Goal: Transaction & Acquisition: Purchase product/service

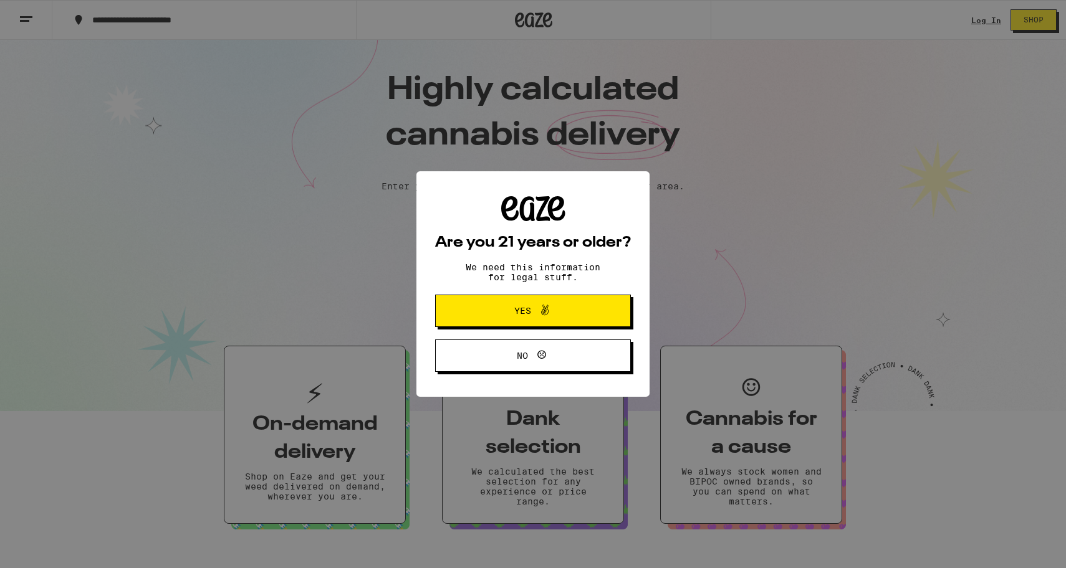
click at [561, 313] on span "Yes" at bounding box center [532, 311] width 95 height 16
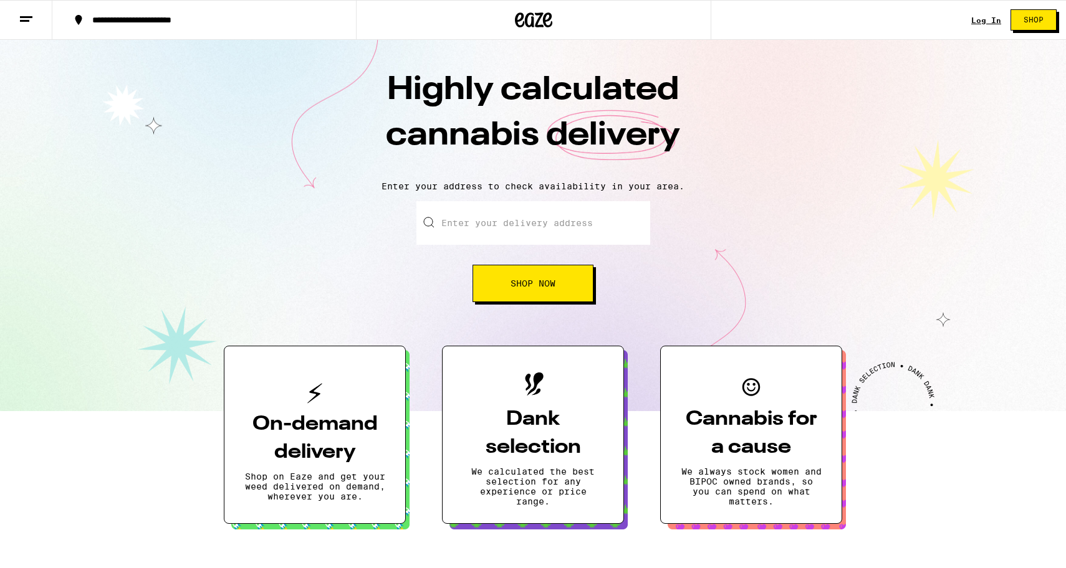
click at [983, 26] on div "Log In Shop" at bounding box center [1018, 20] width 95 height 40
click at [983, 22] on link "Log In" at bounding box center [986, 20] width 30 height 8
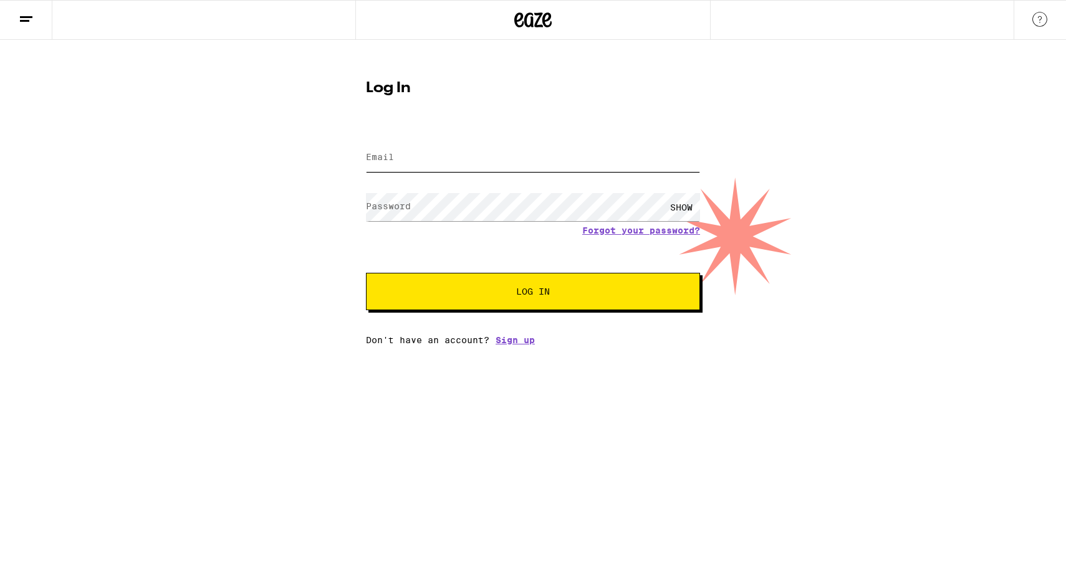
click at [499, 164] on input "Email" at bounding box center [533, 158] width 334 height 28
type input "[EMAIL_ADDRESS][DOMAIN_NAME]"
click at [366, 273] on button "Log In" at bounding box center [533, 291] width 334 height 37
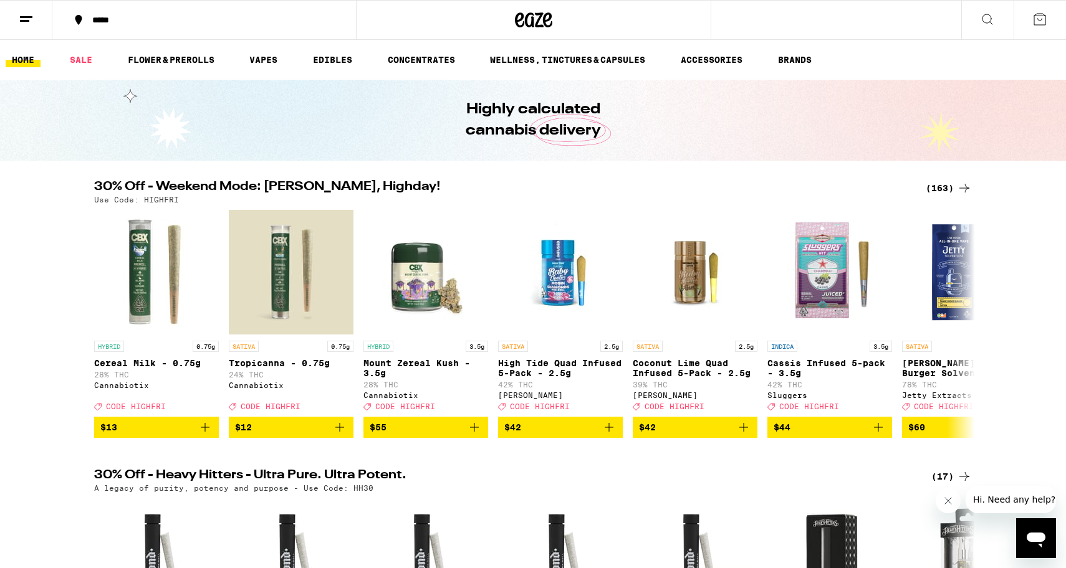
click at [987, 21] on icon at bounding box center [987, 19] width 15 height 15
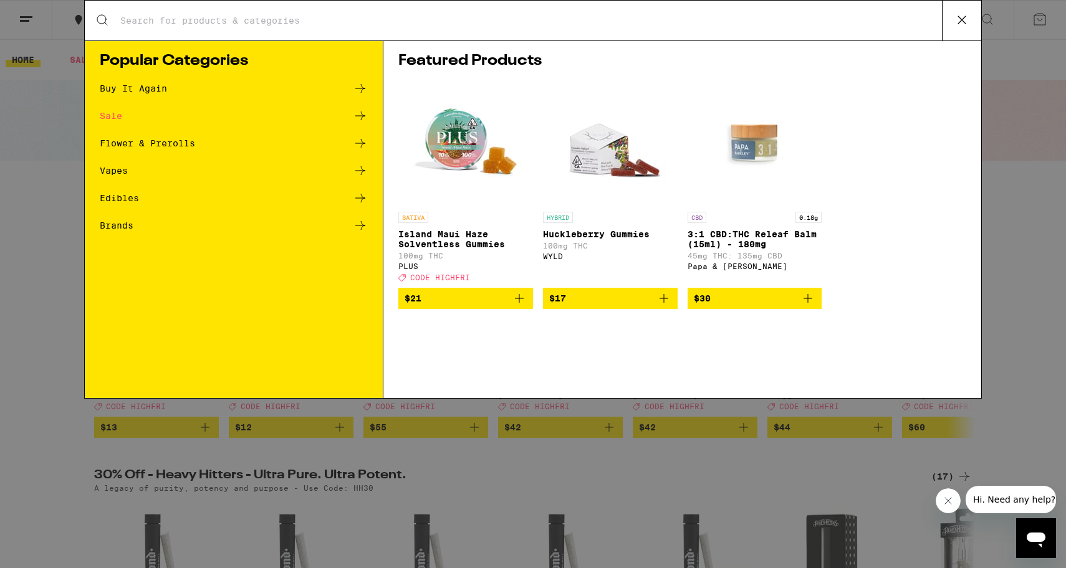
click at [310, 16] on input "Search for Products" at bounding box center [531, 20] width 822 height 11
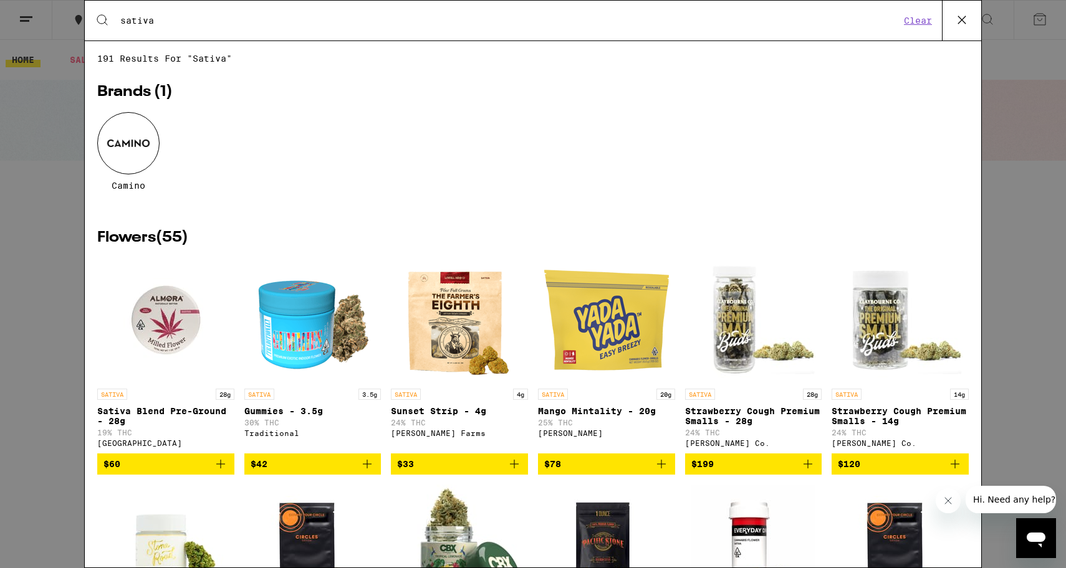
type input "sativa"
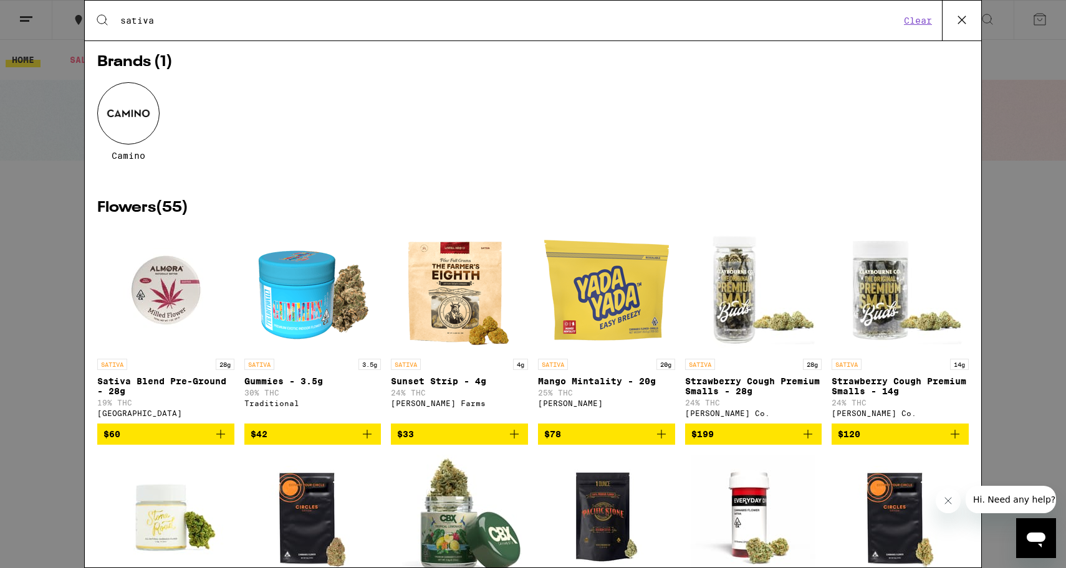
scroll to position [36, 0]
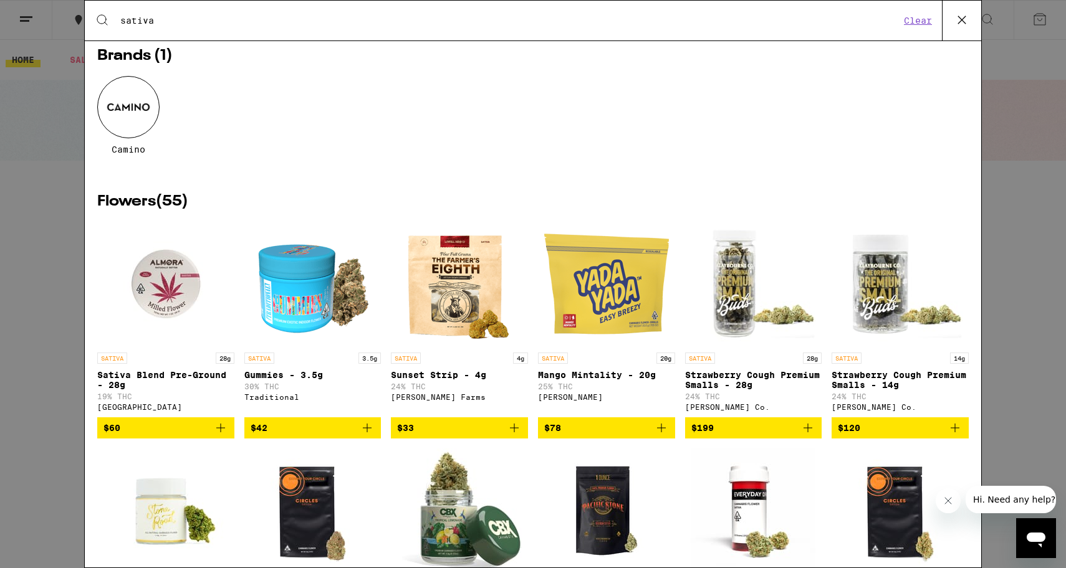
click at [955, 26] on icon at bounding box center [961, 20] width 19 height 19
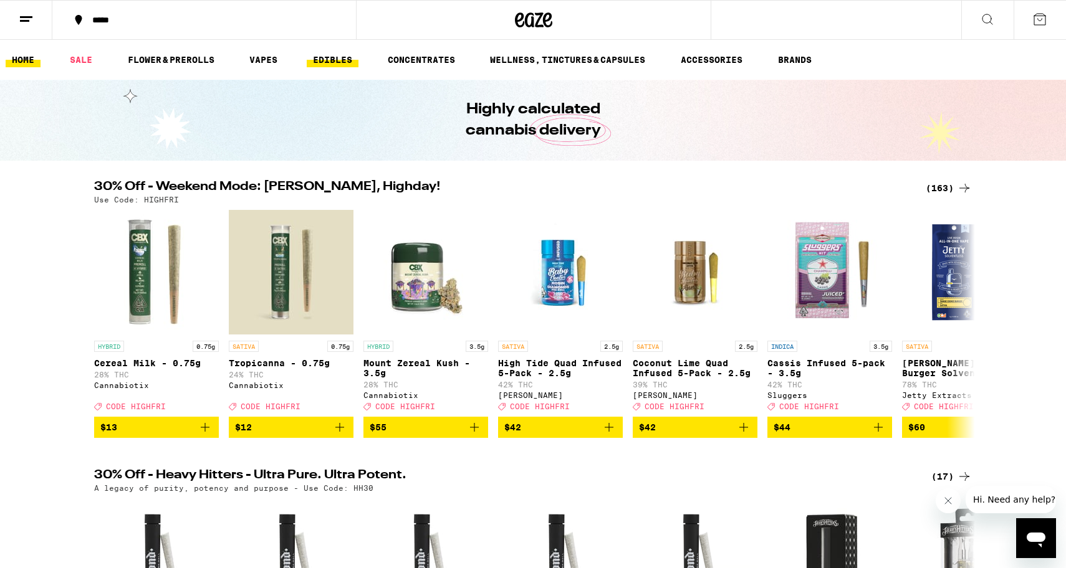
click at [329, 58] on link "EDIBLES" at bounding box center [333, 59] width 52 height 15
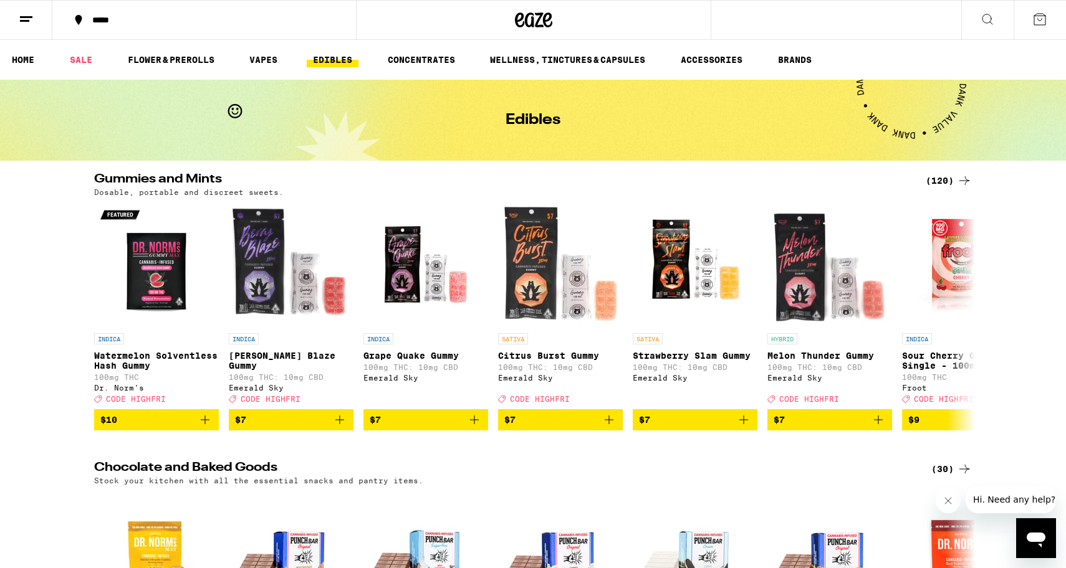
click at [996, 18] on button at bounding box center [987, 20] width 52 height 39
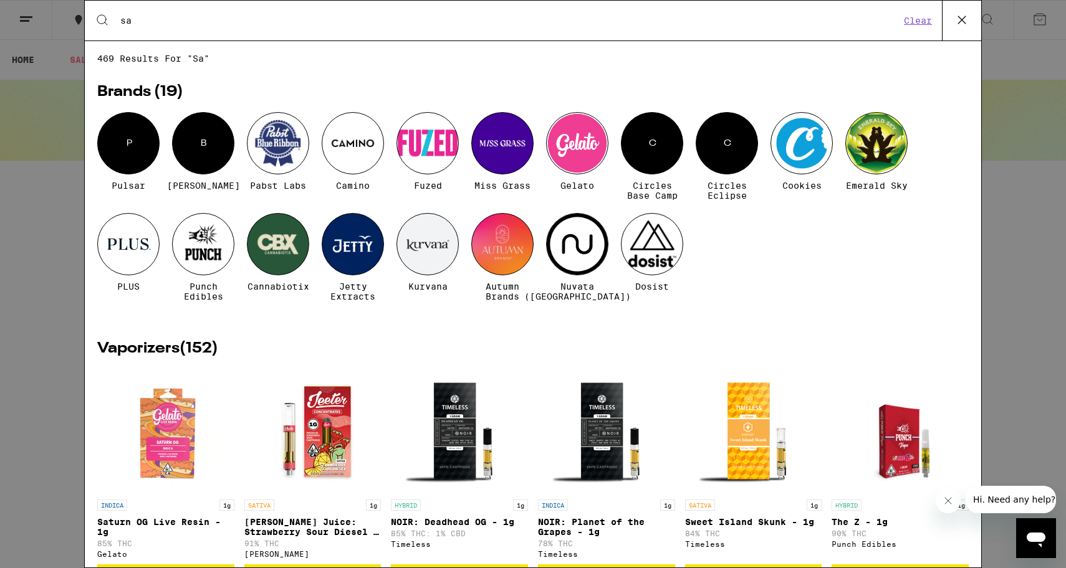
type input "sa"
click at [965, 29] on button at bounding box center [961, 21] width 39 height 40
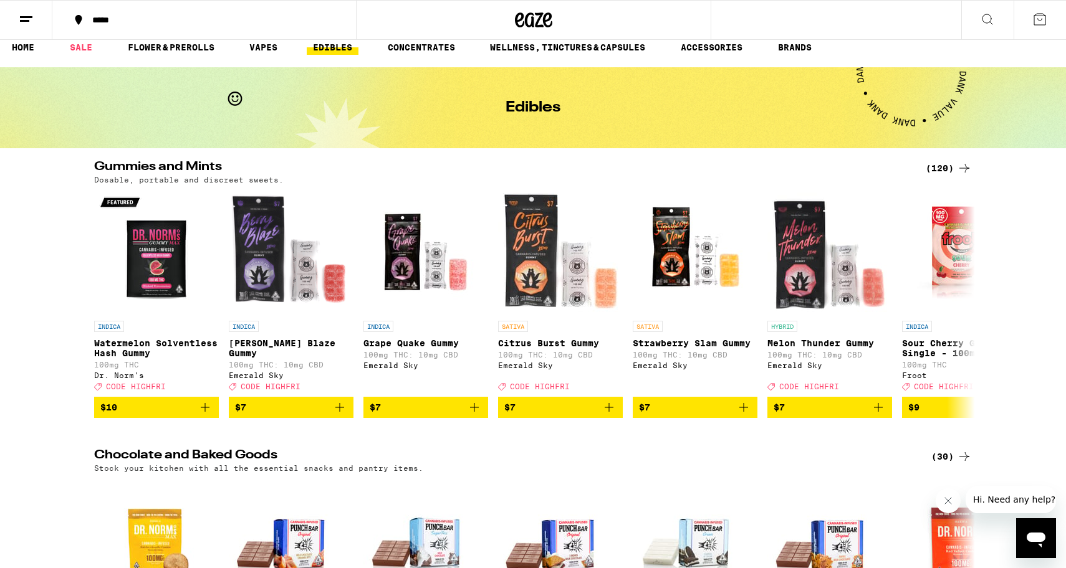
scroll to position [13, 0]
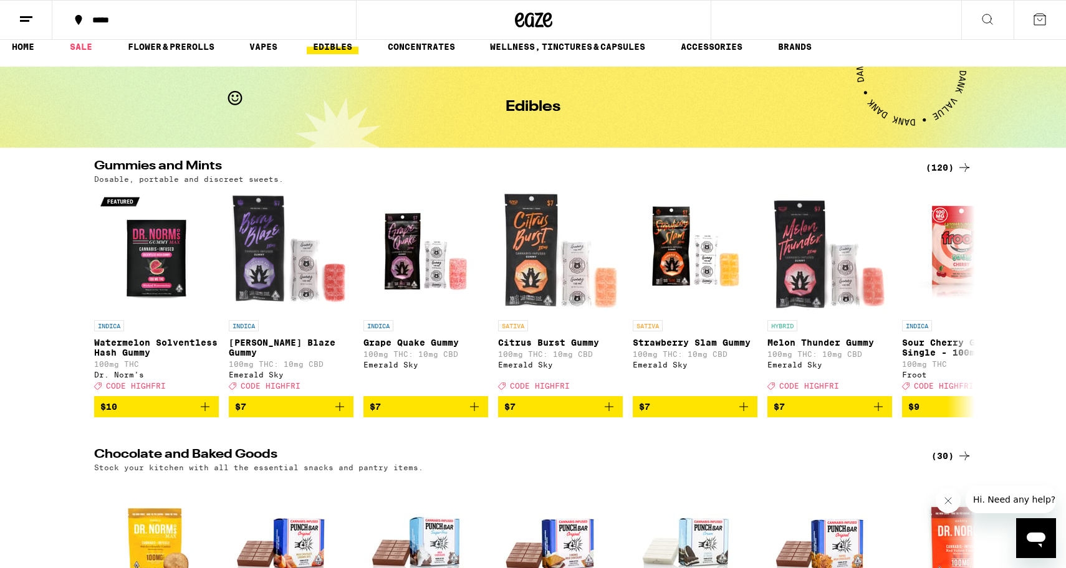
click at [947, 162] on div "(120)" at bounding box center [948, 167] width 46 height 15
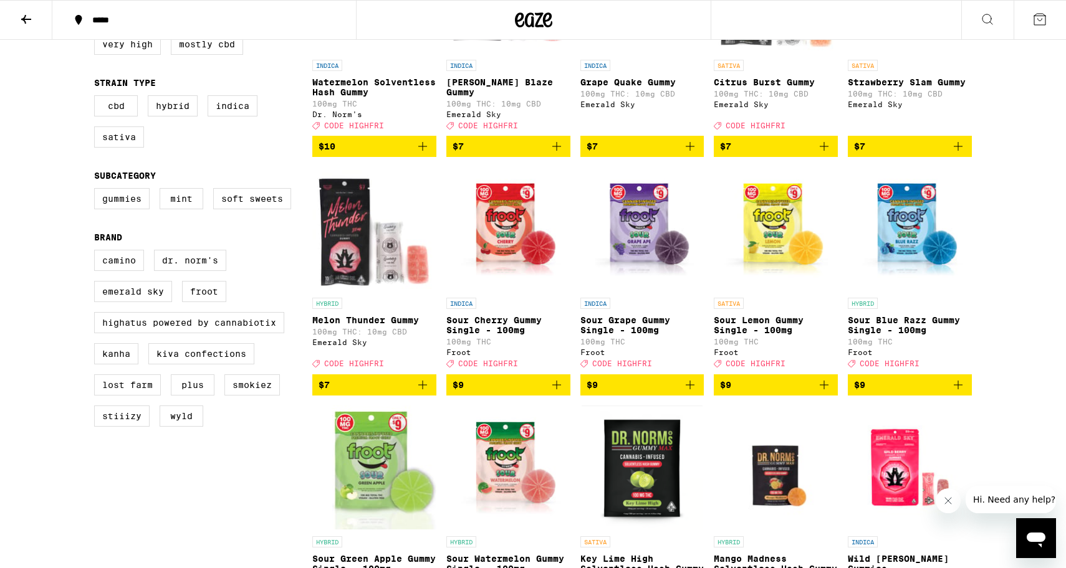
scroll to position [241, 0]
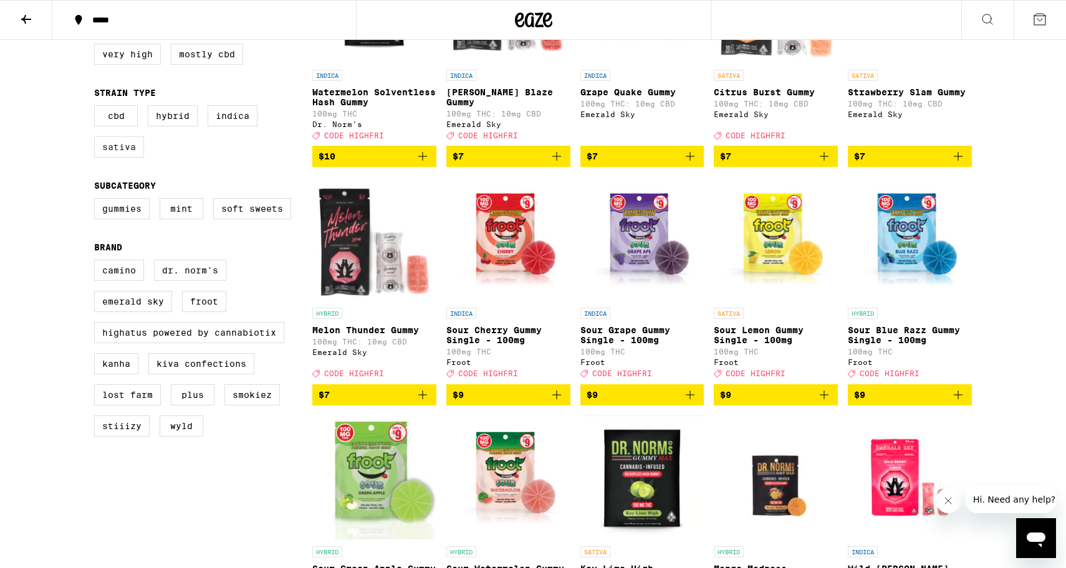
click at [106, 158] on label "Sativa" at bounding box center [119, 146] width 50 height 21
click at [97, 108] on input "Sativa" at bounding box center [97, 107] width 1 height 1
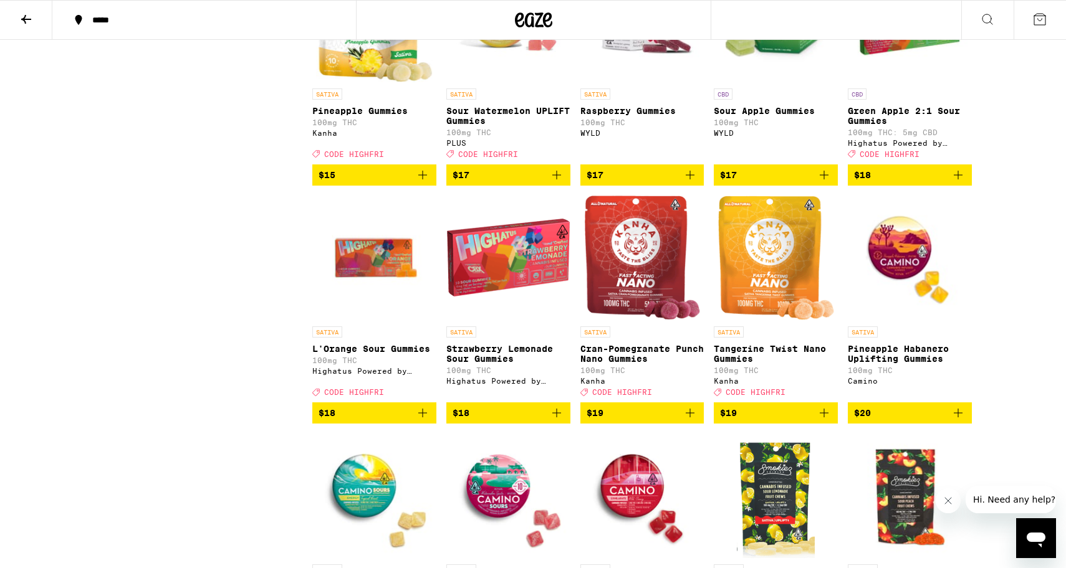
scroll to position [700, 0]
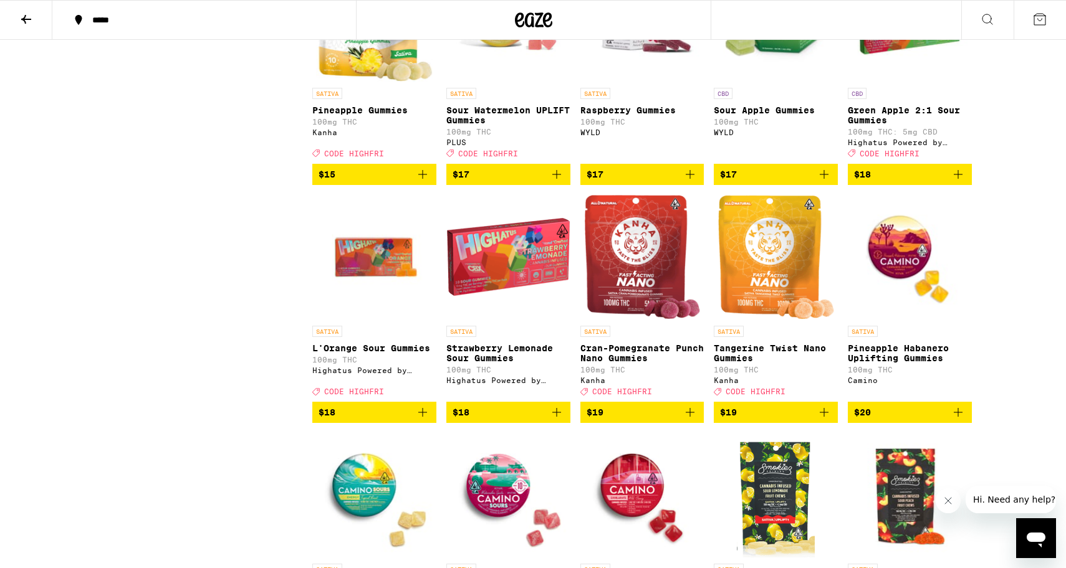
click at [426, 417] on icon "Add to bag" at bounding box center [422, 412] width 9 height 9
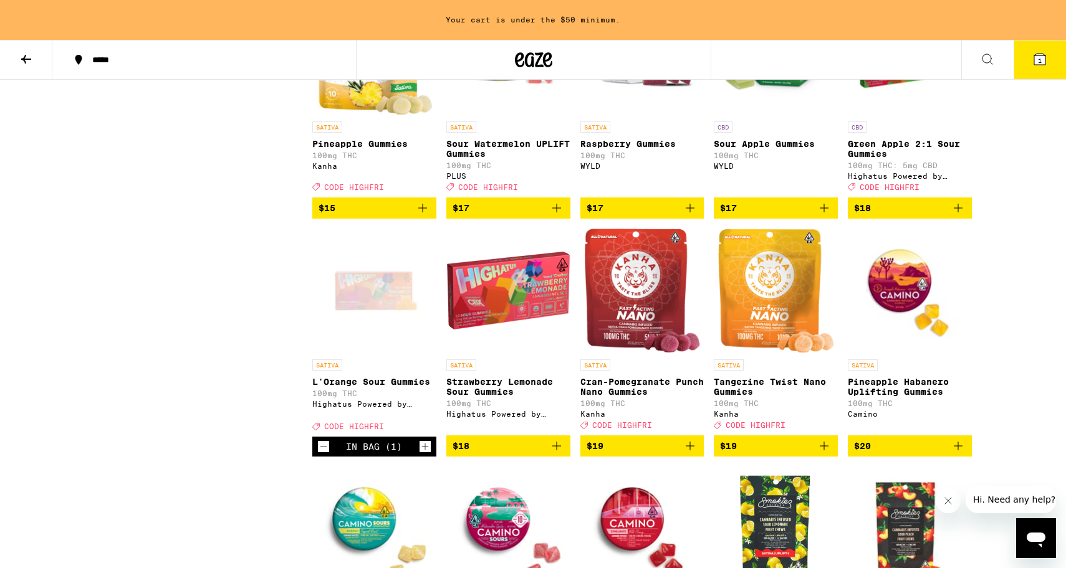
scroll to position [713, 0]
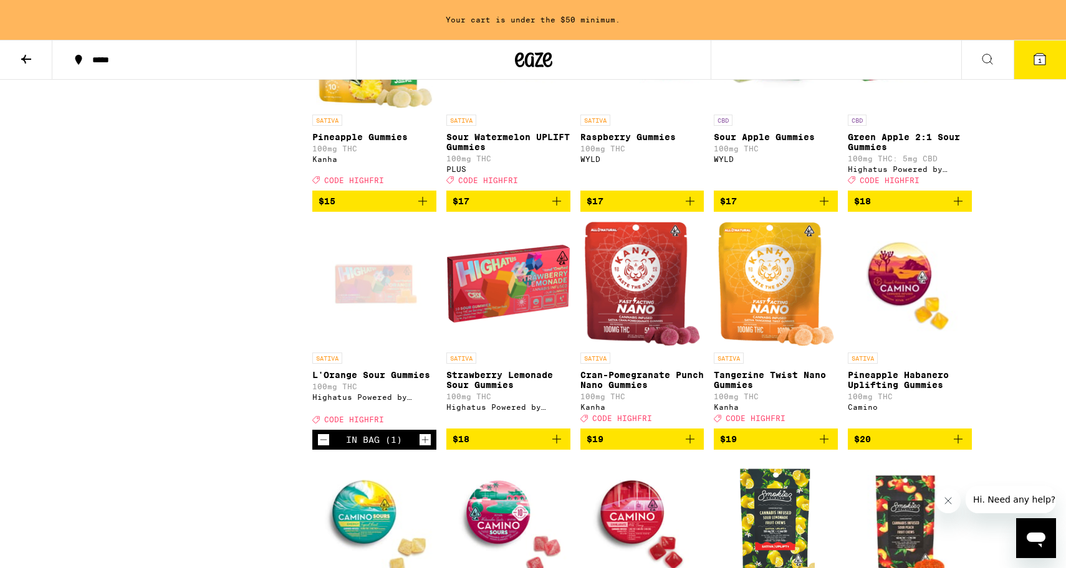
click at [1040, 60] on span "1" at bounding box center [1040, 60] width 4 height 7
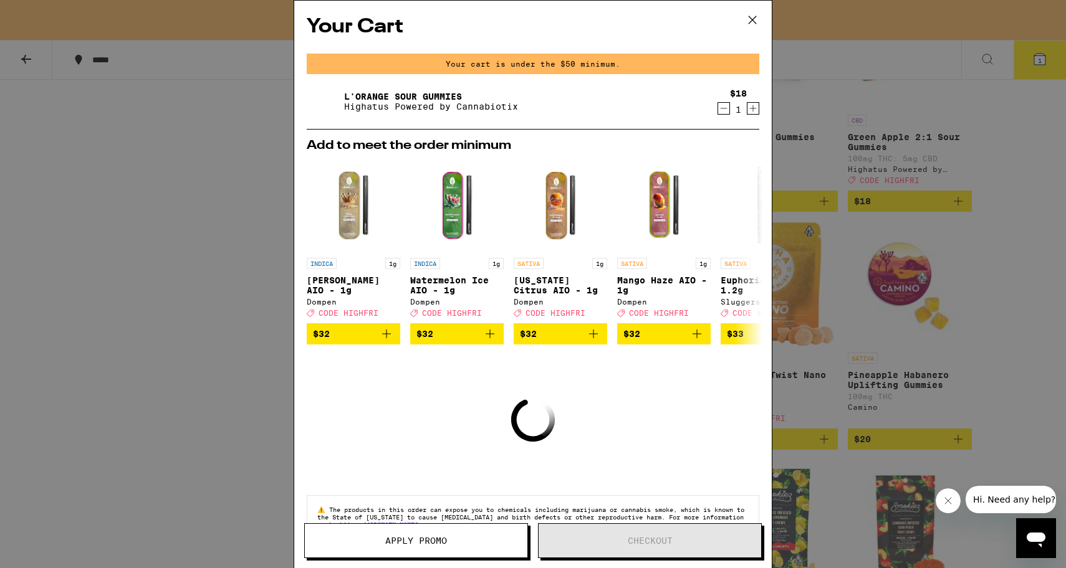
scroll to position [39, 0]
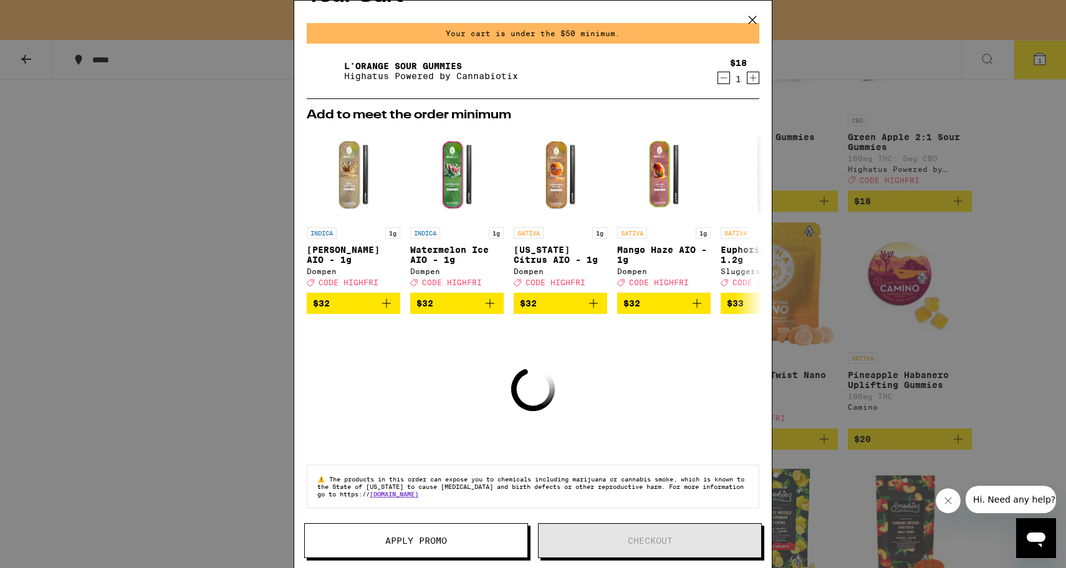
click at [757, 27] on icon at bounding box center [752, 20] width 19 height 19
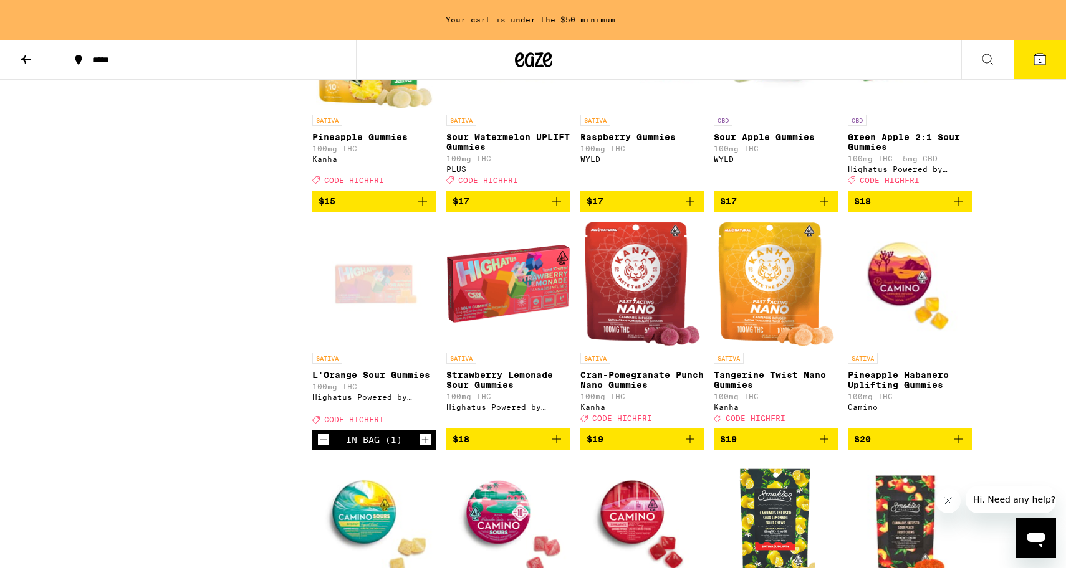
click at [429, 447] on icon "Increment" at bounding box center [424, 439] width 11 height 15
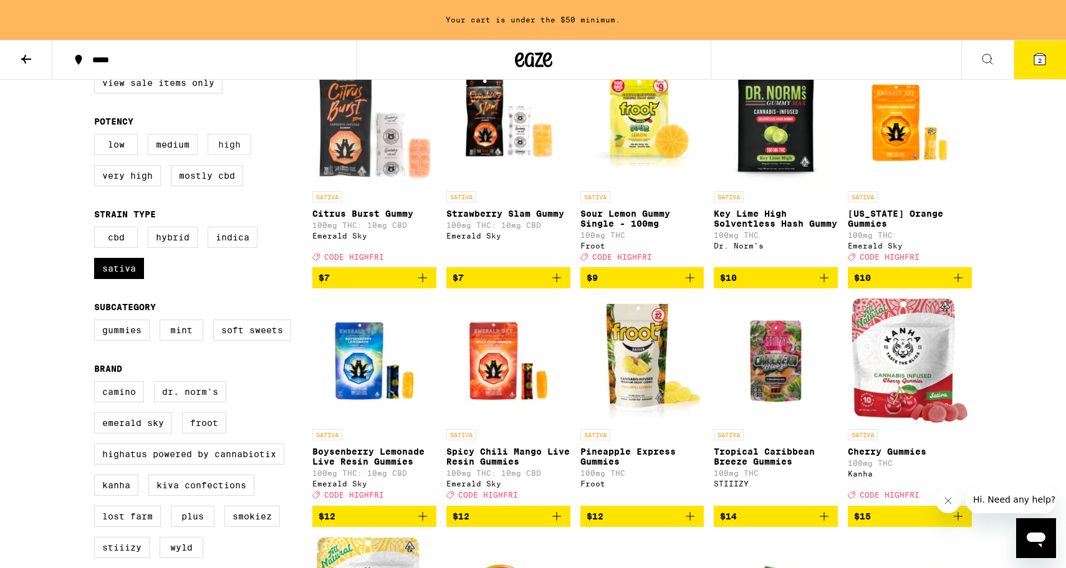
scroll to position [160, 0]
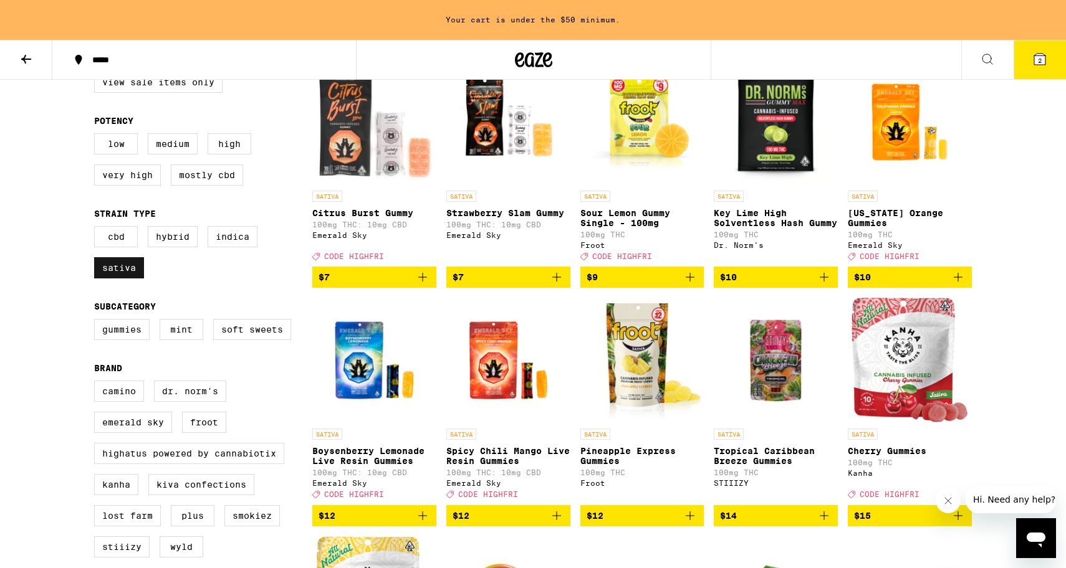
click at [130, 279] on label "Sativa" at bounding box center [119, 267] width 50 height 21
click at [97, 229] on input "Sativa" at bounding box center [97, 228] width 1 height 1
checkbox input "false"
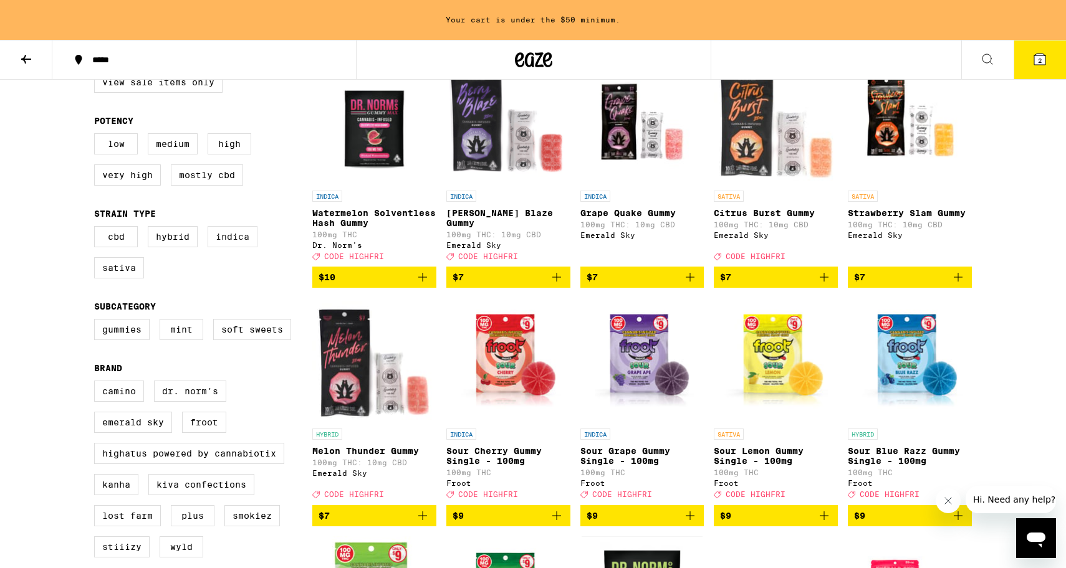
click at [246, 247] on label "Indica" at bounding box center [233, 236] width 50 height 21
click at [97, 229] on input "Indica" at bounding box center [97, 228] width 1 height 1
checkbox input "true"
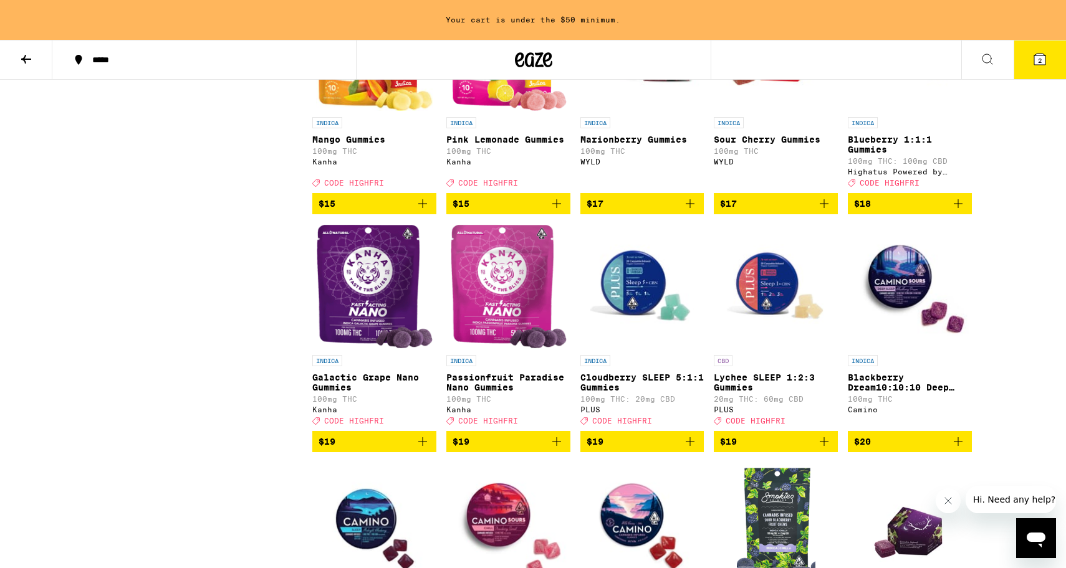
scroll to position [949, 0]
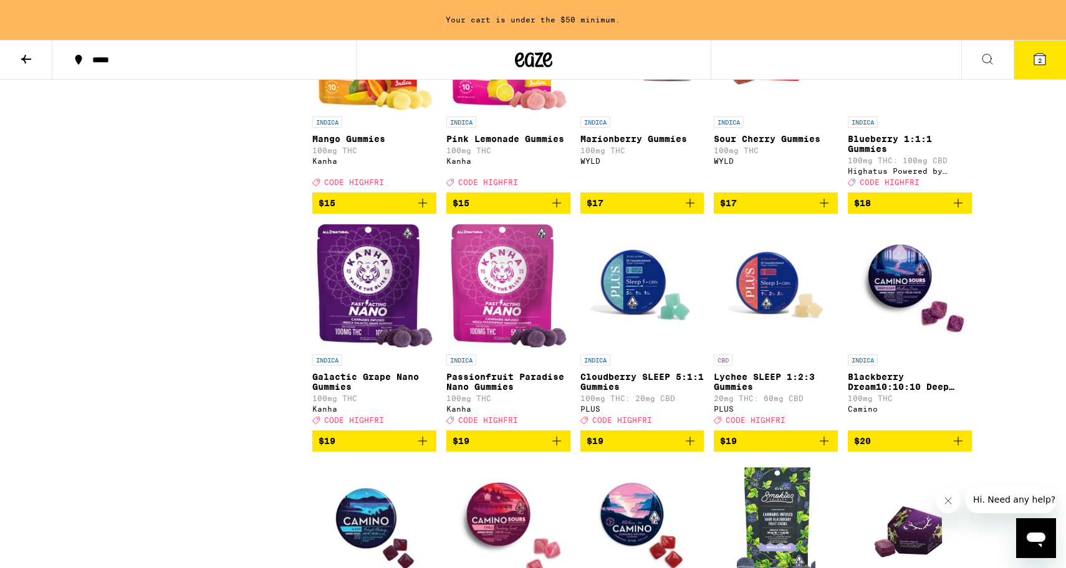
click at [957, 208] on icon "Add to bag" at bounding box center [957, 203] width 9 height 9
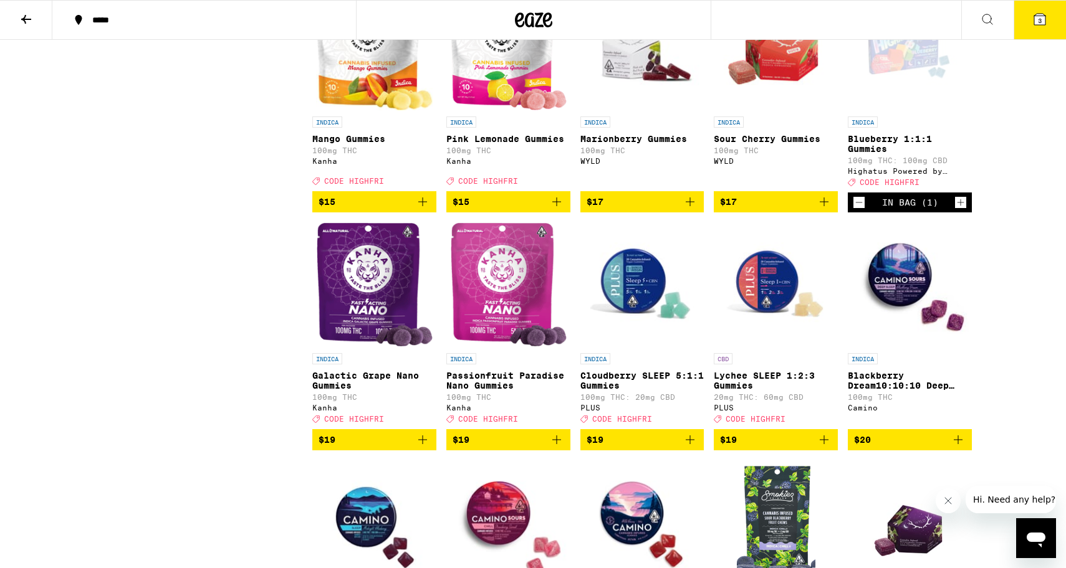
click at [957, 206] on icon "Increment" at bounding box center [960, 202] width 7 height 7
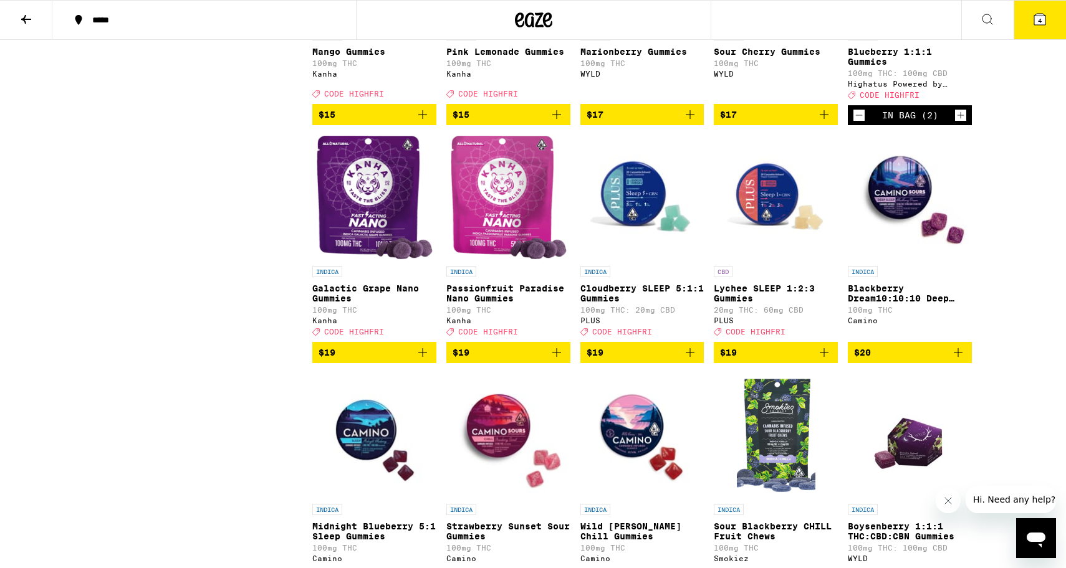
scroll to position [998, 0]
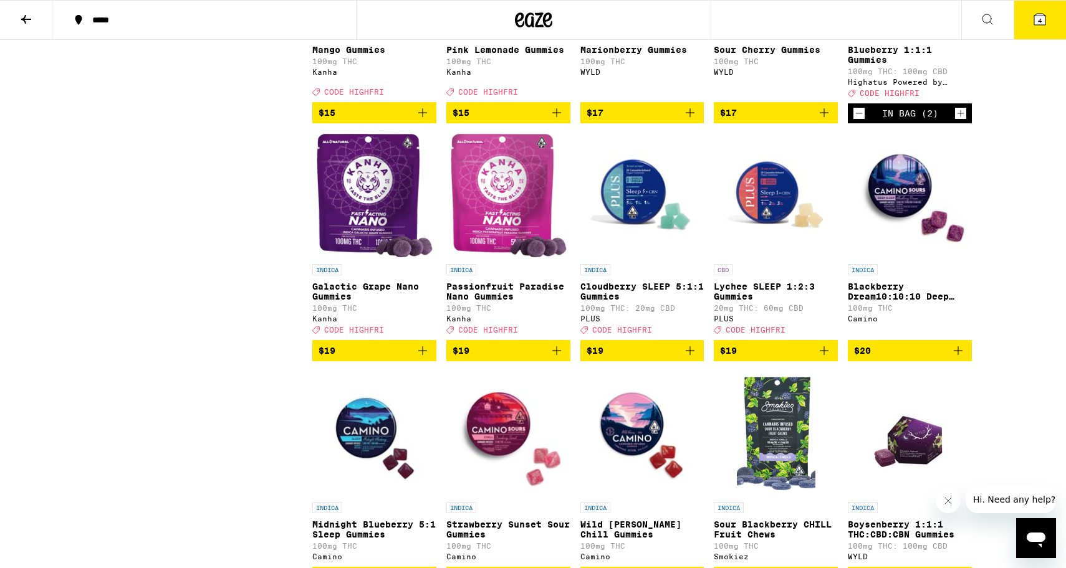
click at [422, 355] on icon "Add to bag" at bounding box center [422, 350] width 9 height 9
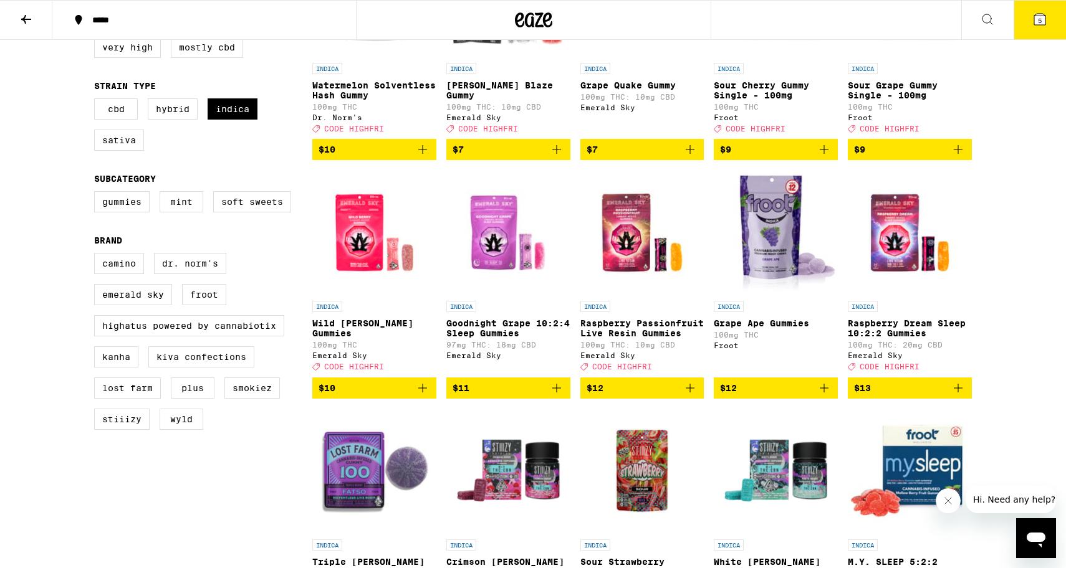
scroll to position [0, 0]
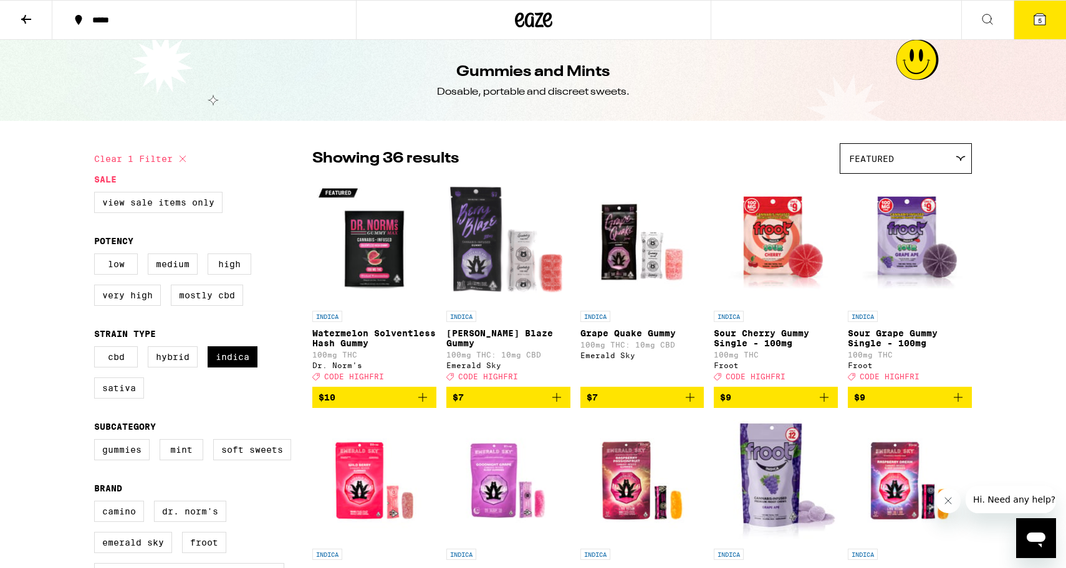
click at [1041, 15] on icon at bounding box center [1039, 19] width 11 height 11
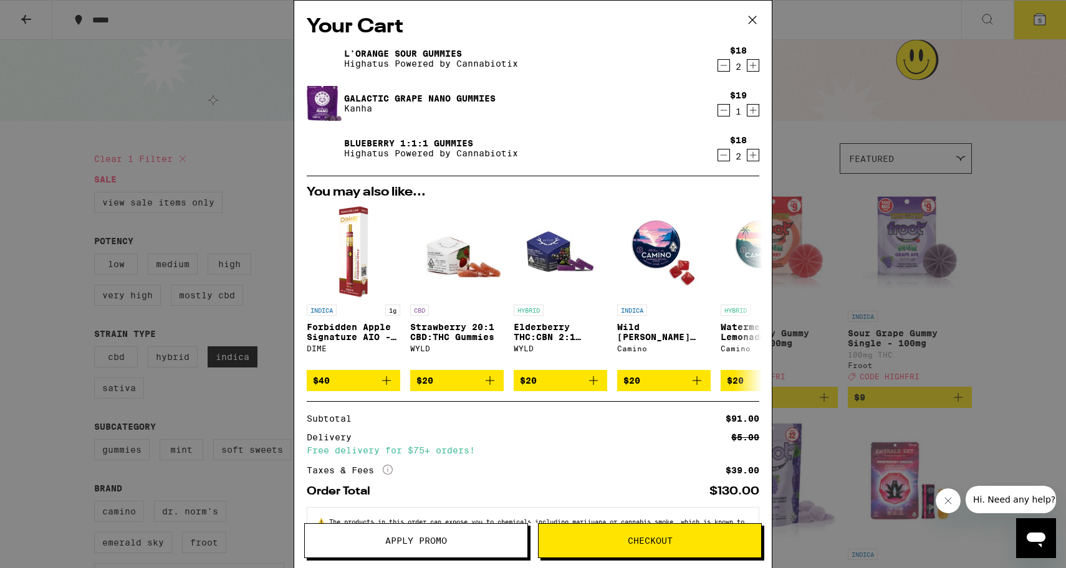
click at [723, 68] on icon "Decrement" at bounding box center [723, 65] width 11 height 15
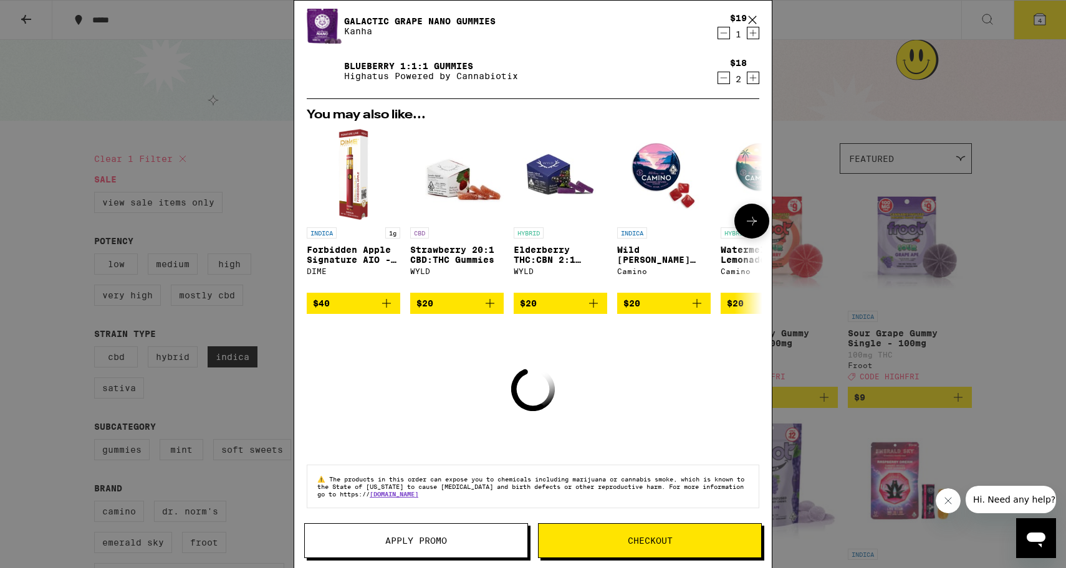
scroll to position [51, 0]
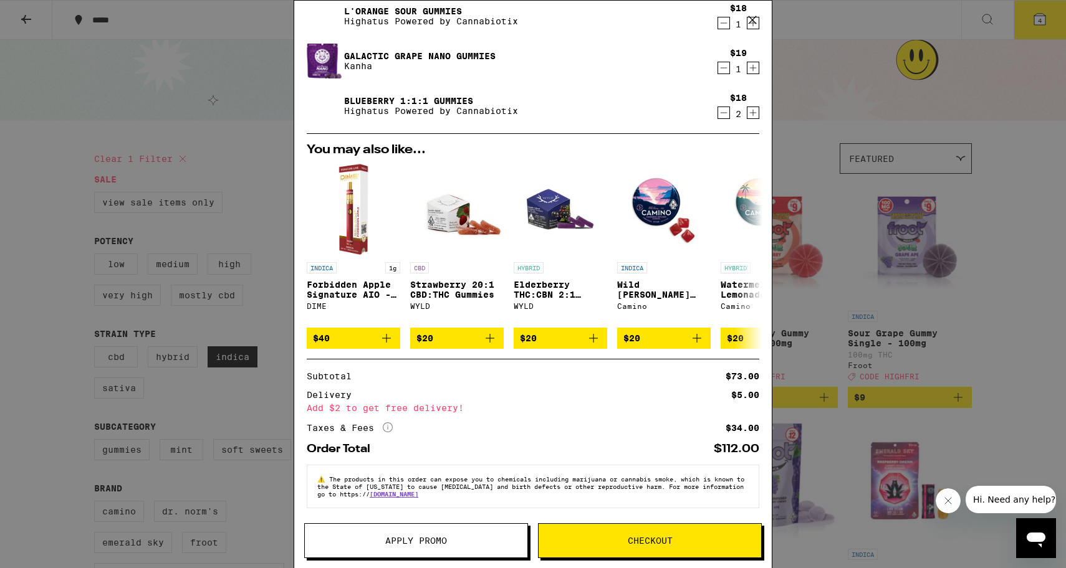
click at [722, 62] on icon "Decrement" at bounding box center [723, 67] width 11 height 15
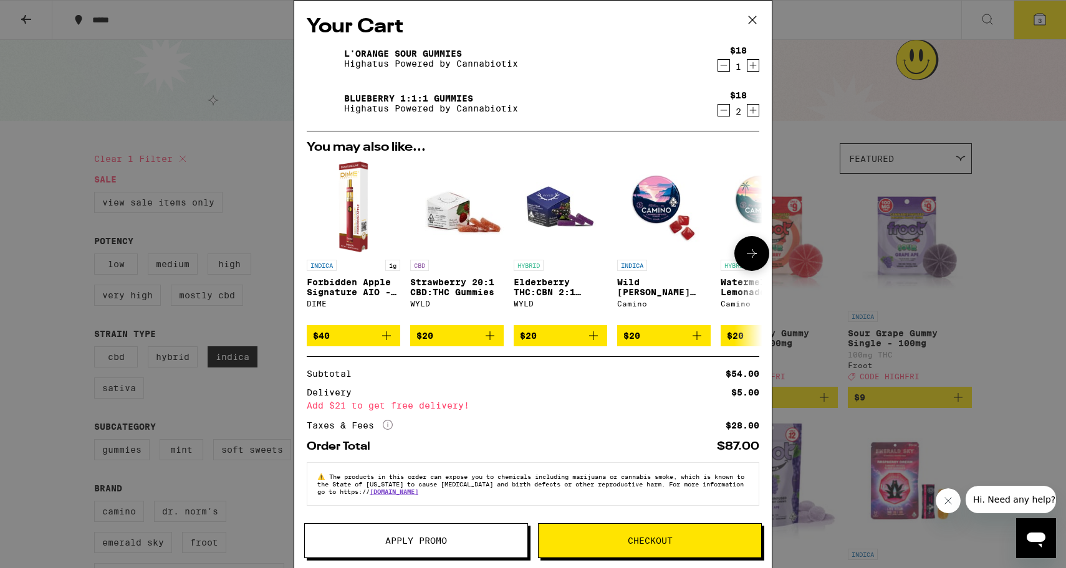
scroll to position [0, 0]
click at [669, 50] on div "L'Orange Sour Gummies Highatus Powered by Cannabiotix" at bounding box center [509, 58] width 404 height 35
click at [758, 24] on icon at bounding box center [752, 20] width 19 height 19
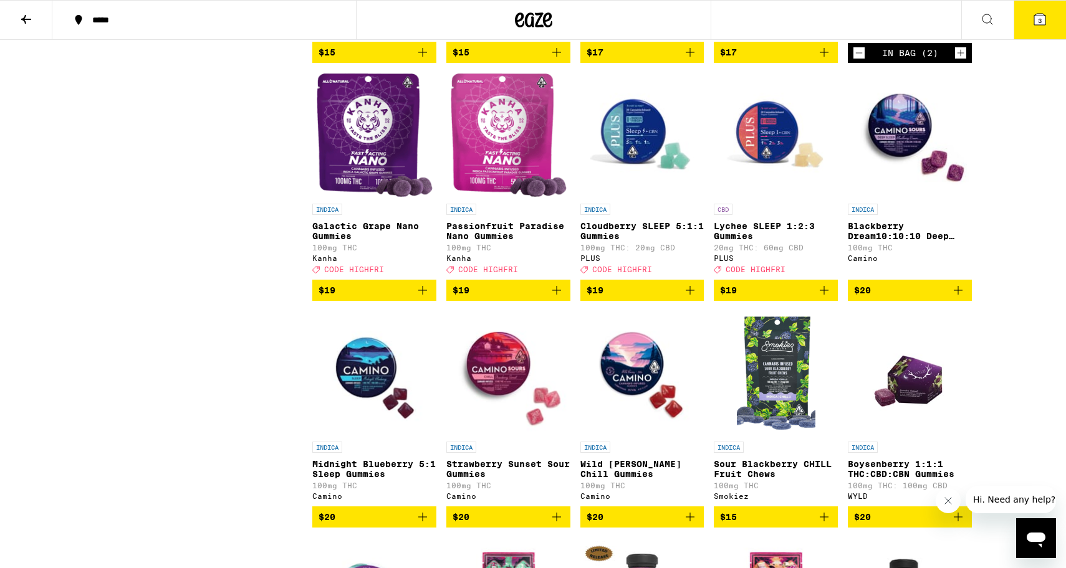
scroll to position [1058, 0]
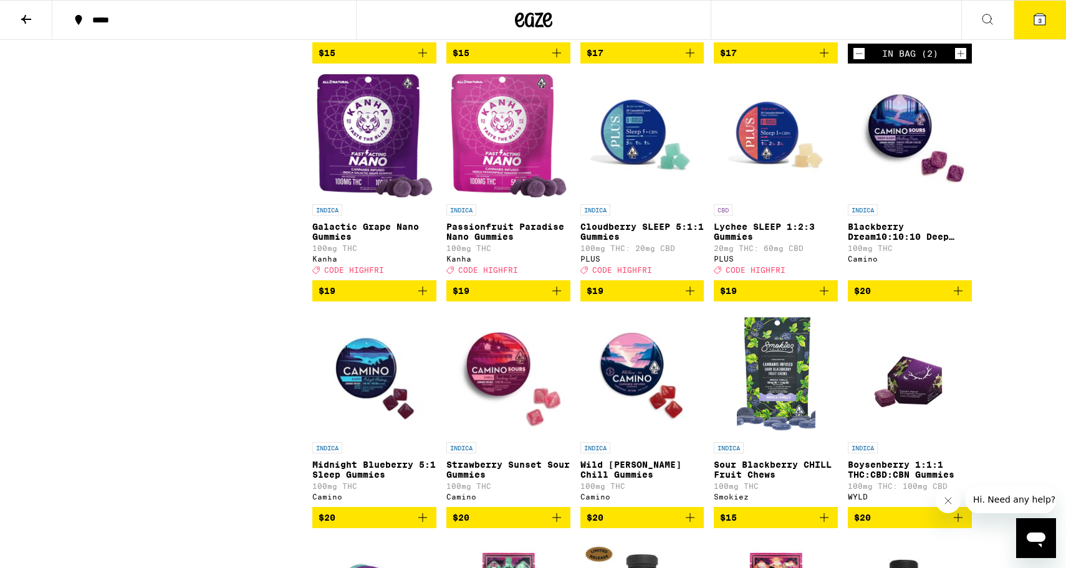
click at [423, 298] on icon "Add to bag" at bounding box center [422, 291] width 15 height 15
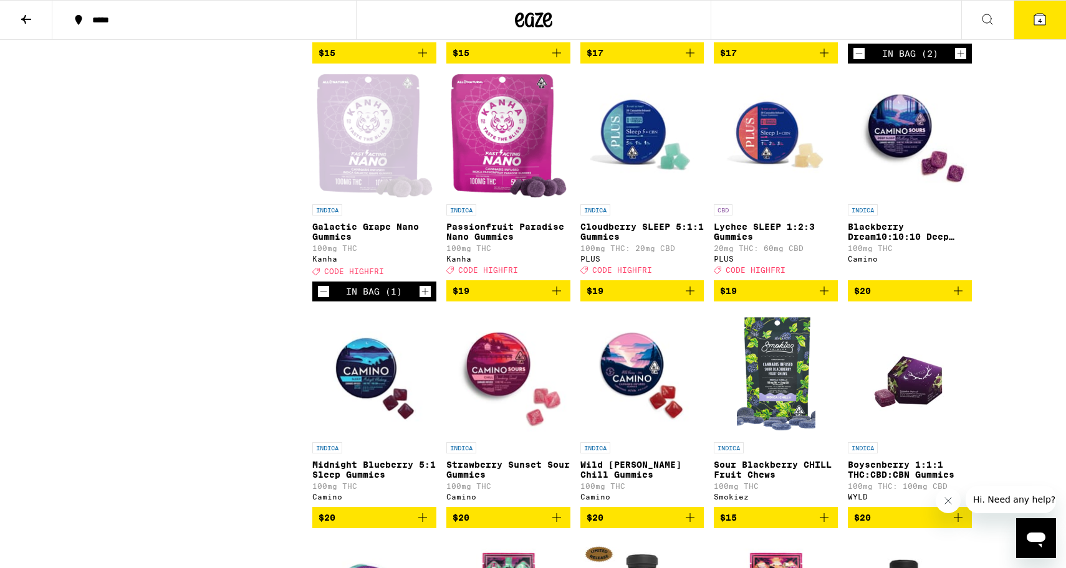
click at [1034, 29] on button "4" at bounding box center [1039, 20] width 52 height 39
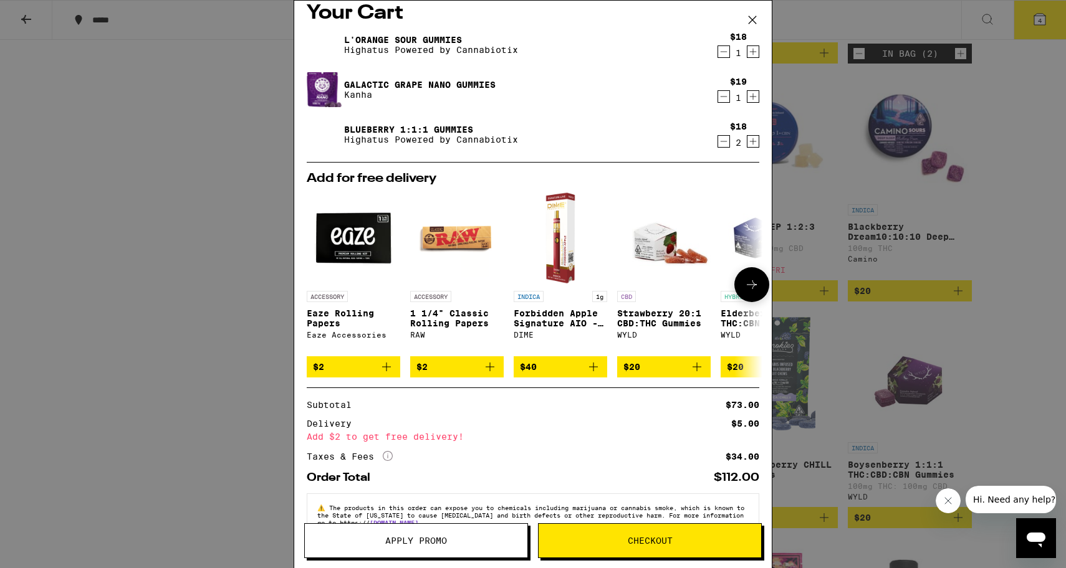
scroll to position [19, 0]
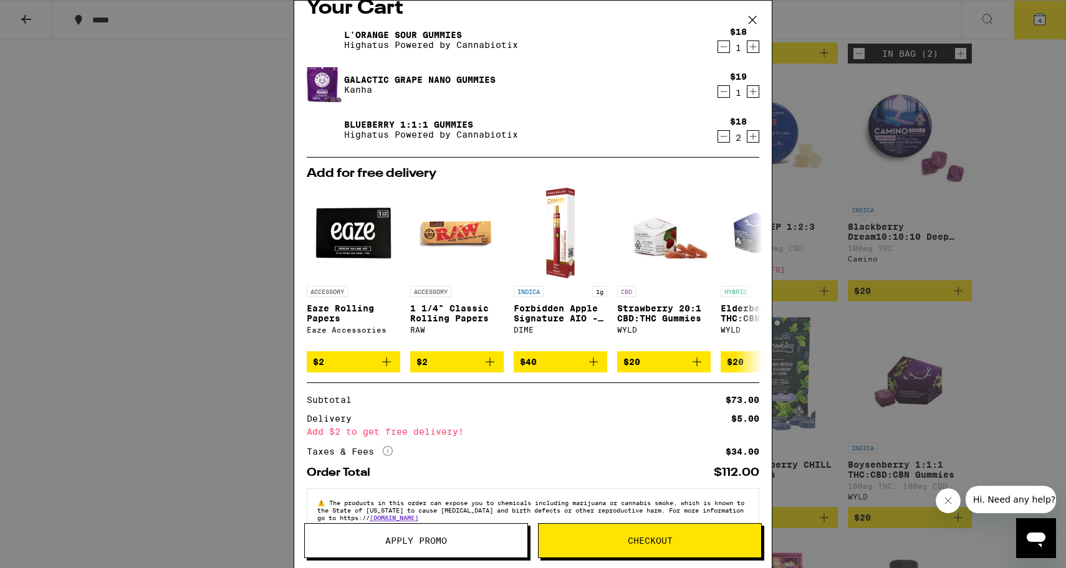
click at [757, 25] on icon at bounding box center [752, 20] width 19 height 19
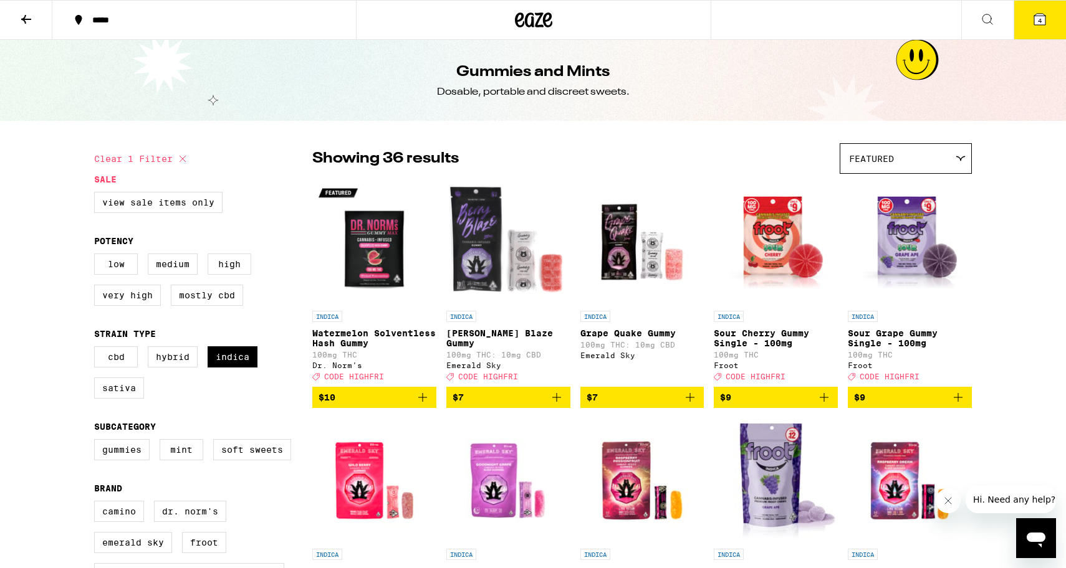
click at [547, 22] on icon at bounding box center [533, 20] width 37 height 22
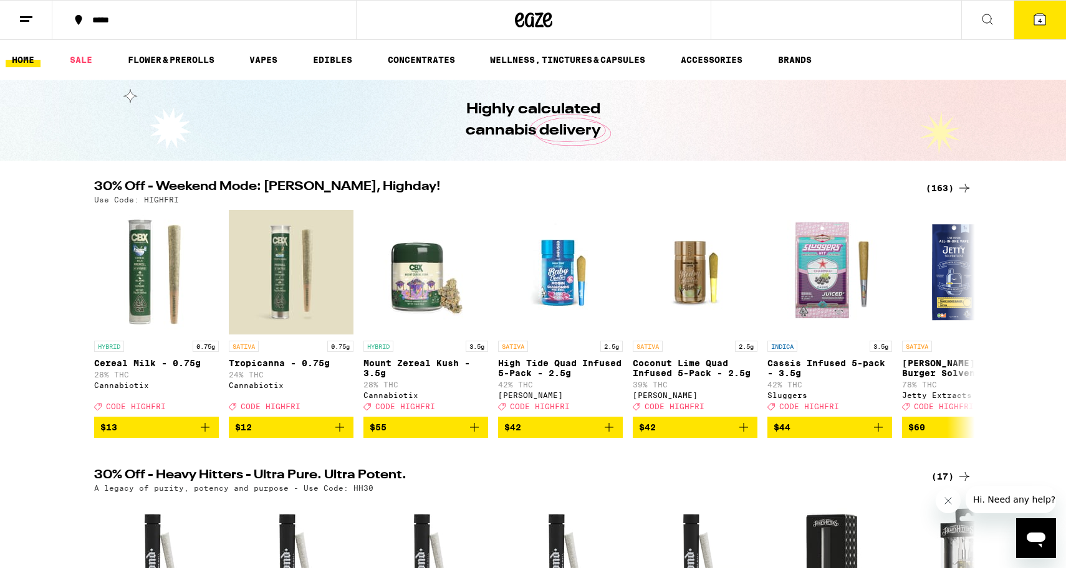
click at [262, 46] on ul "HOME SALE FLOWER & PREROLLS VAPES EDIBLES CONCENTRATES WELLNESS, TINCTURES & CA…" at bounding box center [533, 60] width 1066 height 40
click at [264, 53] on link "VAPES" at bounding box center [263, 59] width 41 height 15
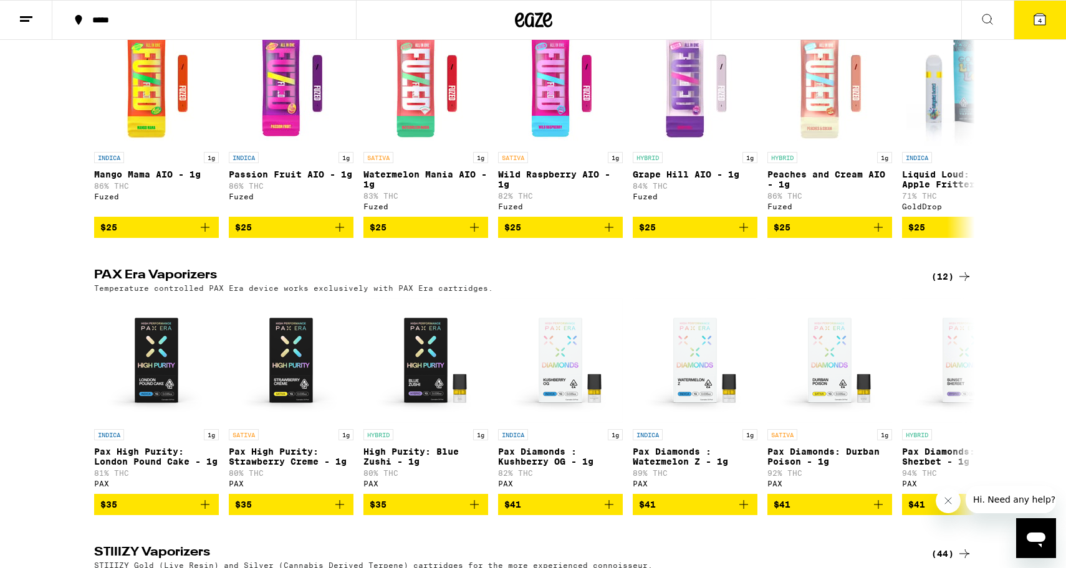
scroll to position [432, 0]
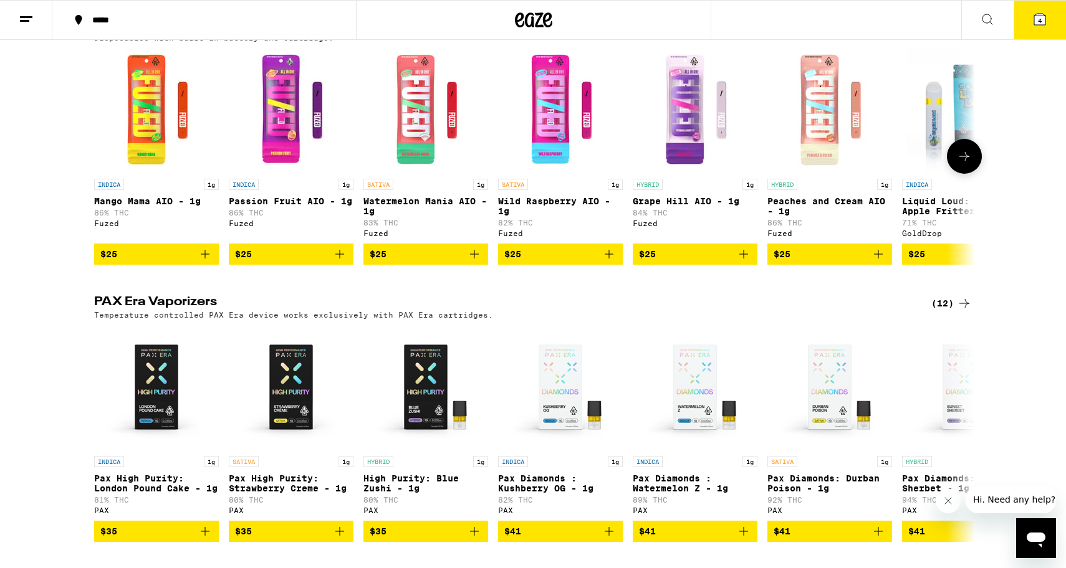
click at [963, 168] on button at bounding box center [964, 156] width 35 height 35
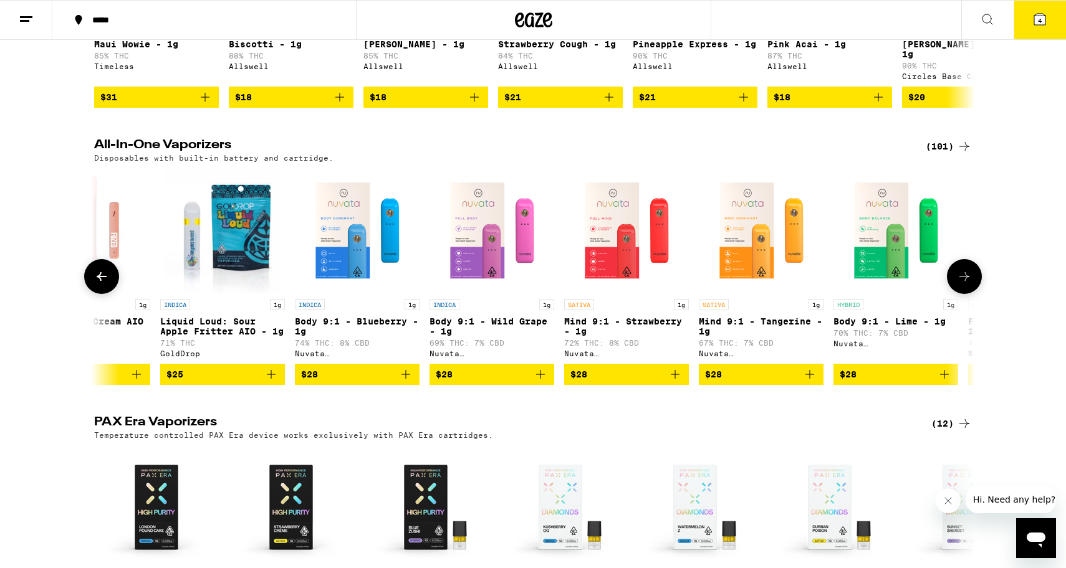
scroll to position [311, 0]
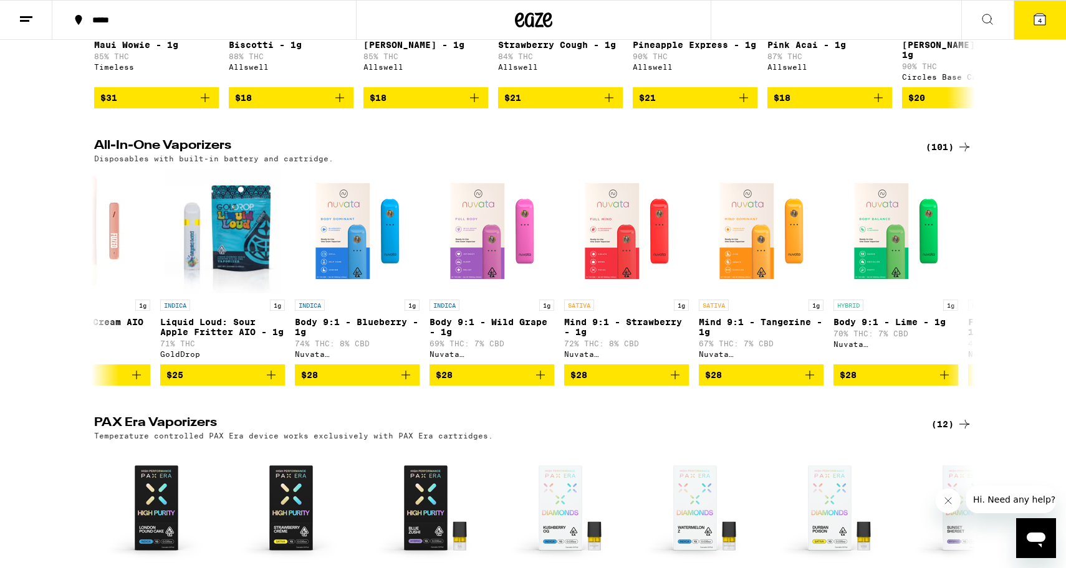
click at [944, 143] on div "(101)" at bounding box center [948, 147] width 46 height 15
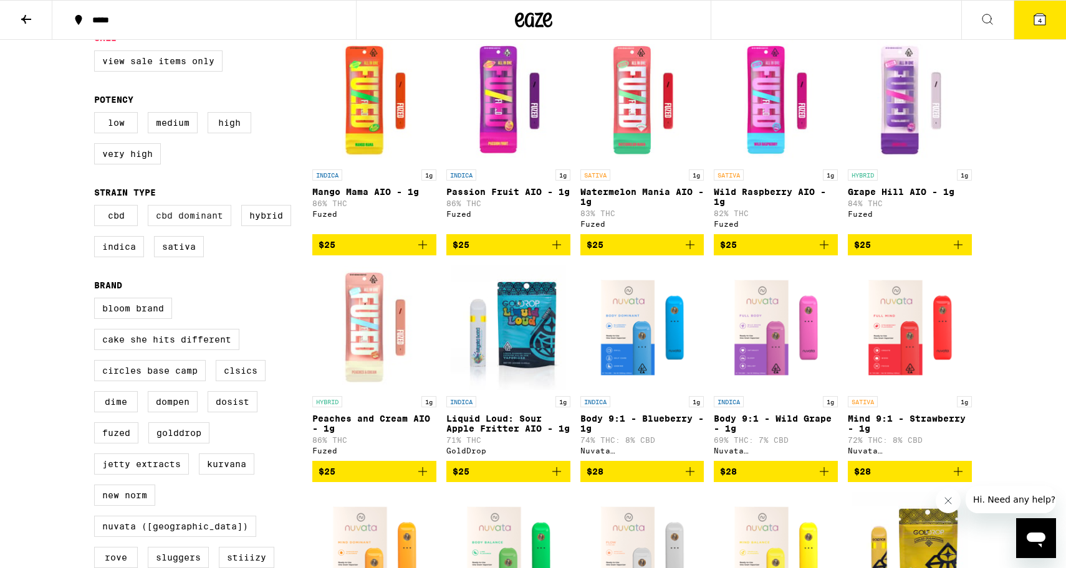
scroll to position [143, 0]
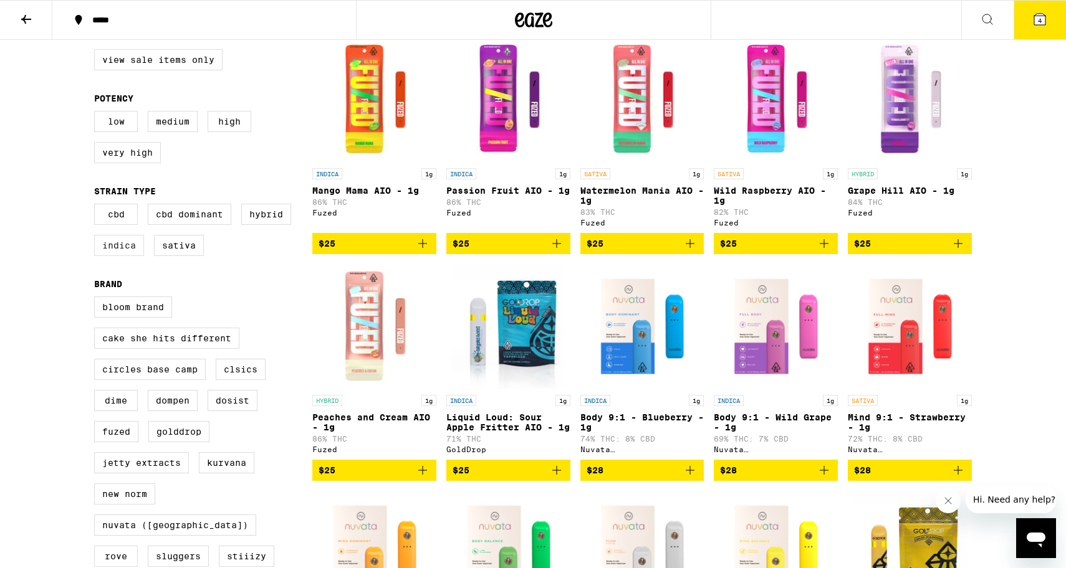
click at [127, 256] on label "Indica" at bounding box center [119, 245] width 50 height 21
click at [97, 206] on input "Indica" at bounding box center [97, 206] width 1 height 1
checkbox input "true"
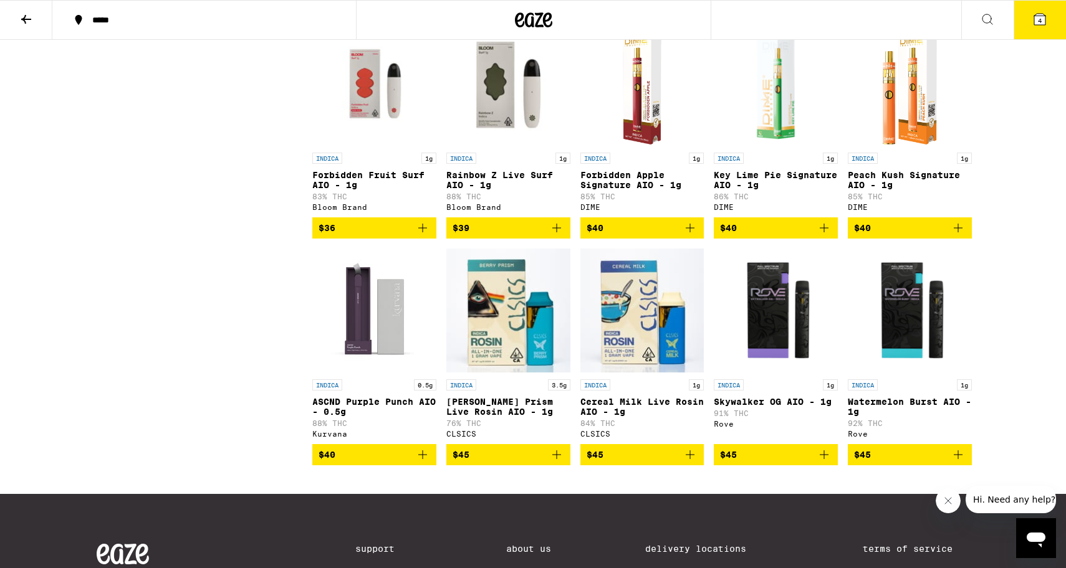
scroll to position [1304, 0]
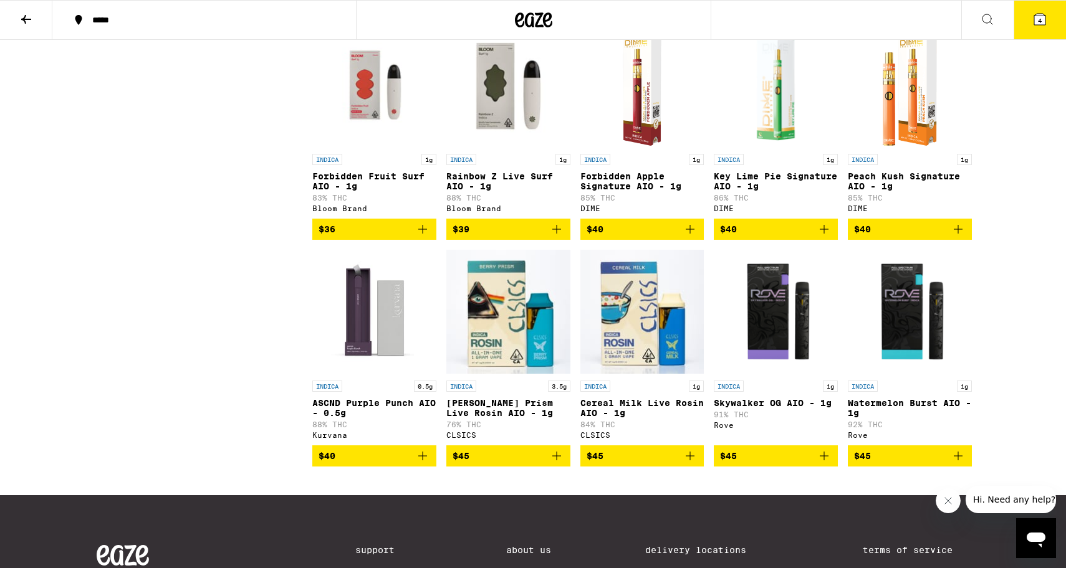
click at [959, 237] on icon "Add to bag" at bounding box center [957, 229] width 15 height 15
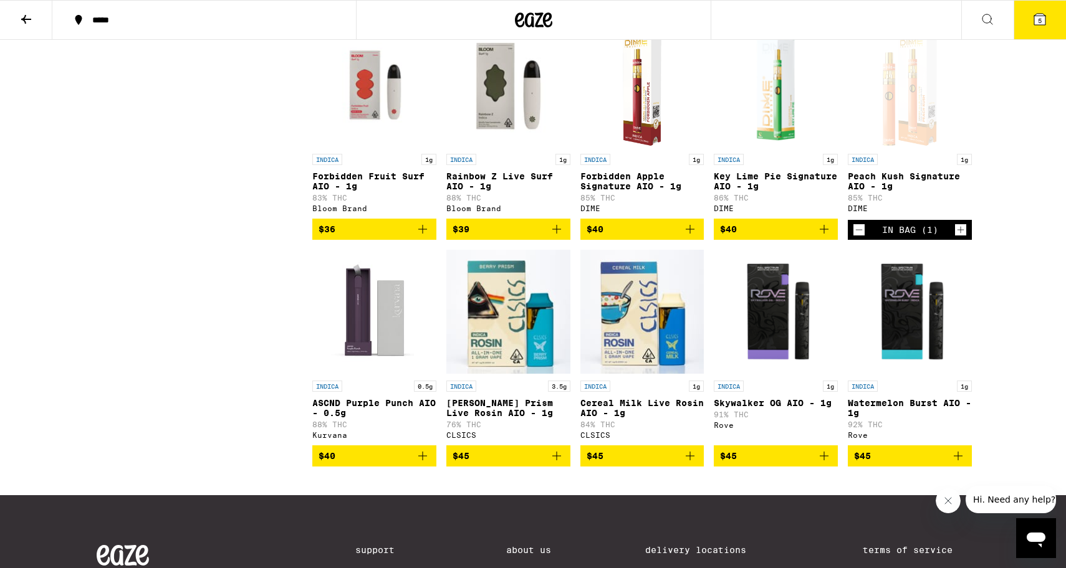
click at [1028, 9] on button "5" at bounding box center [1039, 20] width 52 height 39
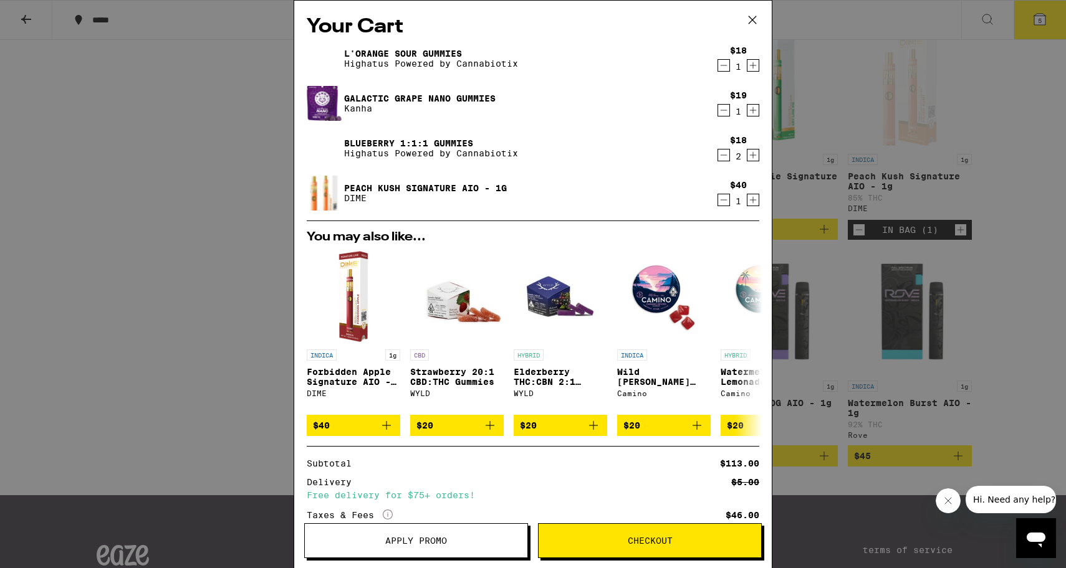
click at [722, 155] on icon "Decrement" at bounding box center [723, 155] width 11 height 15
click at [720, 113] on icon "Decrement" at bounding box center [723, 110] width 11 height 15
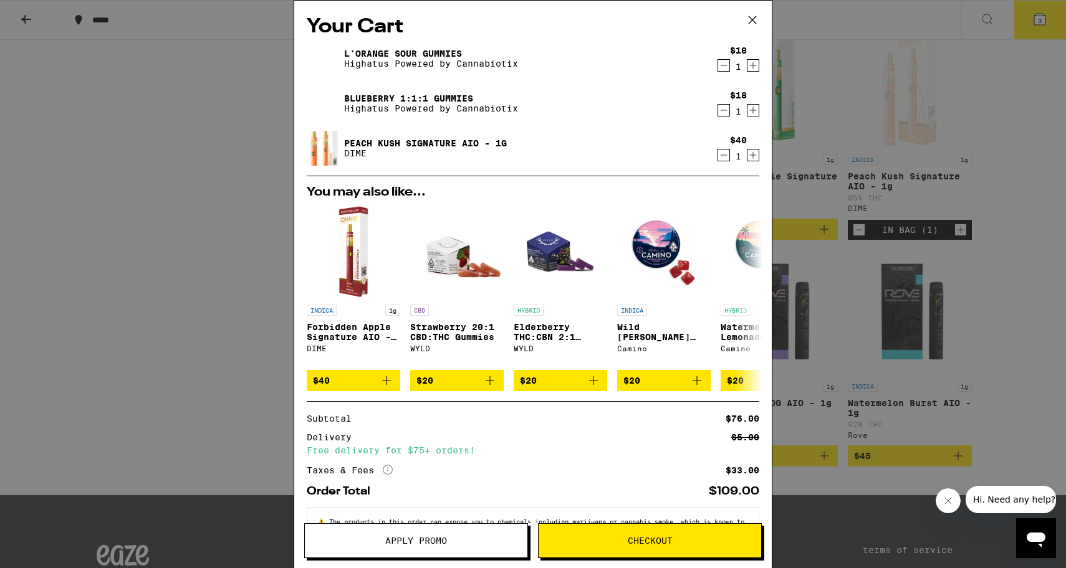
click at [983, 132] on div "Your Cart L'Orange Sour Gummies Highatus Powered by Cannabiotix $18 1 Blueberry…" at bounding box center [533, 284] width 1066 height 568
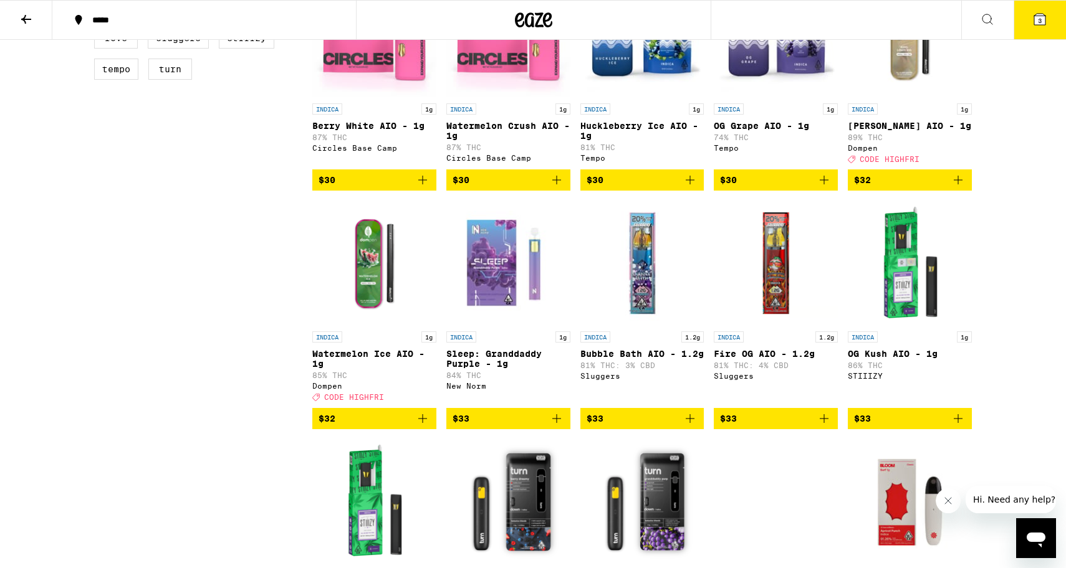
scroll to position [566, 0]
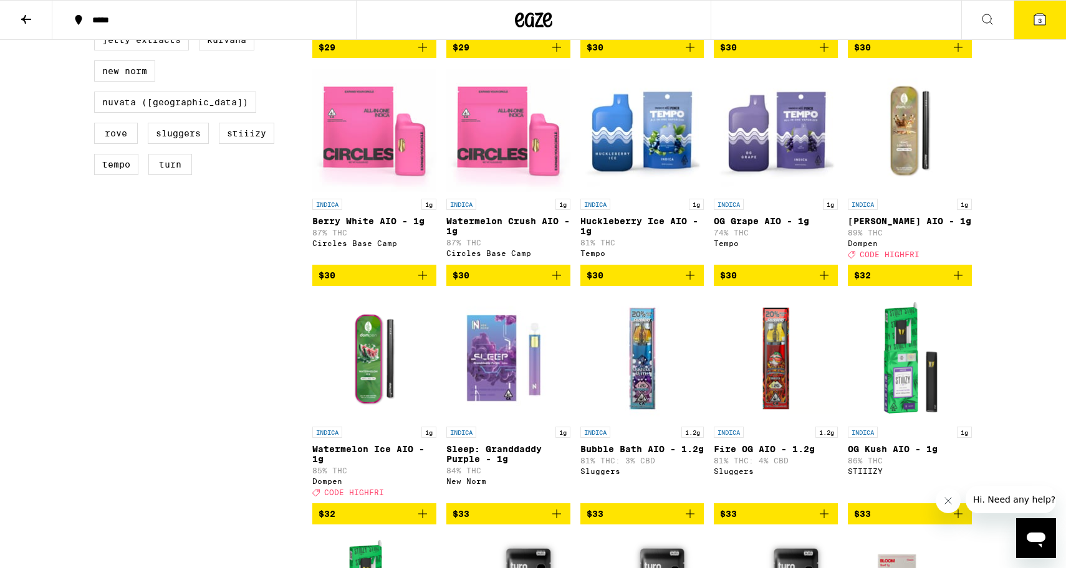
click at [522, 19] on icon at bounding box center [533, 20] width 37 height 22
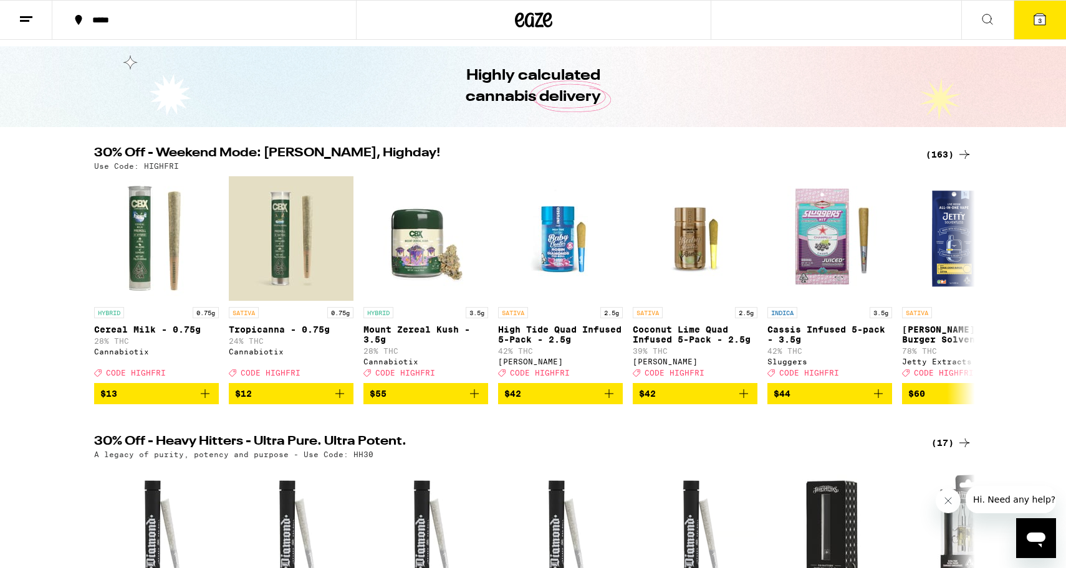
scroll to position [36, 0]
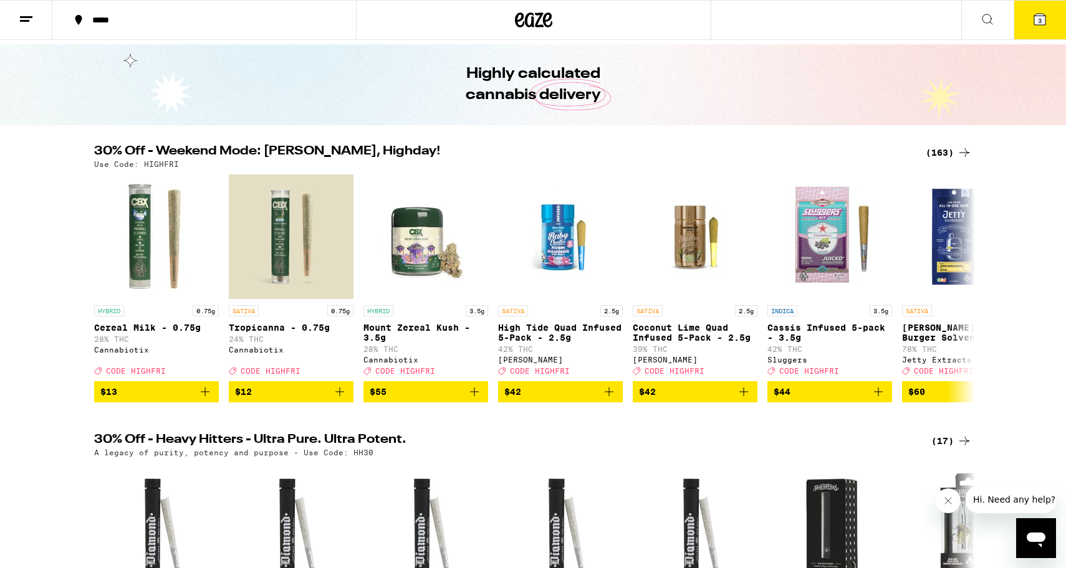
click at [1032, 24] on icon at bounding box center [1039, 19] width 15 height 15
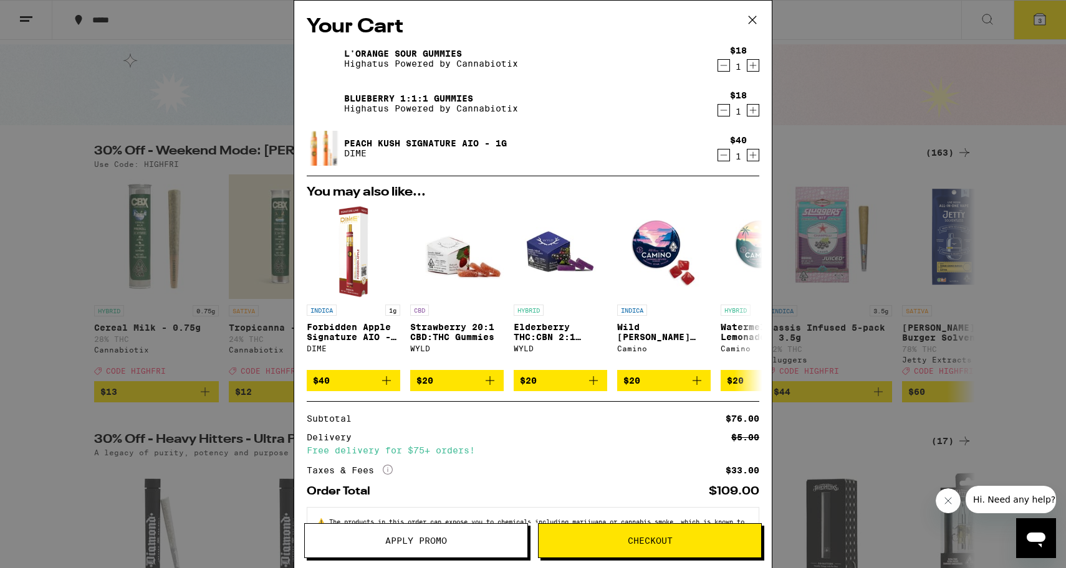
scroll to position [51, 0]
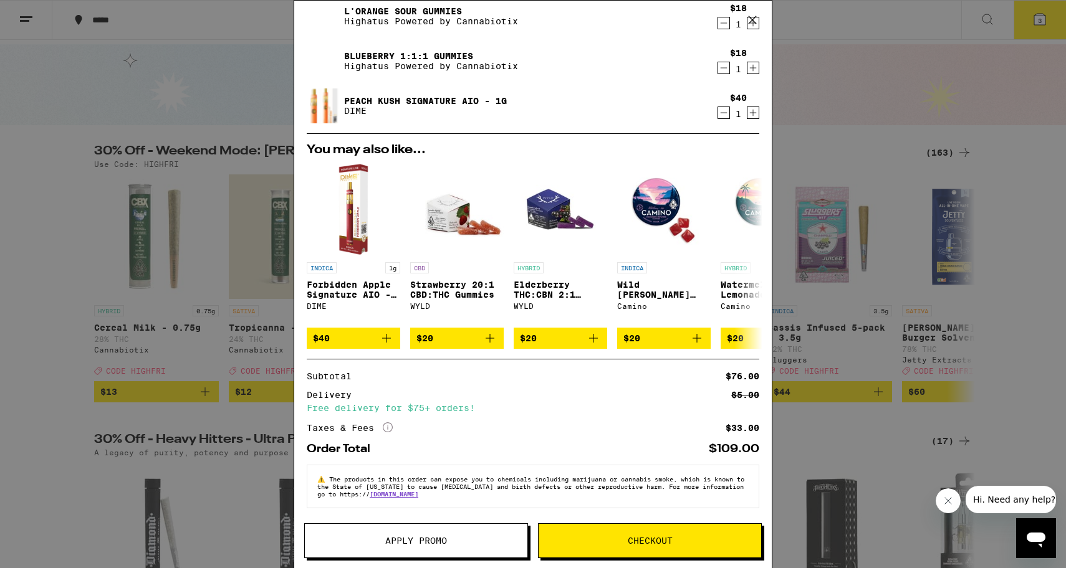
click at [438, 544] on span "Apply Promo" at bounding box center [416, 541] width 62 height 9
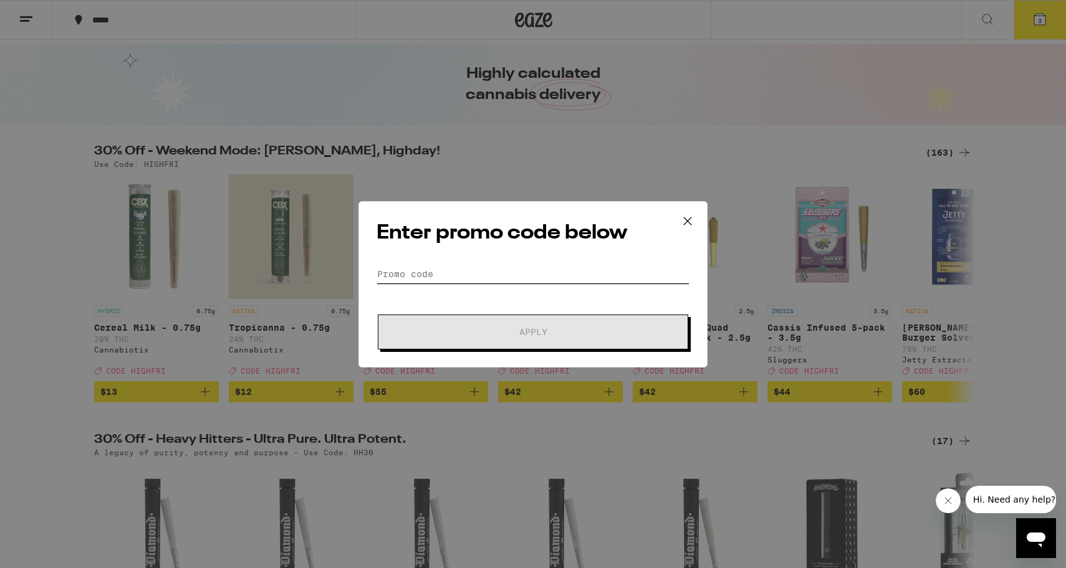
click at [444, 267] on input "Promo Code" at bounding box center [532, 274] width 313 height 19
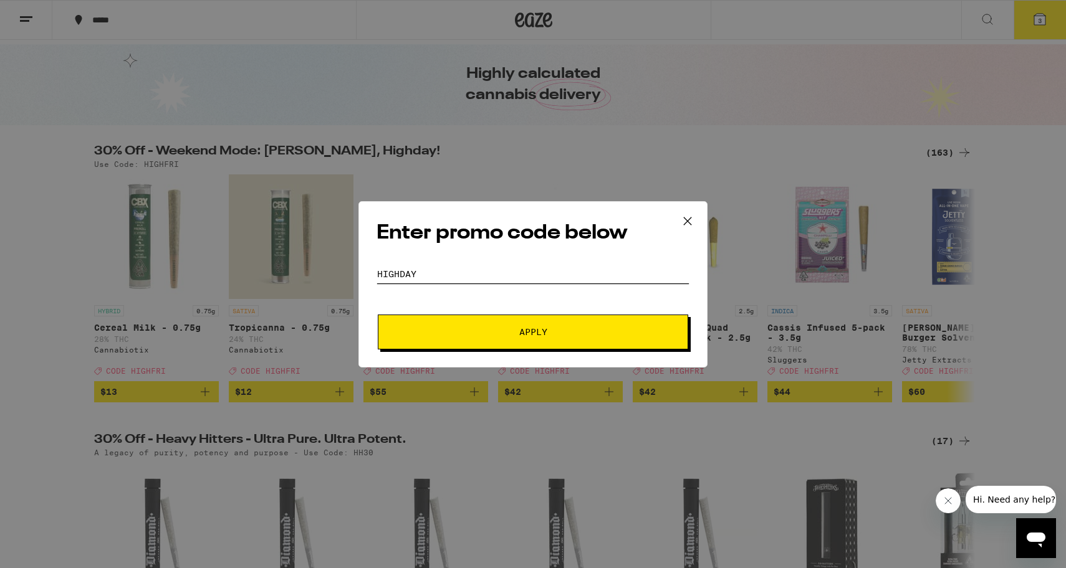
type input "highday"
click at [486, 348] on button "Apply" at bounding box center [533, 332] width 310 height 35
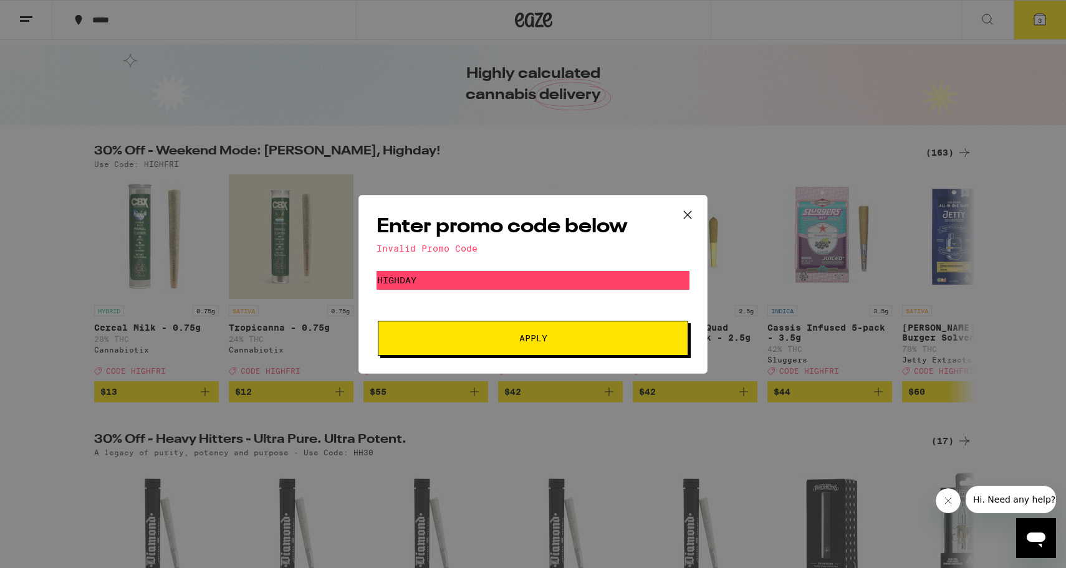
click at [681, 211] on icon at bounding box center [687, 215] width 19 height 19
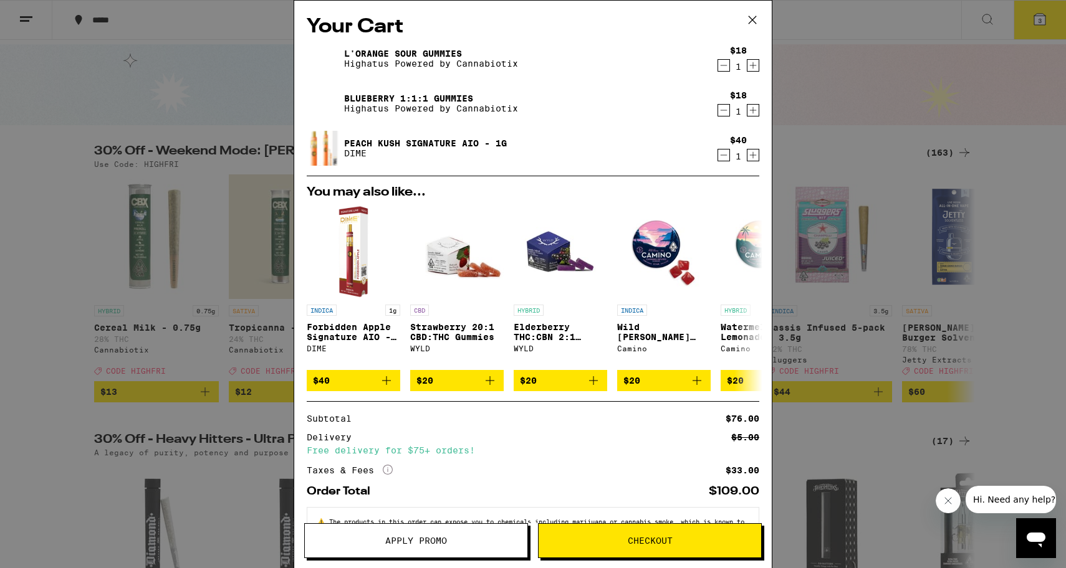
click at [755, 21] on icon at bounding box center [752, 20] width 19 height 19
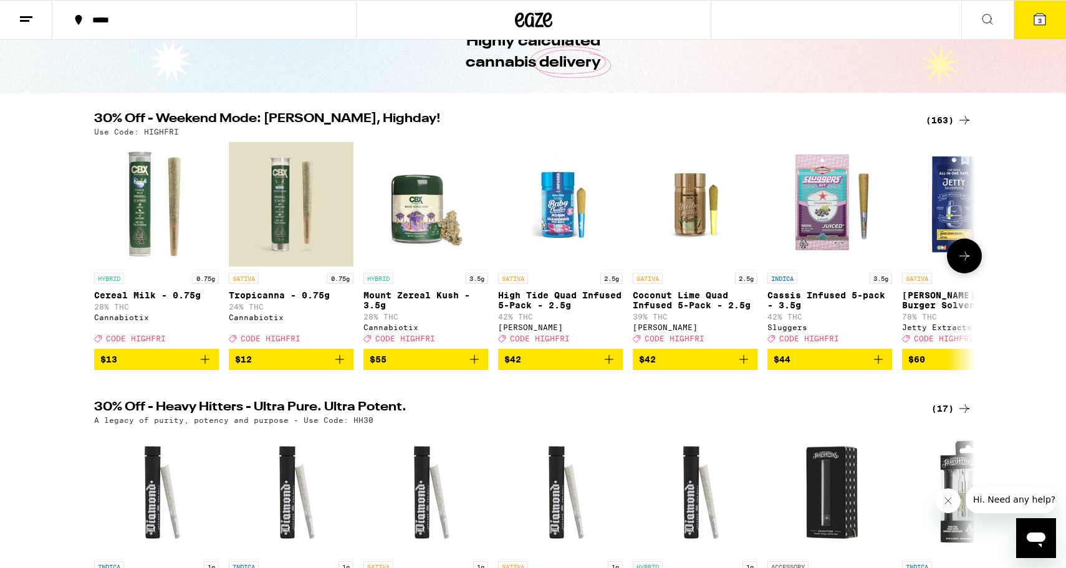
scroll to position [76, 0]
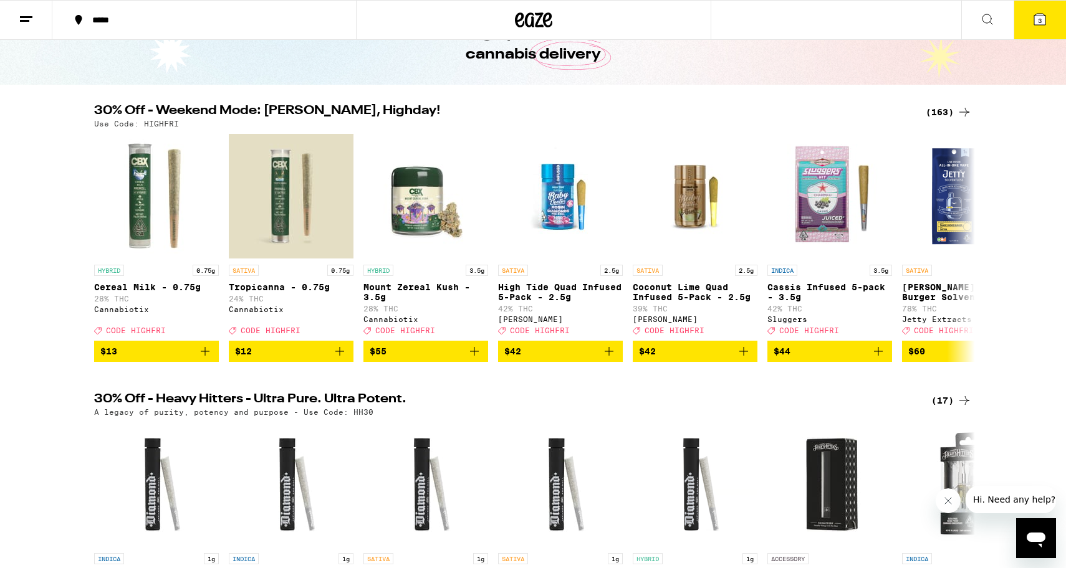
click at [1030, 19] on button "3" at bounding box center [1039, 20] width 52 height 39
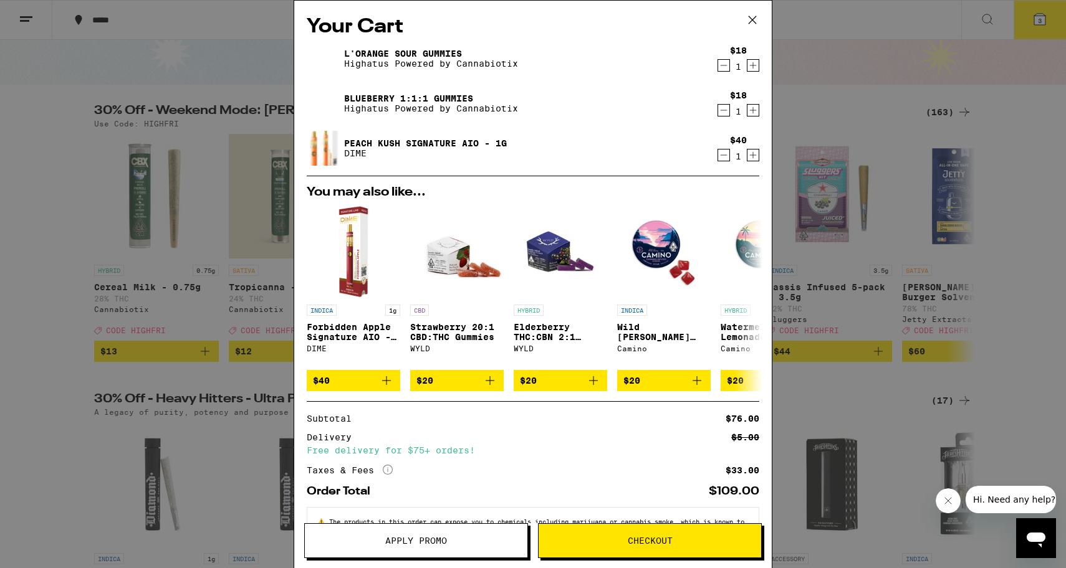
click at [455, 533] on button "Apply Promo" at bounding box center [416, 540] width 224 height 35
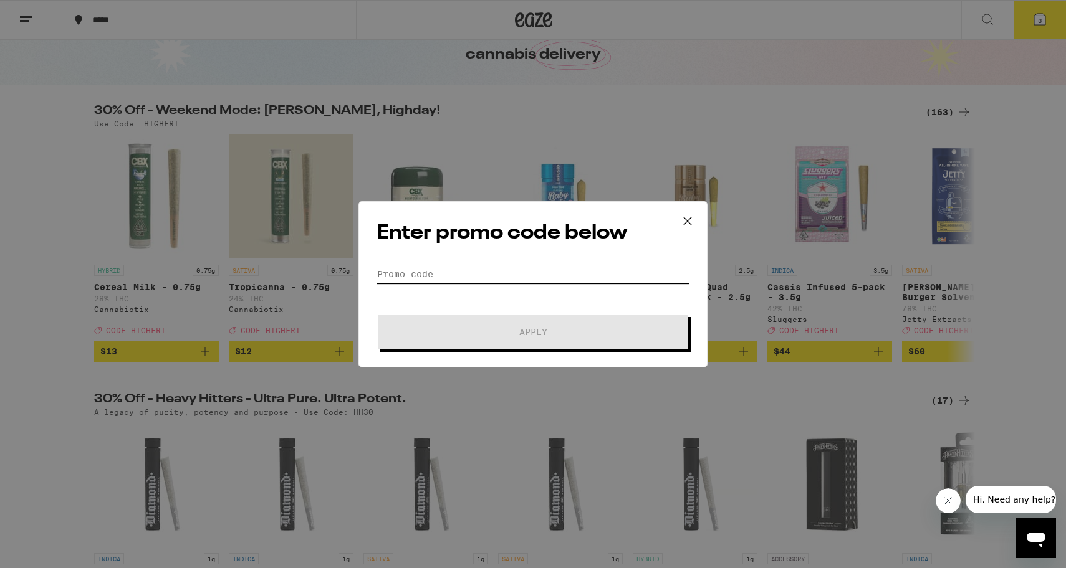
click at [474, 276] on input "Promo Code" at bounding box center [532, 274] width 313 height 19
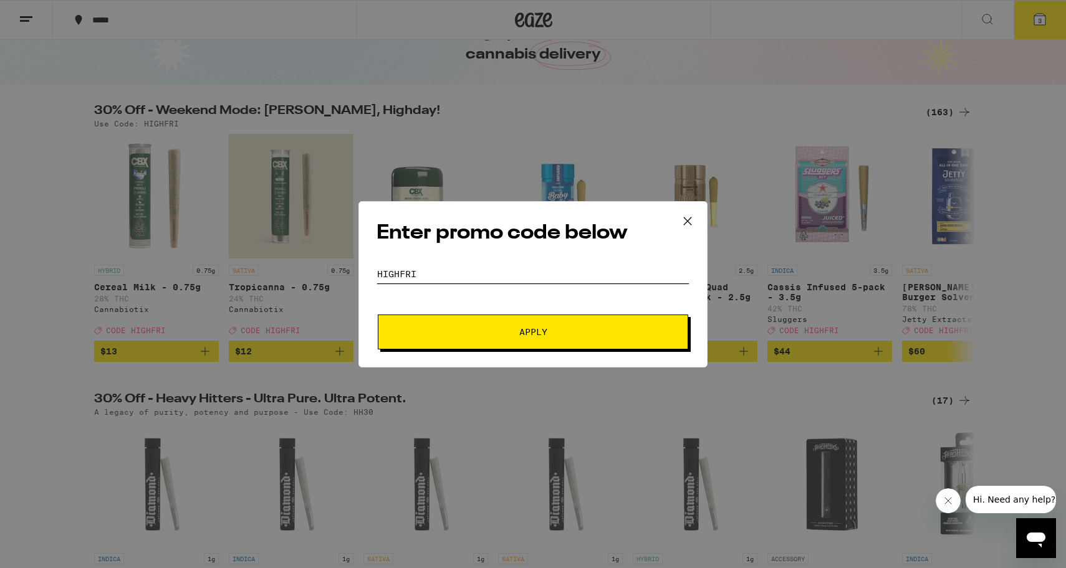
type input "highfri"
click at [550, 335] on span "Apply" at bounding box center [533, 332] width 224 height 9
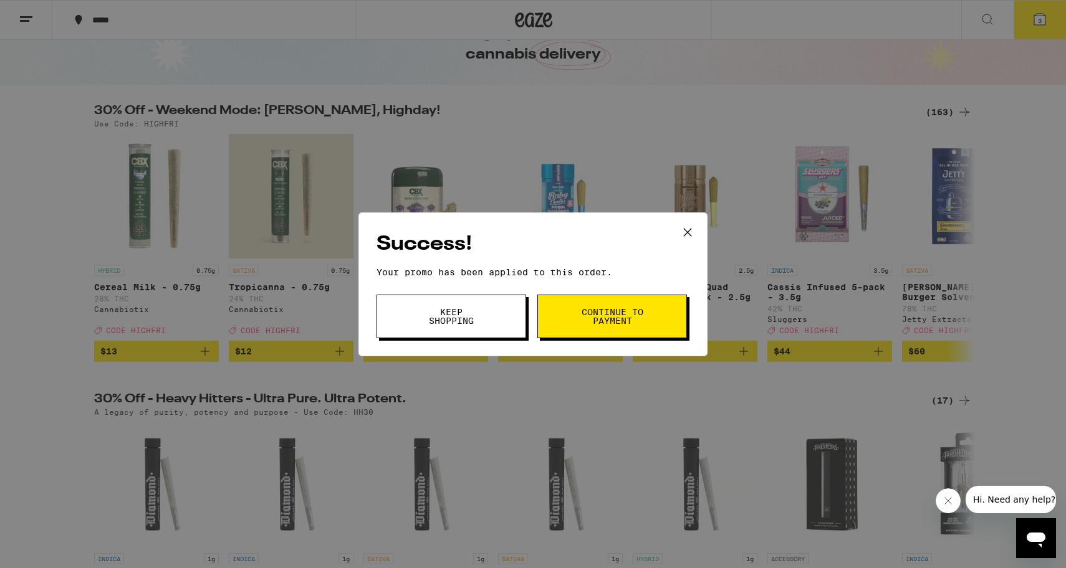
click at [588, 330] on button "Continue to payment" at bounding box center [612, 317] width 150 height 44
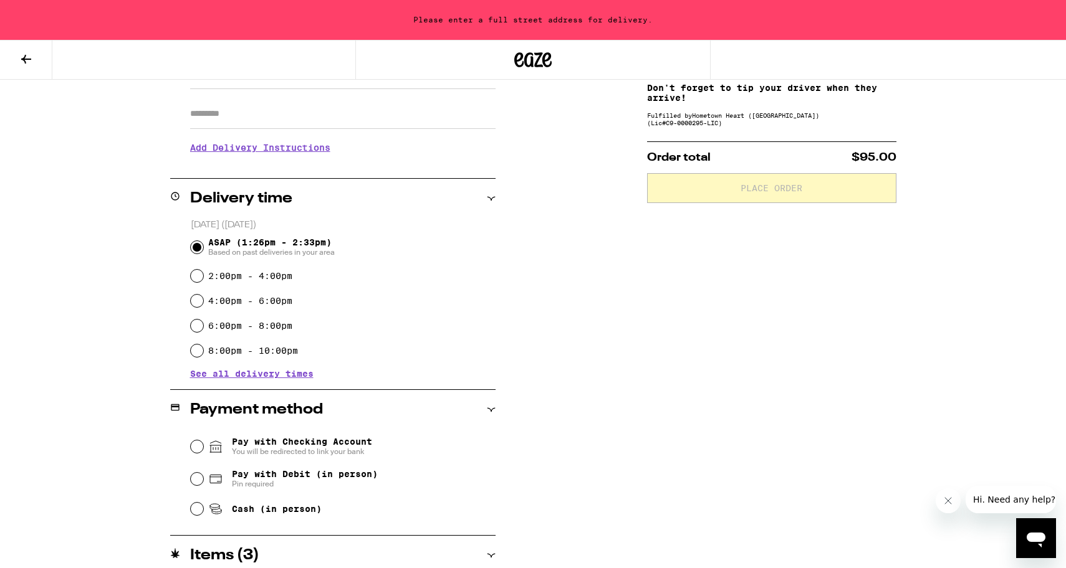
scroll to position [210, 0]
click at [189, 252] on div "[DATE] ([DATE]) ASAP (1:26pm - 2:33pm) Based on past deliveries in your area 2:…" at bounding box center [332, 298] width 325 height 160
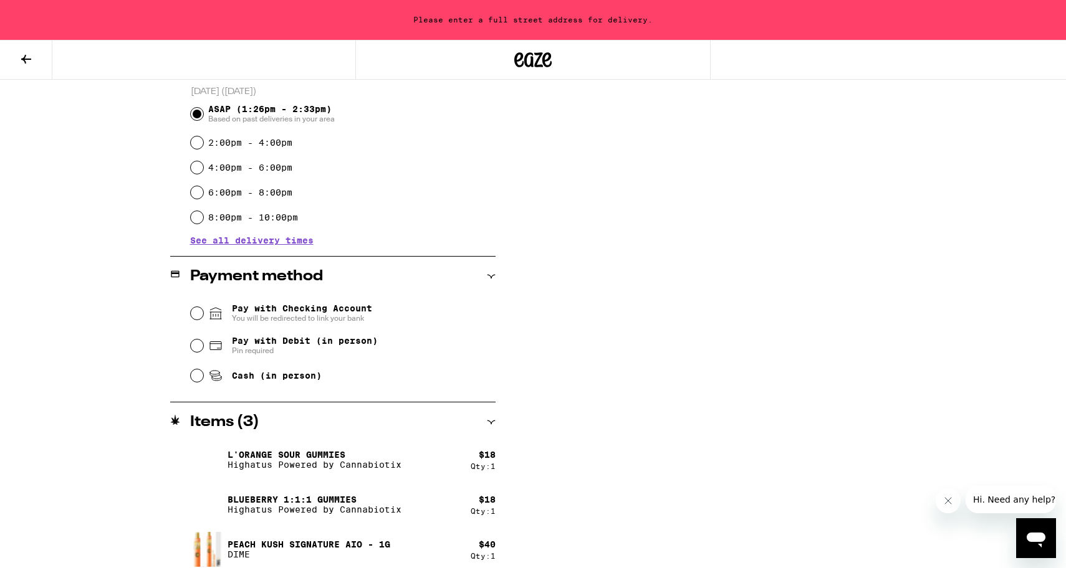
scroll to position [344, 0]
click at [198, 345] on input "Pay with Debit (in person) Pin required" at bounding box center [197, 344] width 12 height 12
radio input "true"
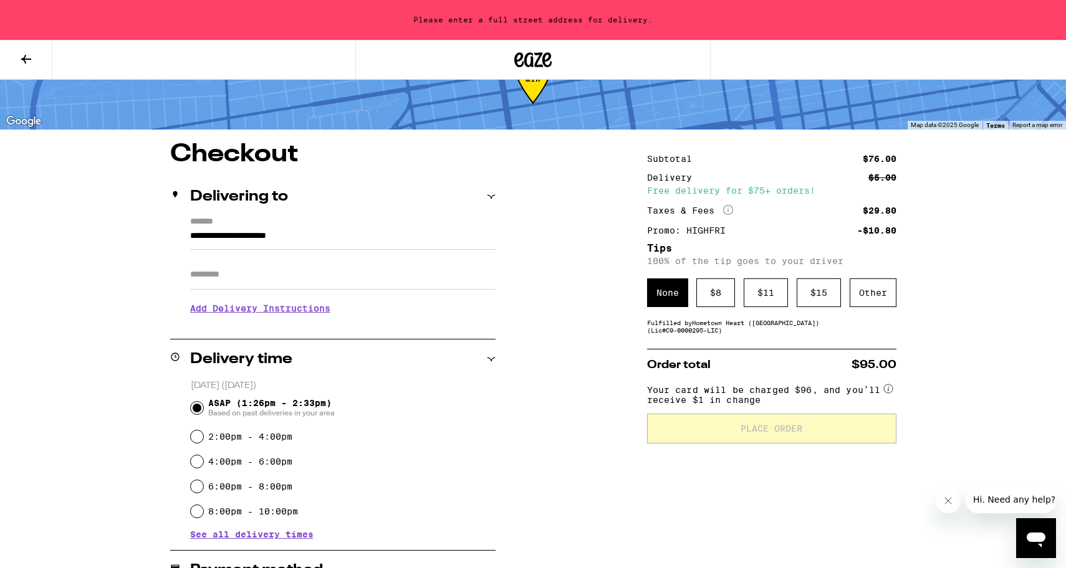
scroll to position [0, 0]
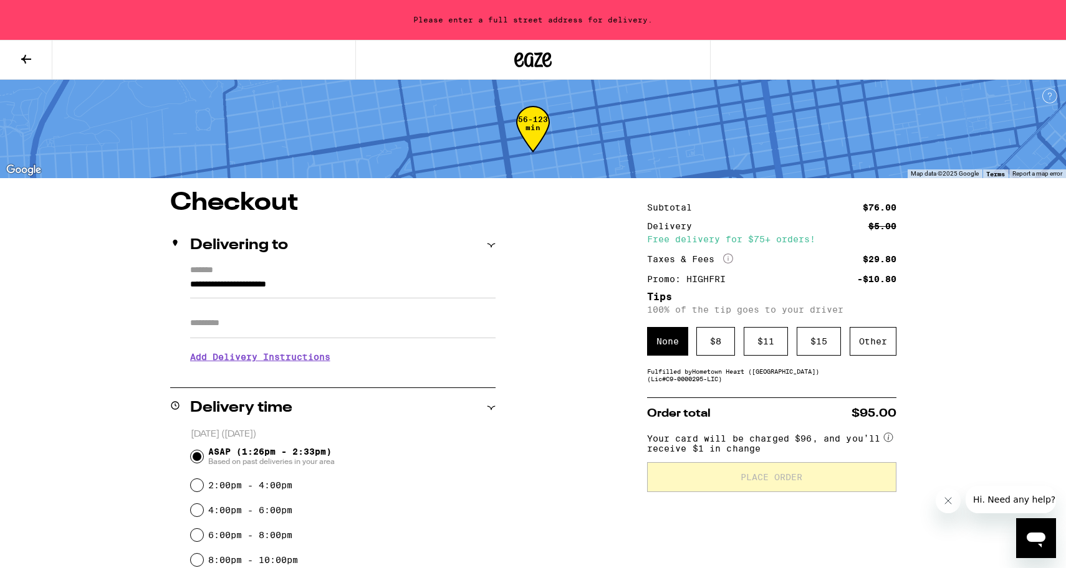
click at [665, 342] on div "None" at bounding box center [667, 341] width 41 height 29
click at [264, 259] on div "Delivering to" at bounding box center [332, 246] width 325 height 40
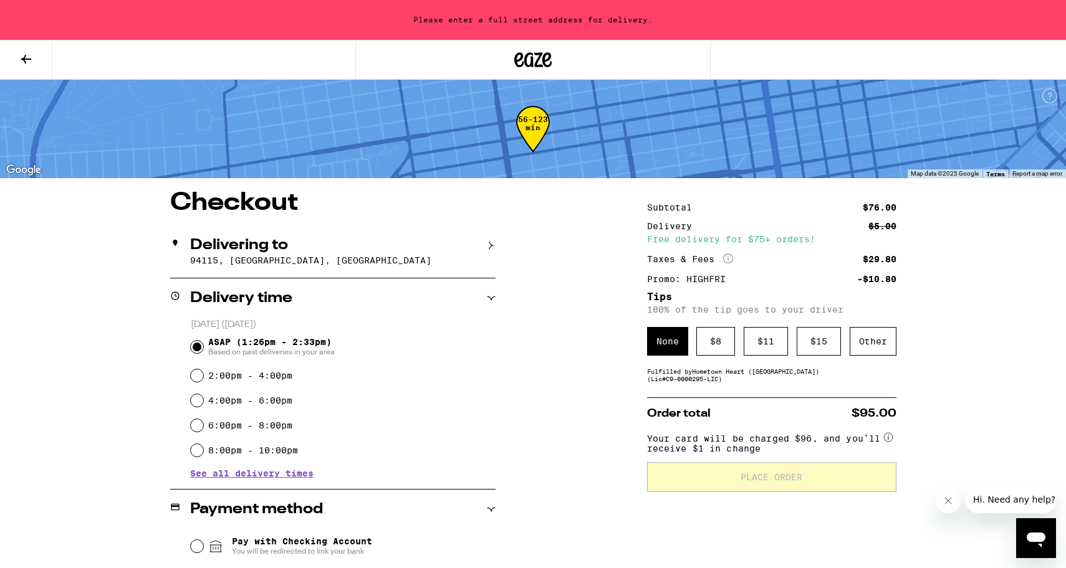
click at [257, 263] on p "94115, [GEOGRAPHIC_DATA], [GEOGRAPHIC_DATA]" at bounding box center [342, 260] width 305 height 10
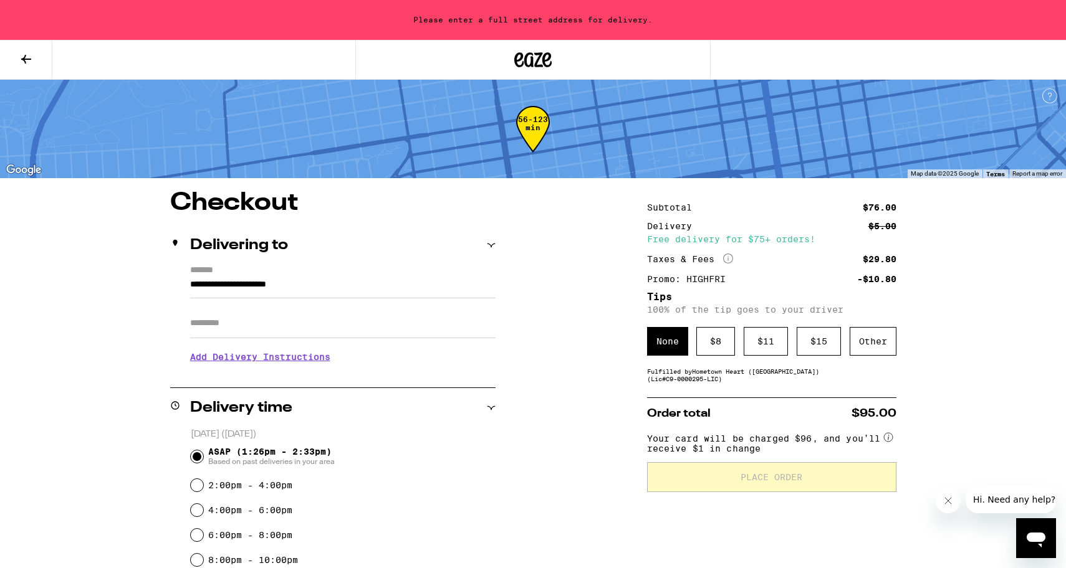
click at [241, 282] on input "**********" at bounding box center [342, 287] width 305 height 21
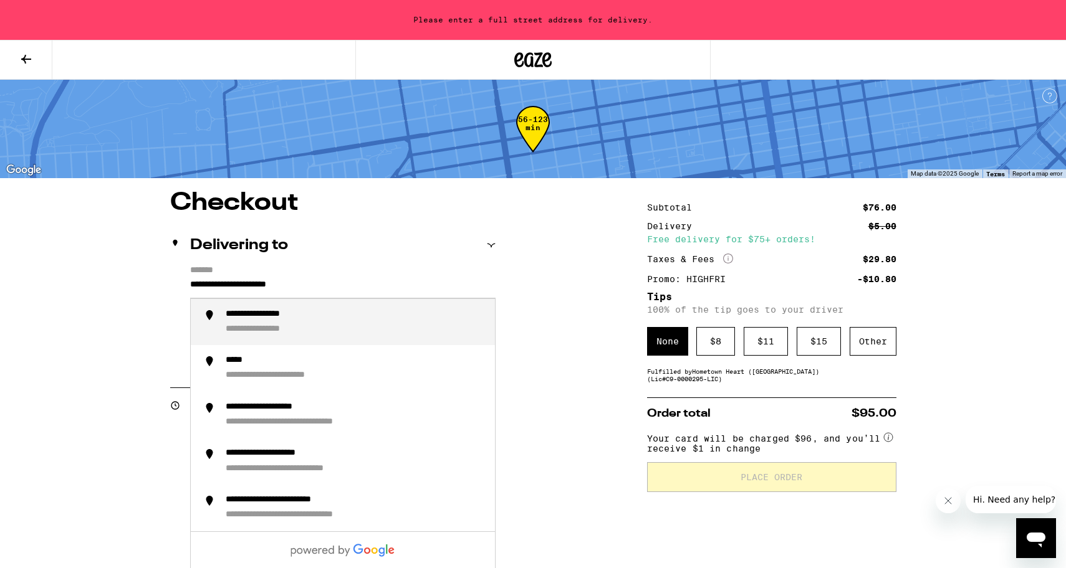
click at [241, 282] on input "**********" at bounding box center [342, 287] width 305 height 21
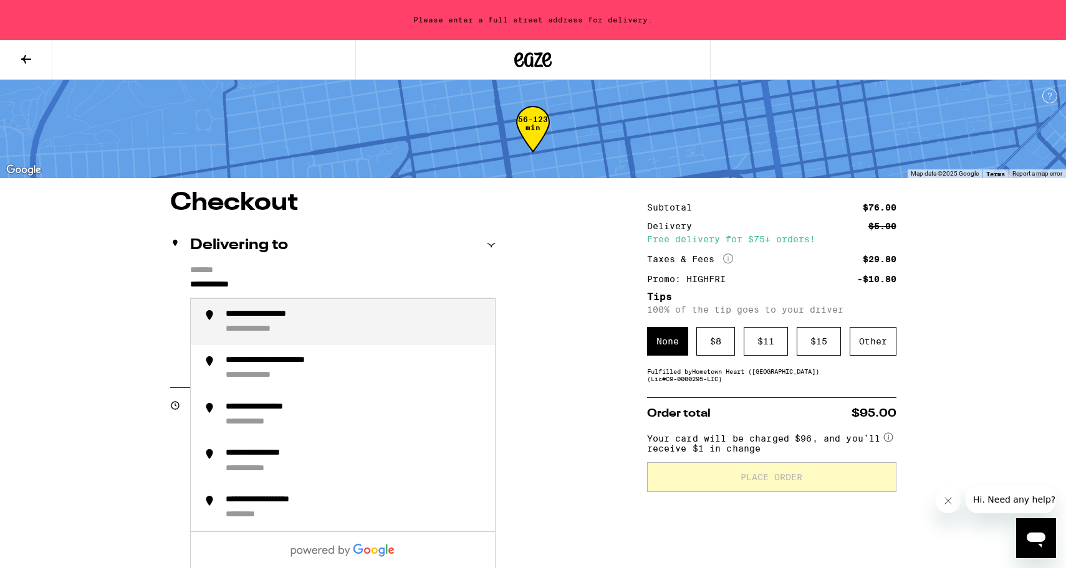
click at [257, 317] on div "**********" at bounding box center [279, 315] width 107 height 12
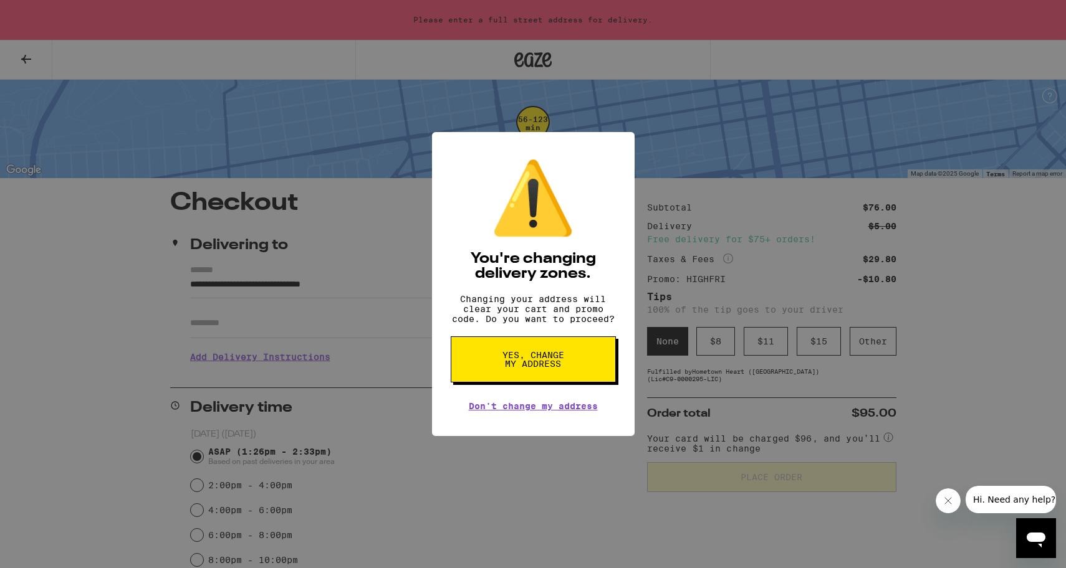
click at [254, 327] on div "⚠️ You're changing delivery zones. Changing your address will clear your cart a…" at bounding box center [533, 284] width 1066 height 568
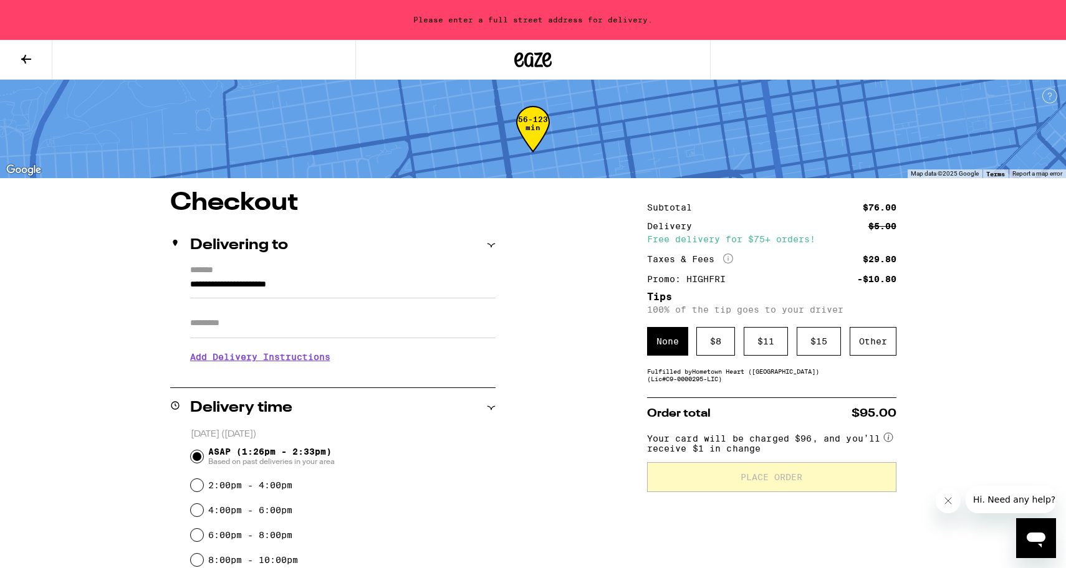
click at [265, 301] on div "Apt/Suite" at bounding box center [342, 318] width 305 height 40
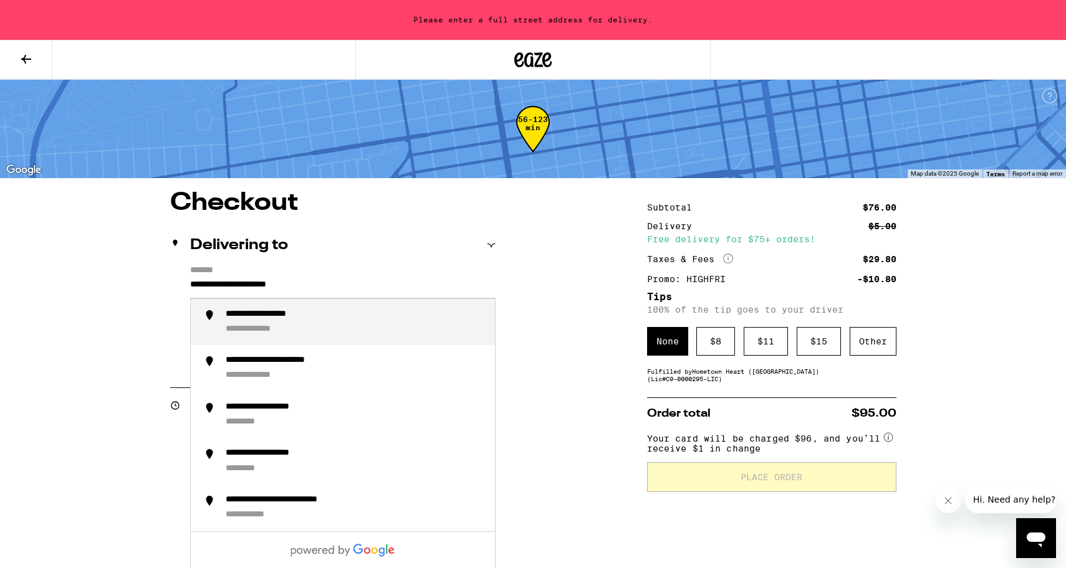
click at [267, 290] on input "**********" at bounding box center [342, 287] width 305 height 21
click at [285, 327] on div "**********" at bounding box center [265, 330] width 79 height 12
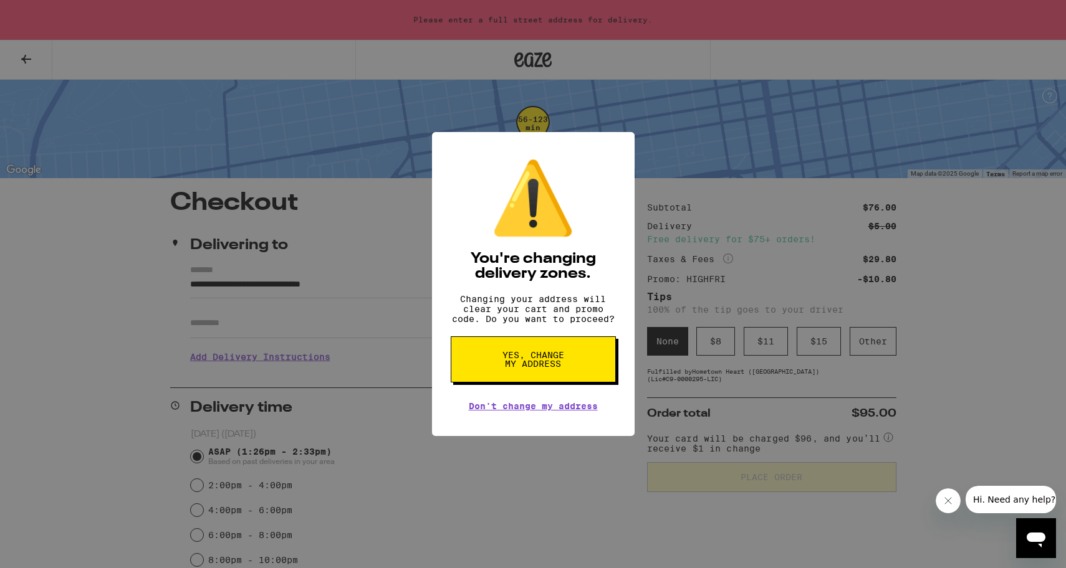
click at [505, 368] on span "Yes, change my address" at bounding box center [533, 359] width 64 height 17
type input "**********"
radio input "false"
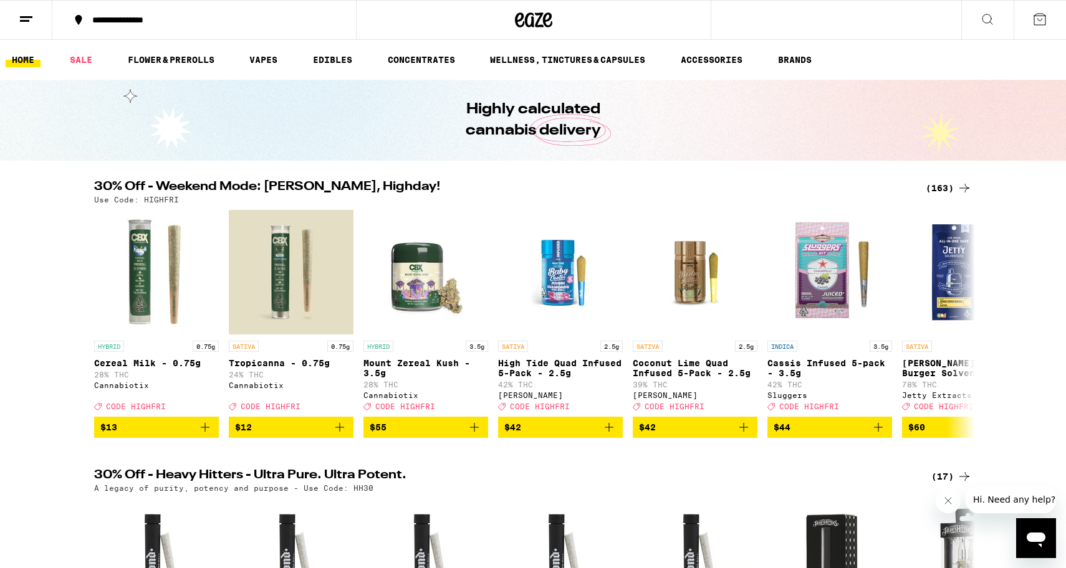
click at [992, 27] on button at bounding box center [987, 20] width 52 height 39
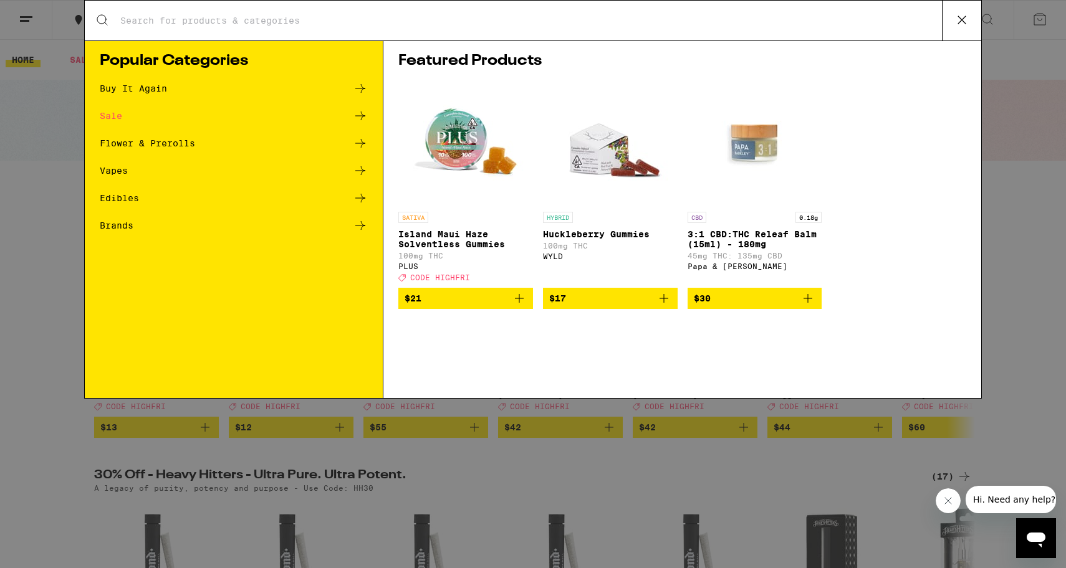
click at [12, 222] on div "Search for Products Popular Categories Buy It Again Sale Flower & Prerolls Vape…" at bounding box center [533, 284] width 1066 height 568
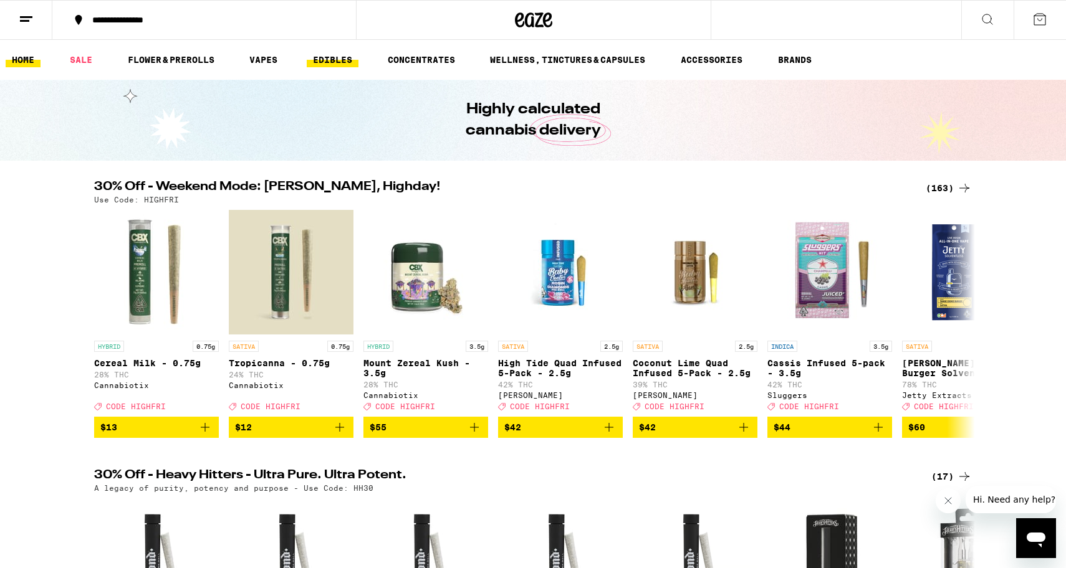
click at [356, 56] on link "EDIBLES" at bounding box center [333, 59] width 52 height 15
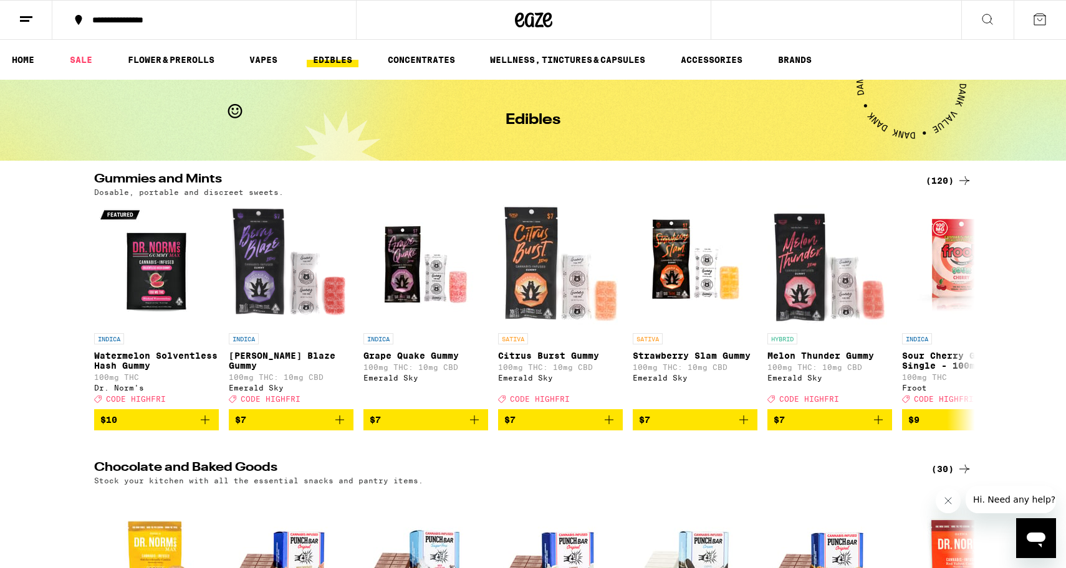
click at [943, 179] on div "(120)" at bounding box center [948, 180] width 46 height 15
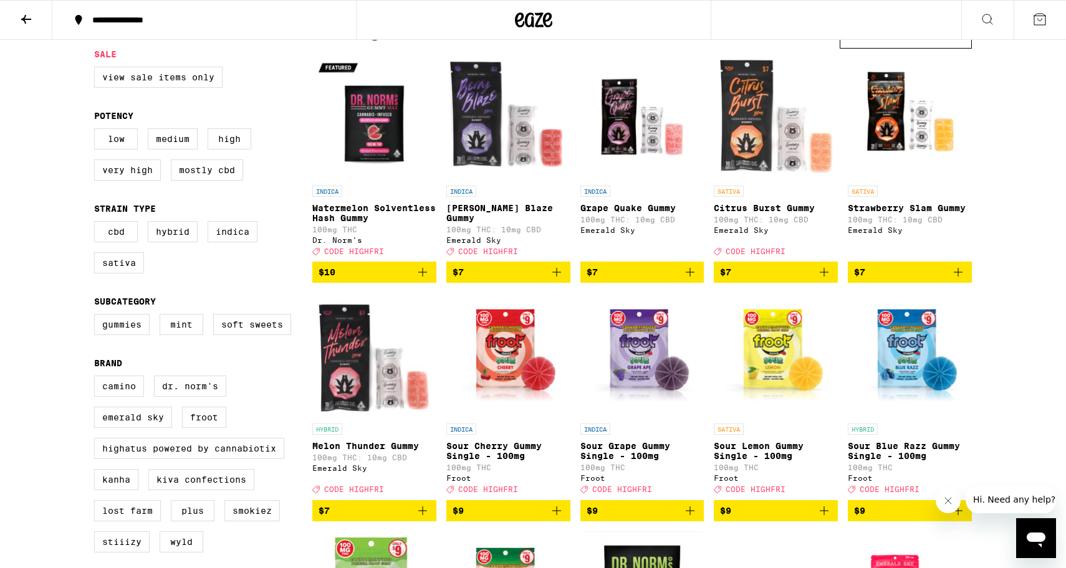
scroll to position [127, 0]
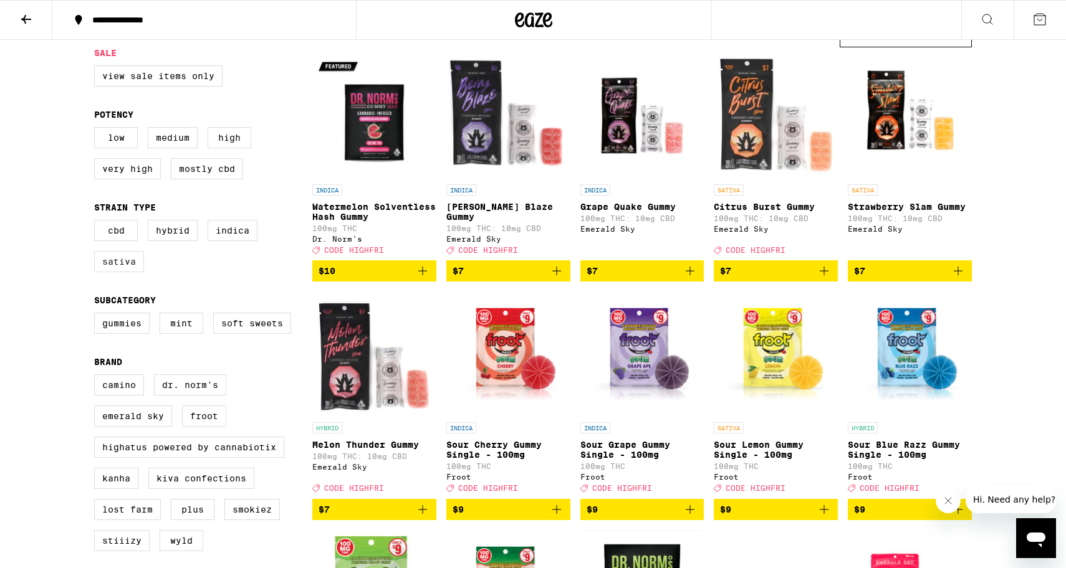
click at [128, 272] on label "Sativa" at bounding box center [119, 261] width 50 height 21
click at [97, 222] on input "Sativa" at bounding box center [97, 222] width 1 height 1
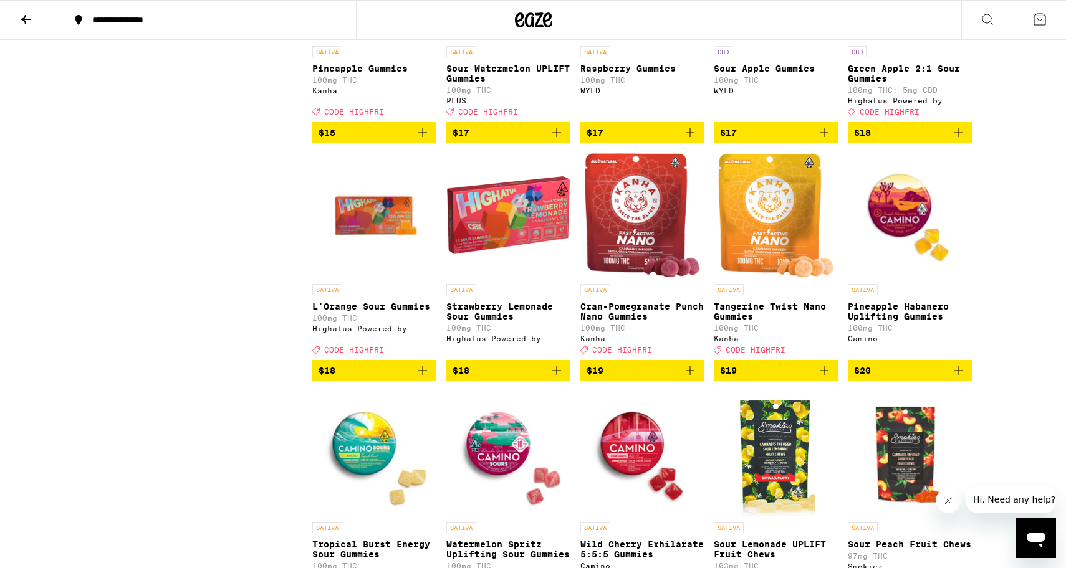
scroll to position [765, 0]
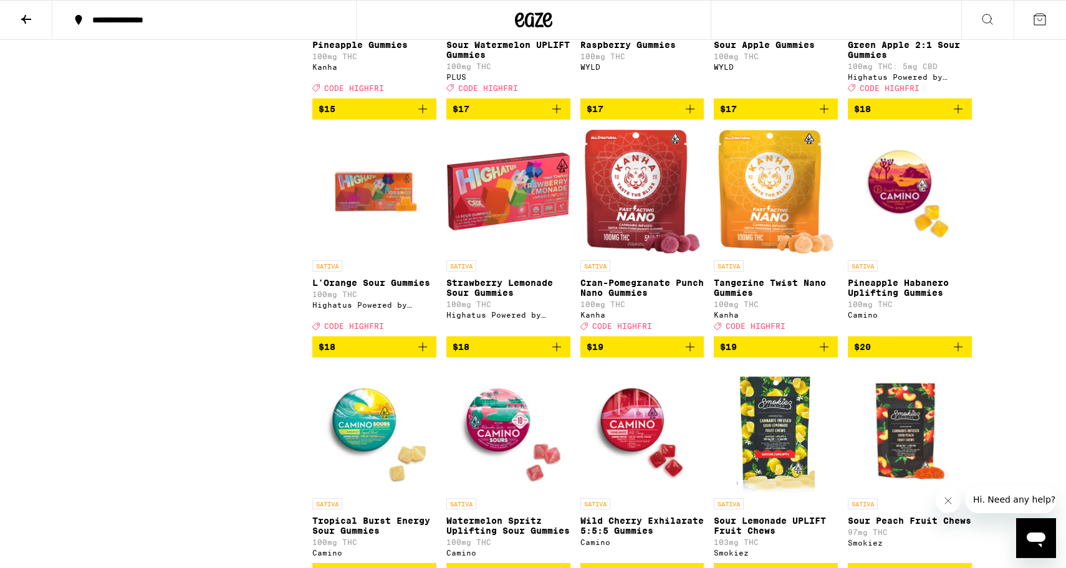
click at [424, 355] on icon "Add to bag" at bounding box center [422, 347] width 15 height 15
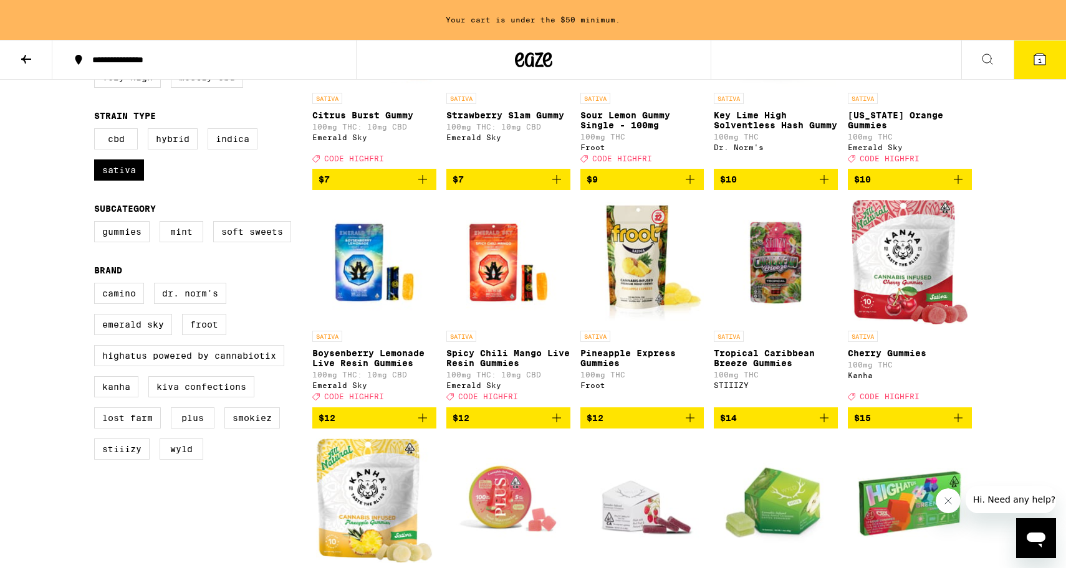
scroll to position [0, 0]
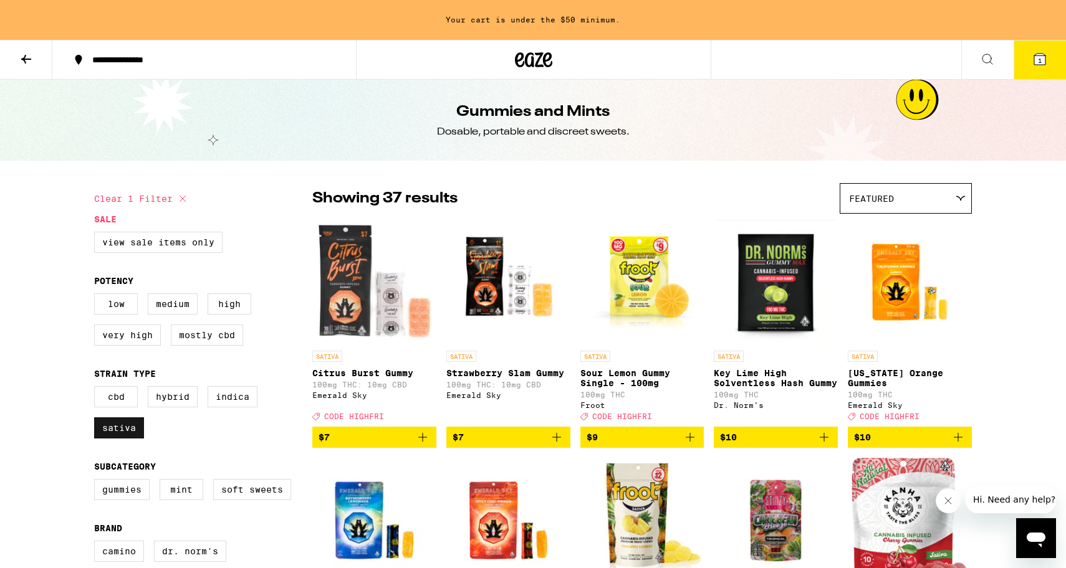
click at [121, 439] on label "Sativa" at bounding box center [119, 428] width 50 height 21
click at [97, 389] on input "Sativa" at bounding box center [97, 388] width 1 height 1
checkbox input "false"
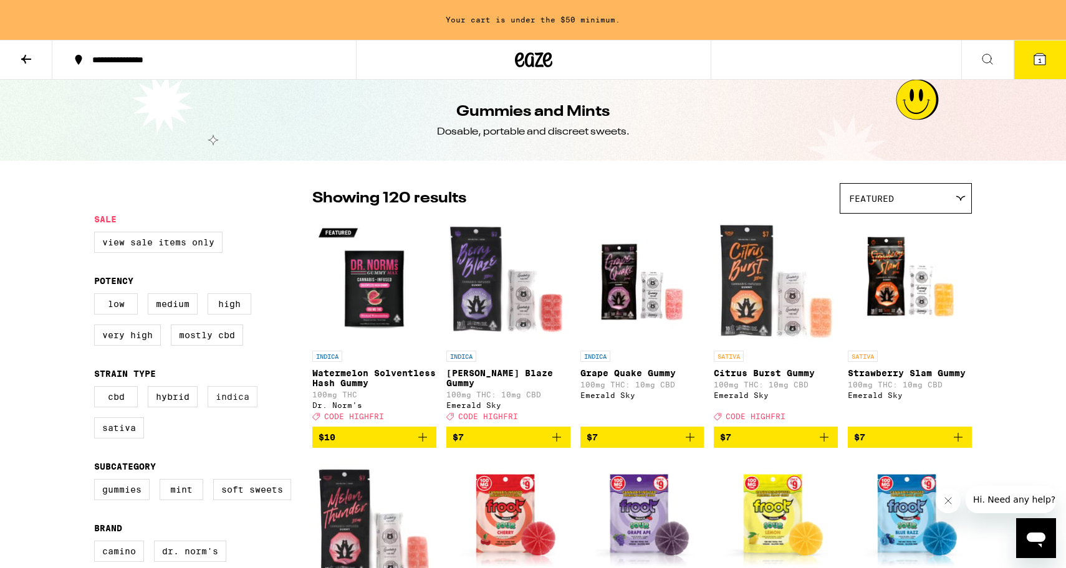
click at [233, 408] on label "Indica" at bounding box center [233, 396] width 50 height 21
click at [97, 389] on input "Indica" at bounding box center [97, 388] width 1 height 1
checkbox input "true"
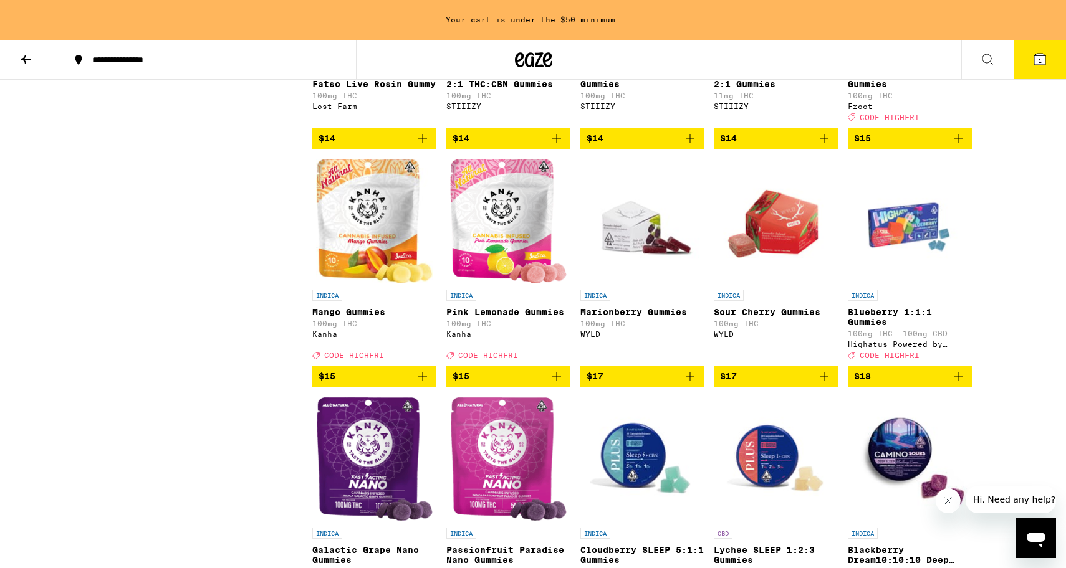
scroll to position [776, 0]
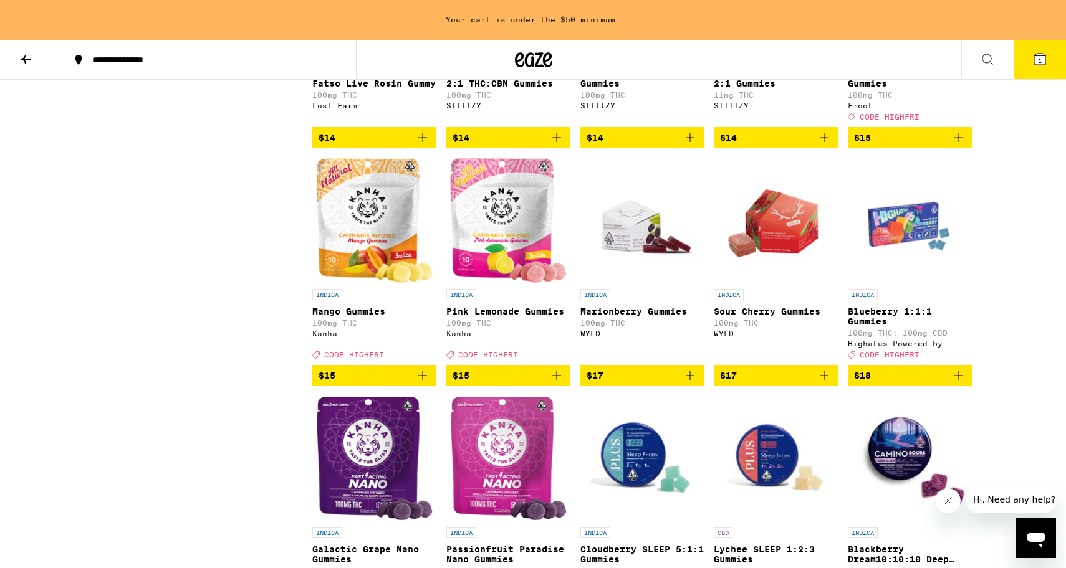
click at [963, 383] on icon "Add to bag" at bounding box center [957, 375] width 15 height 15
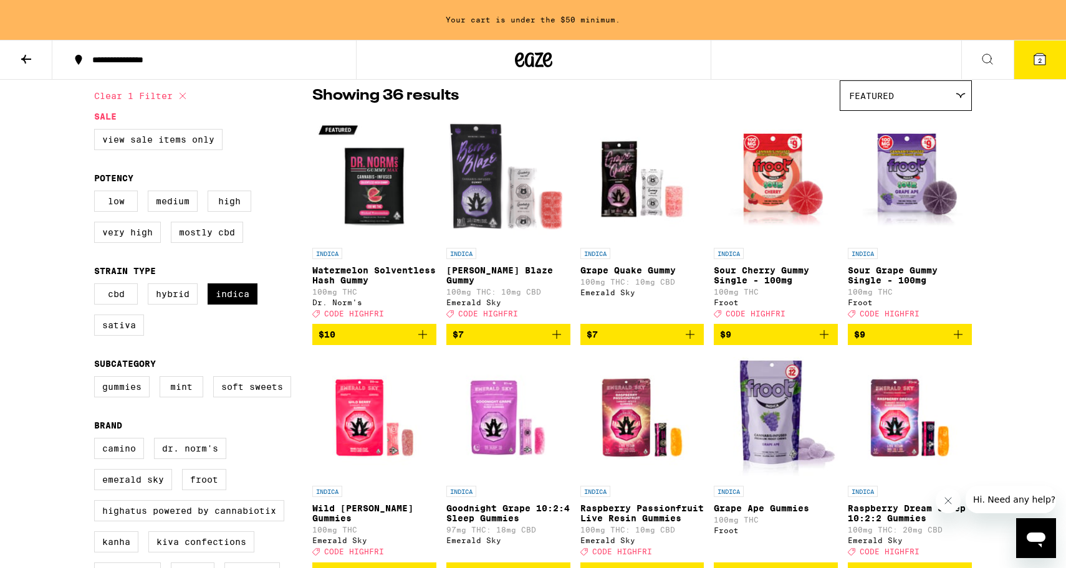
scroll to position [0, 0]
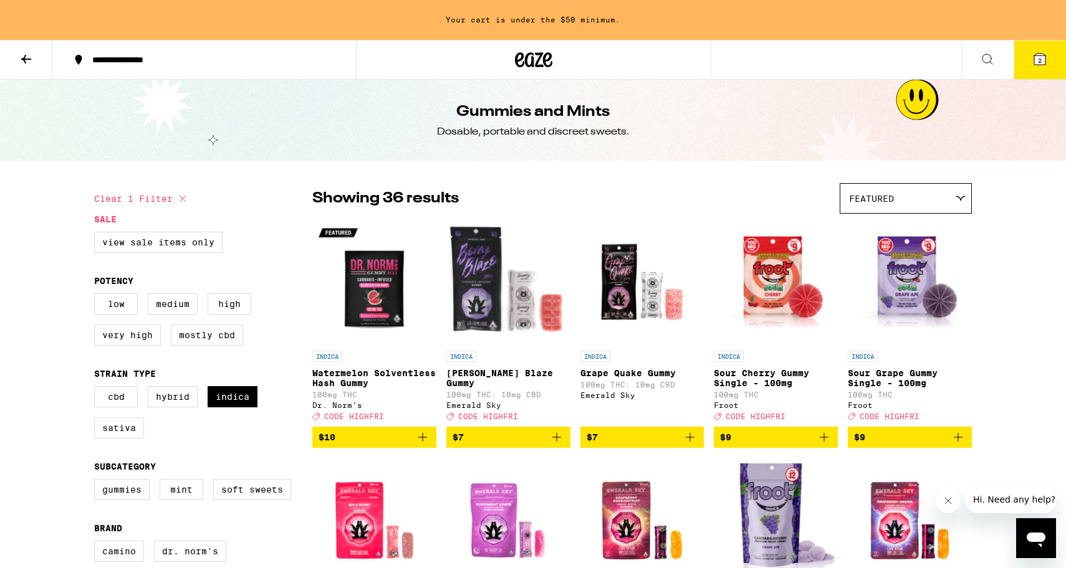
click at [528, 60] on icon at bounding box center [533, 60] width 37 height 22
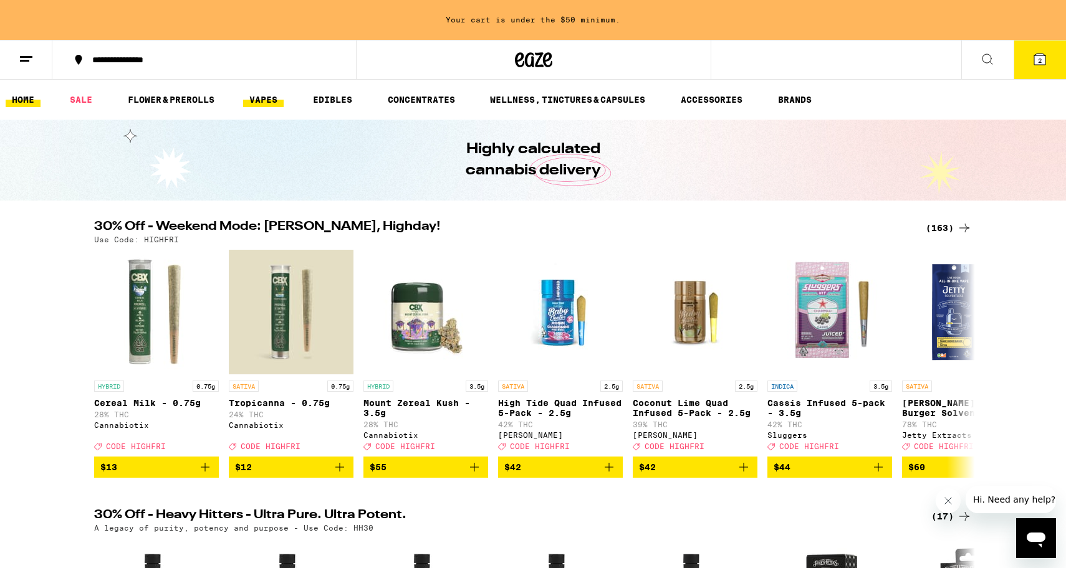
click at [253, 93] on link "VAPES" at bounding box center [263, 99] width 41 height 15
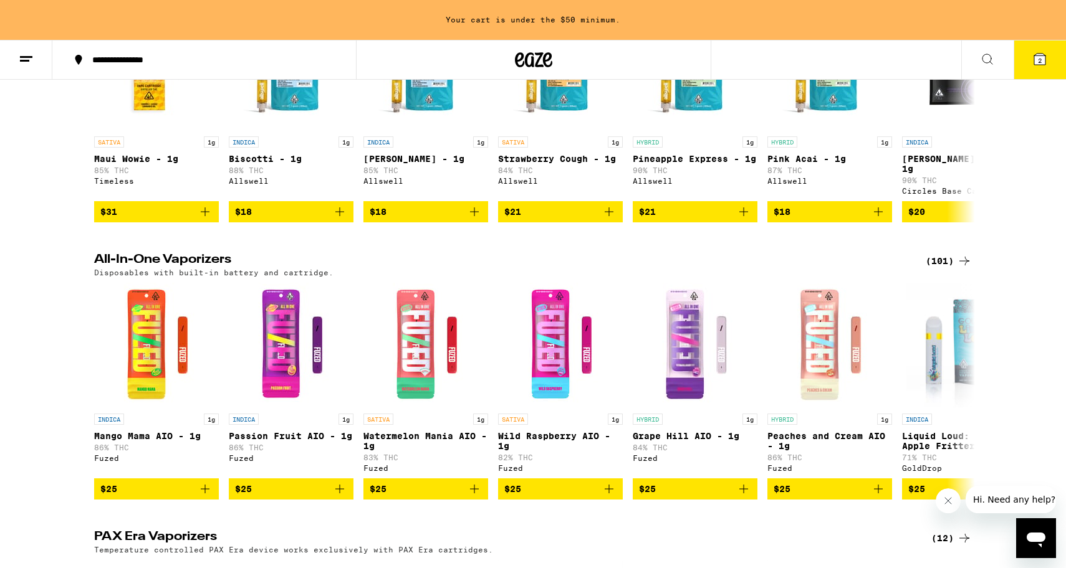
scroll to position [244, 0]
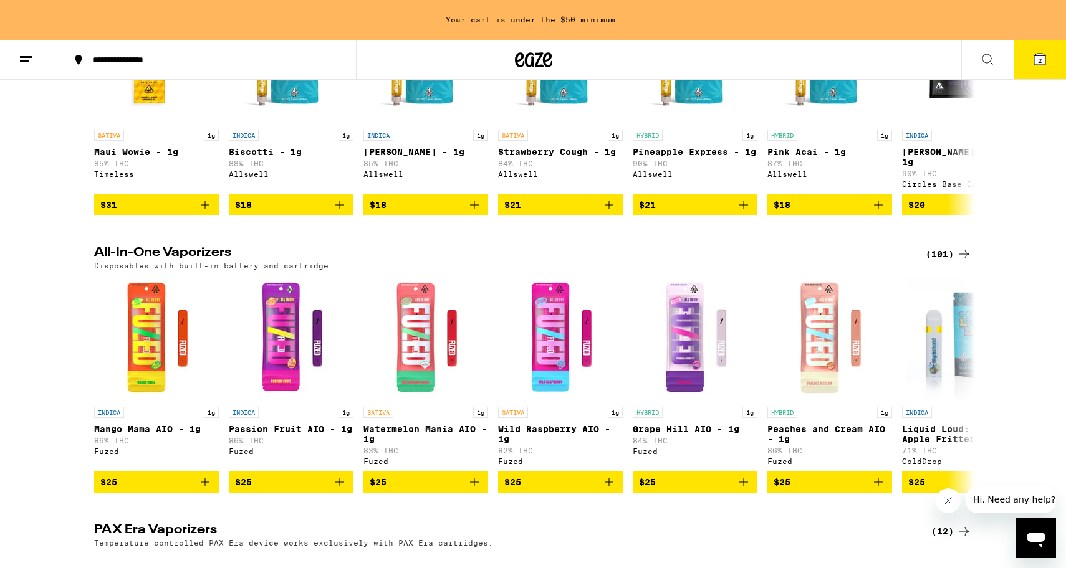
click at [939, 248] on div "(101)" at bounding box center [948, 254] width 46 height 15
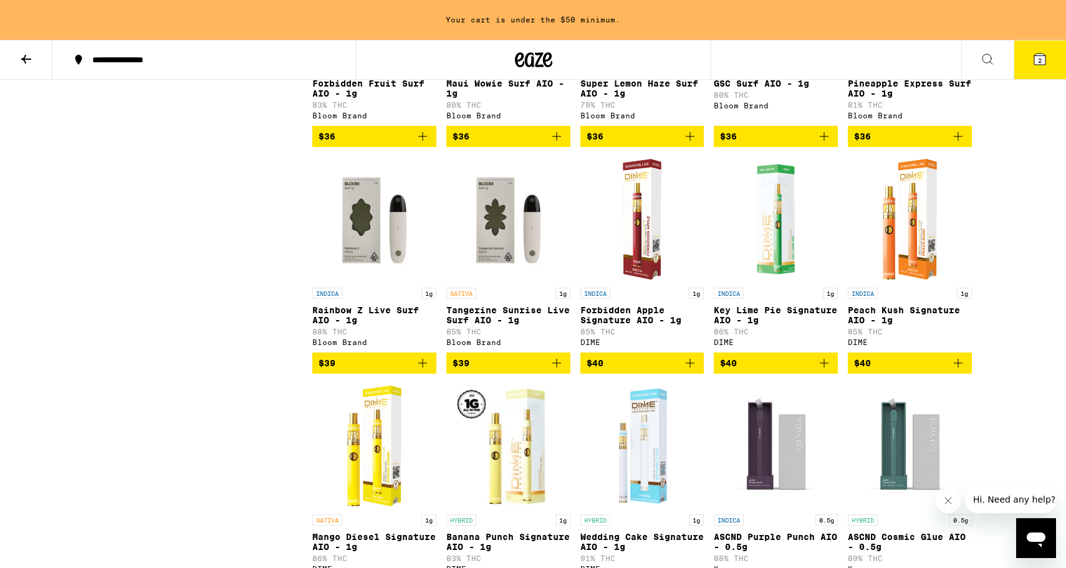
scroll to position [3719, 0]
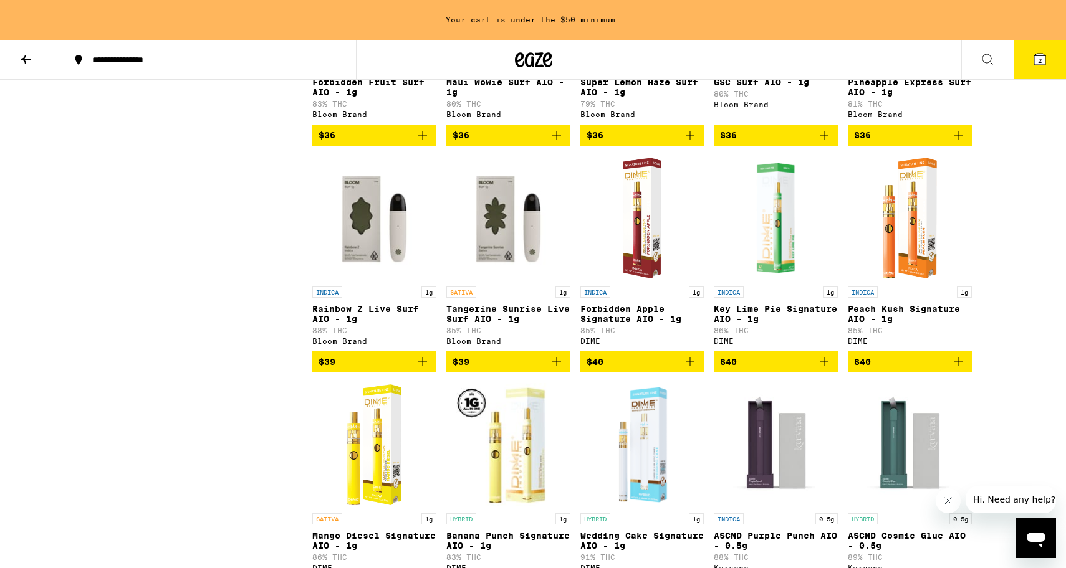
click at [904, 324] on p "Peach Kush Signature AIO - 1g" at bounding box center [910, 314] width 124 height 20
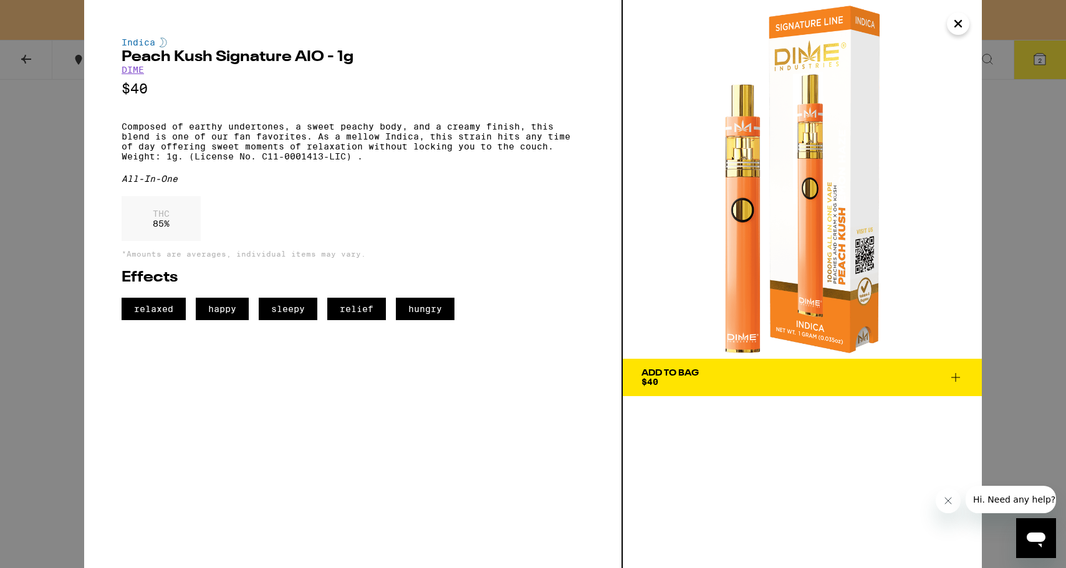
click at [959, 29] on icon "Close" at bounding box center [957, 23] width 15 height 19
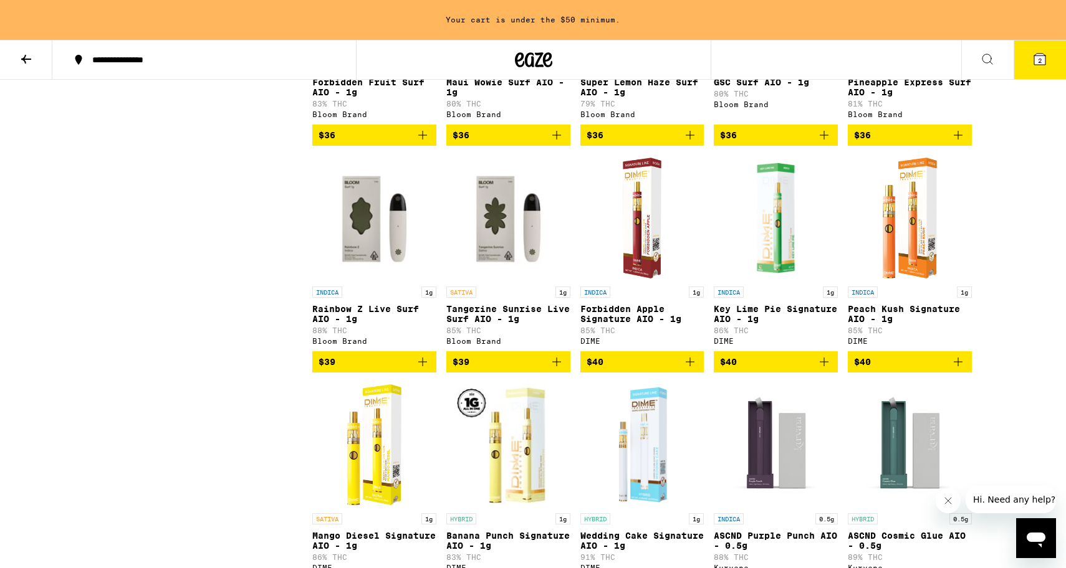
click at [962, 370] on icon "Add to bag" at bounding box center [957, 362] width 15 height 15
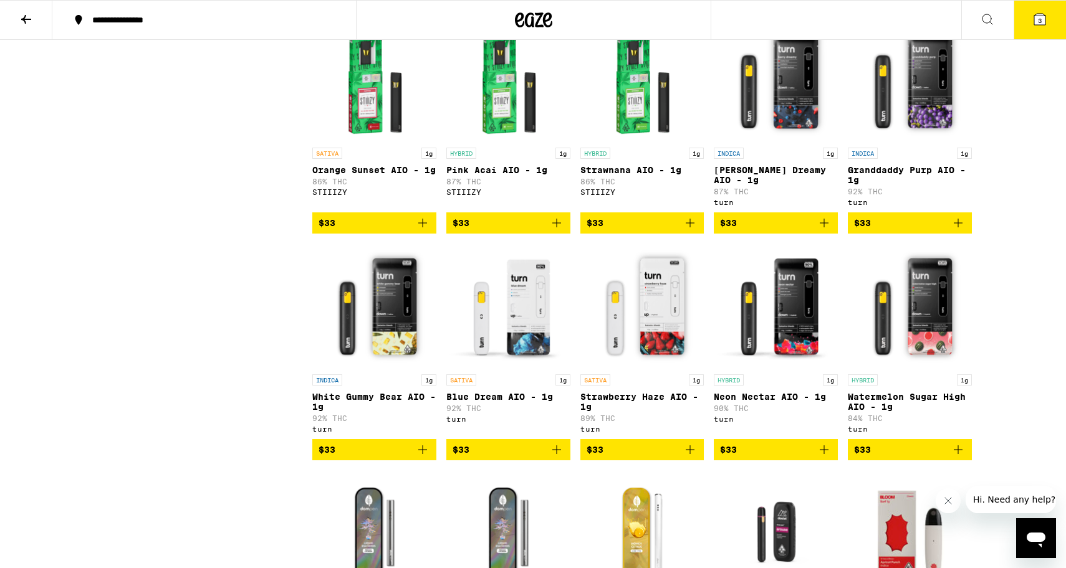
scroll to position [2767, 0]
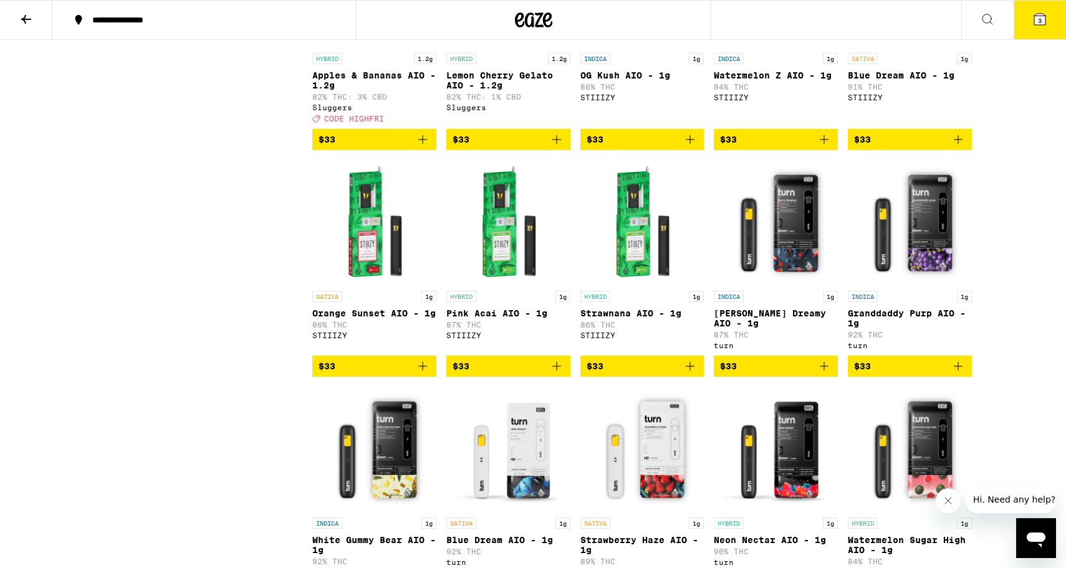
click at [1038, 27] on button "3" at bounding box center [1039, 20] width 52 height 39
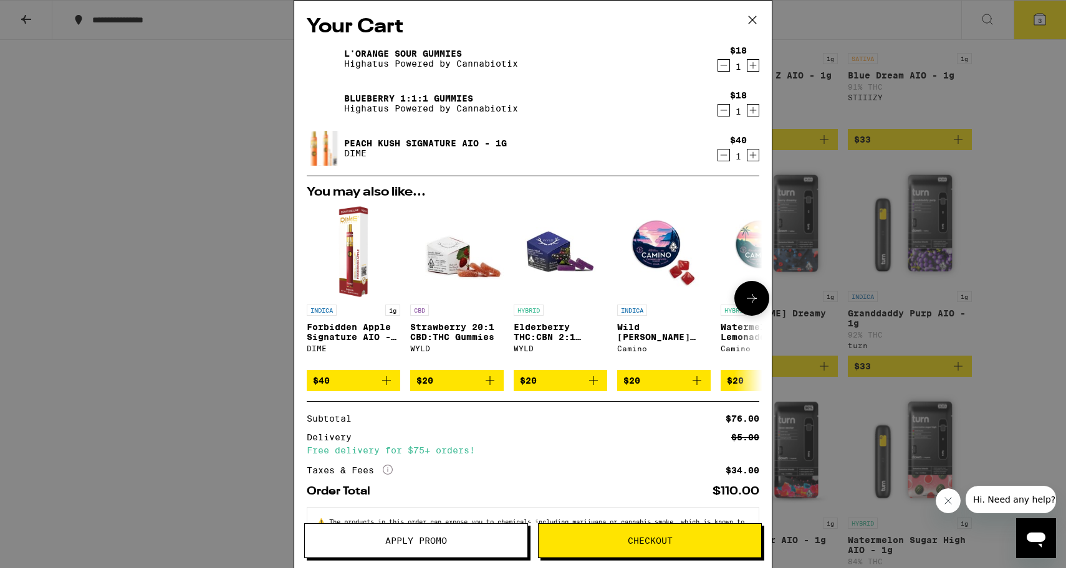
scroll to position [51, 0]
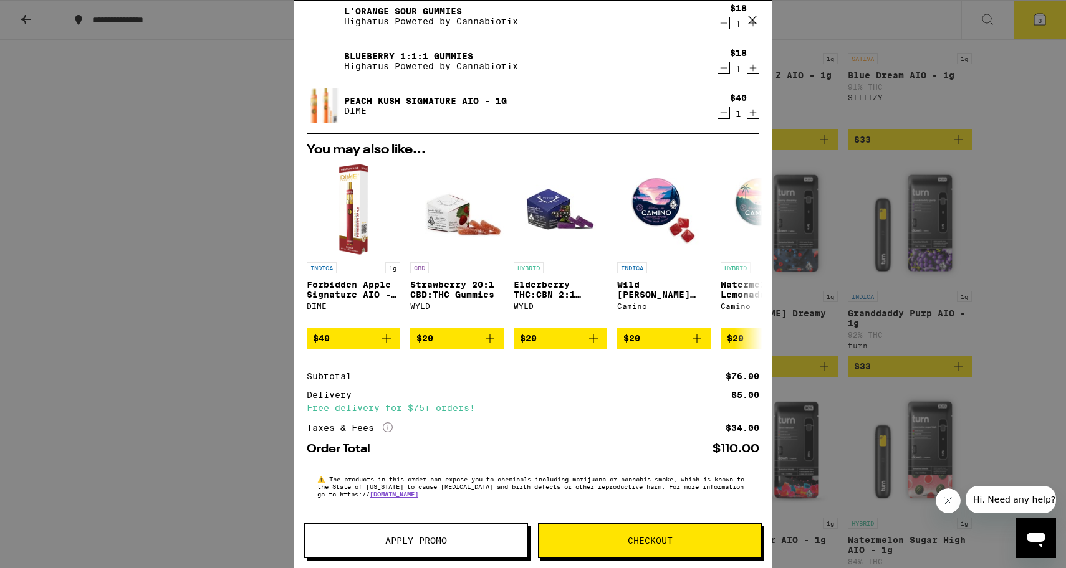
click at [434, 540] on span "Apply Promo" at bounding box center [416, 541] width 62 height 9
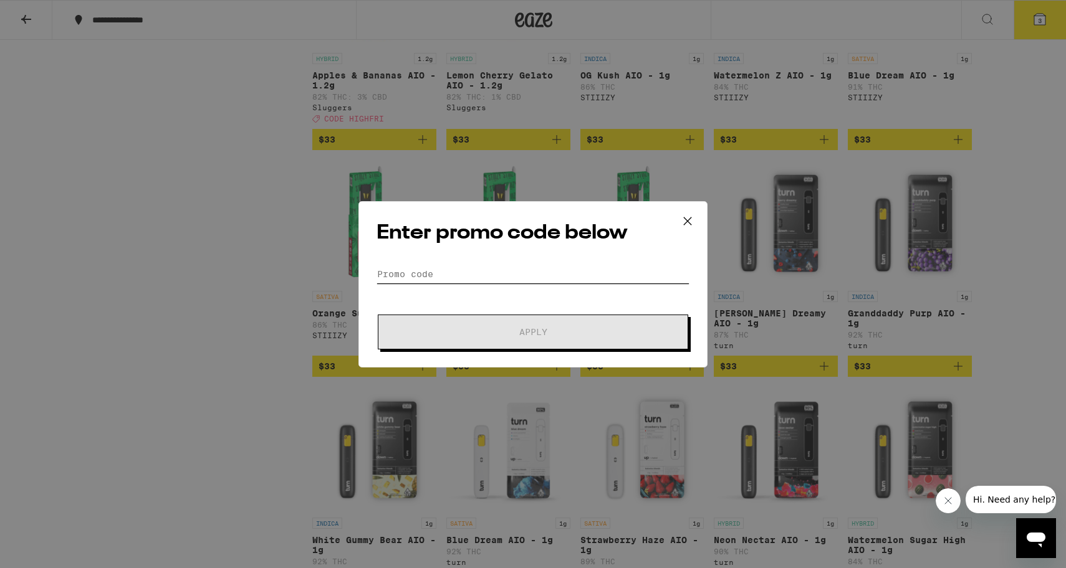
click at [403, 277] on input "Promo Code" at bounding box center [532, 274] width 313 height 19
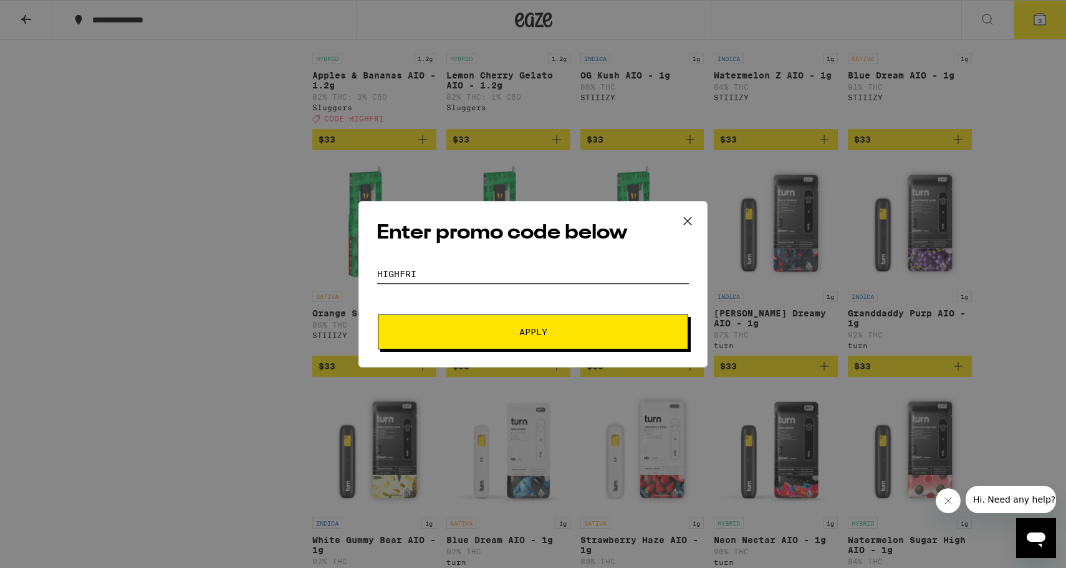
type input "highfri"
click at [489, 327] on button "Apply" at bounding box center [533, 332] width 310 height 35
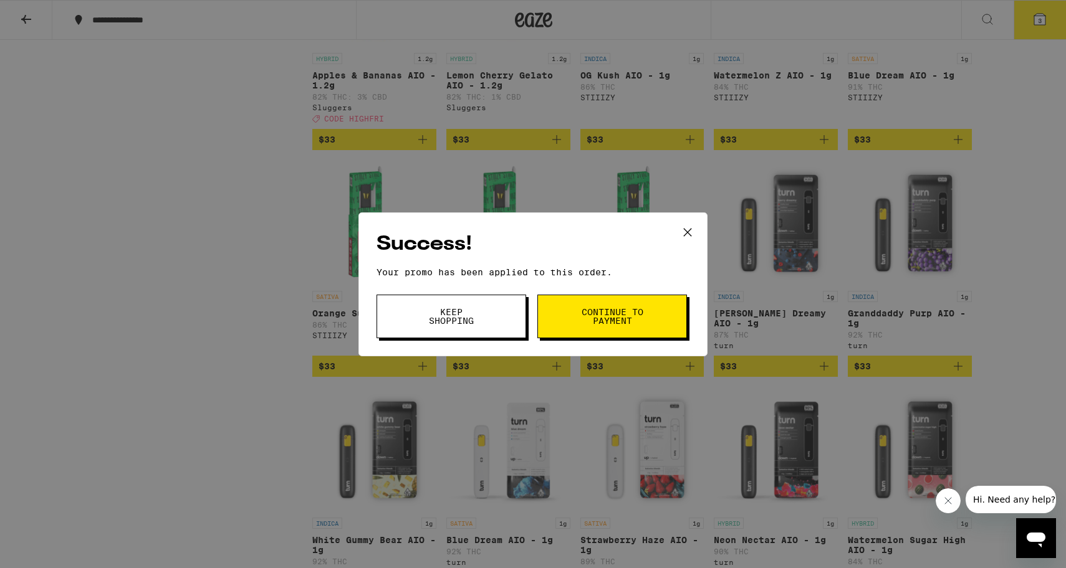
click at [618, 327] on button "Continue to payment" at bounding box center [612, 317] width 150 height 44
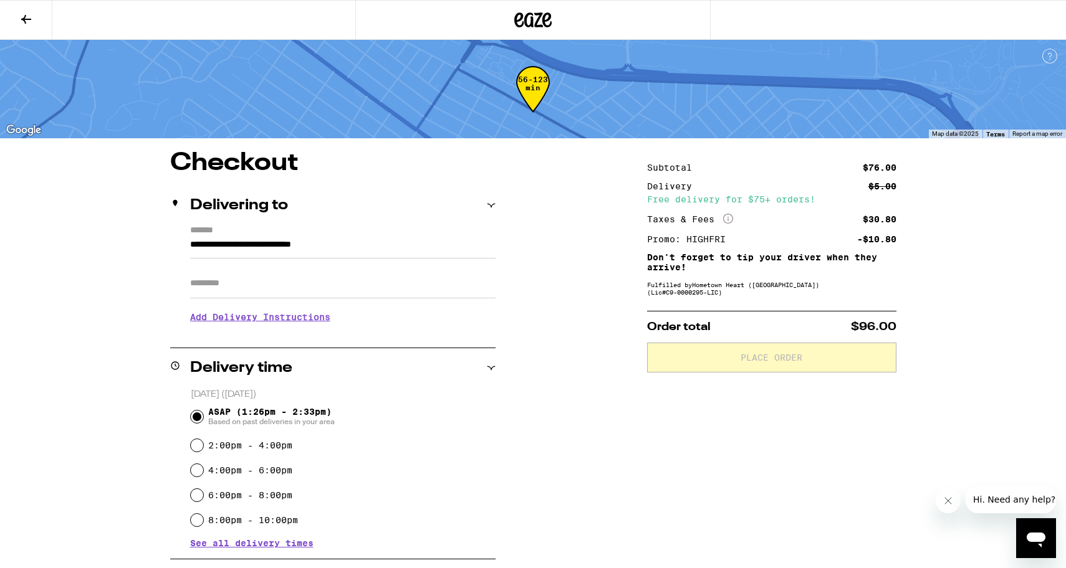
click at [264, 302] on section "Add Delivery Instructions We'll contact you at [PHONE_NUMBER] when we arrive Pl…" at bounding box center [342, 315] width 305 height 35
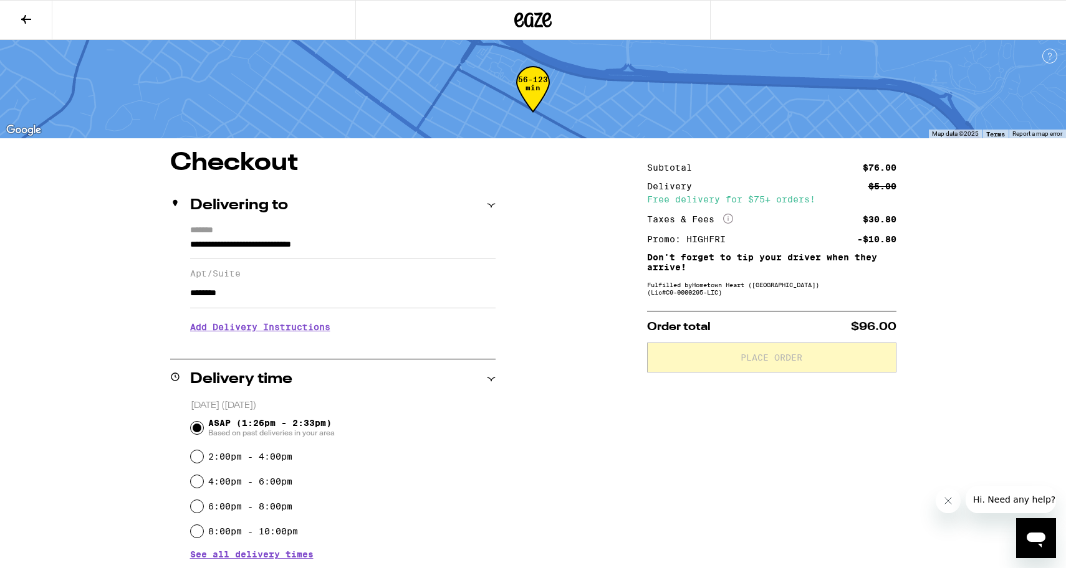
click at [485, 295] on input "********" at bounding box center [342, 294] width 305 height 30
type input "********"
click at [537, 305] on div "**********" at bounding box center [532, 521] width 897 height 741
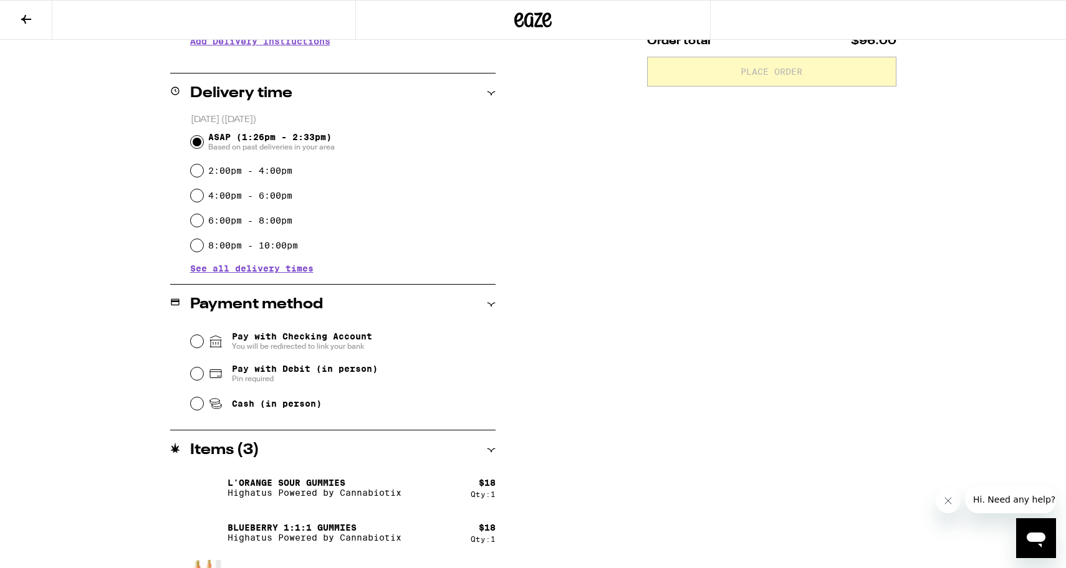
scroll to position [297, 0]
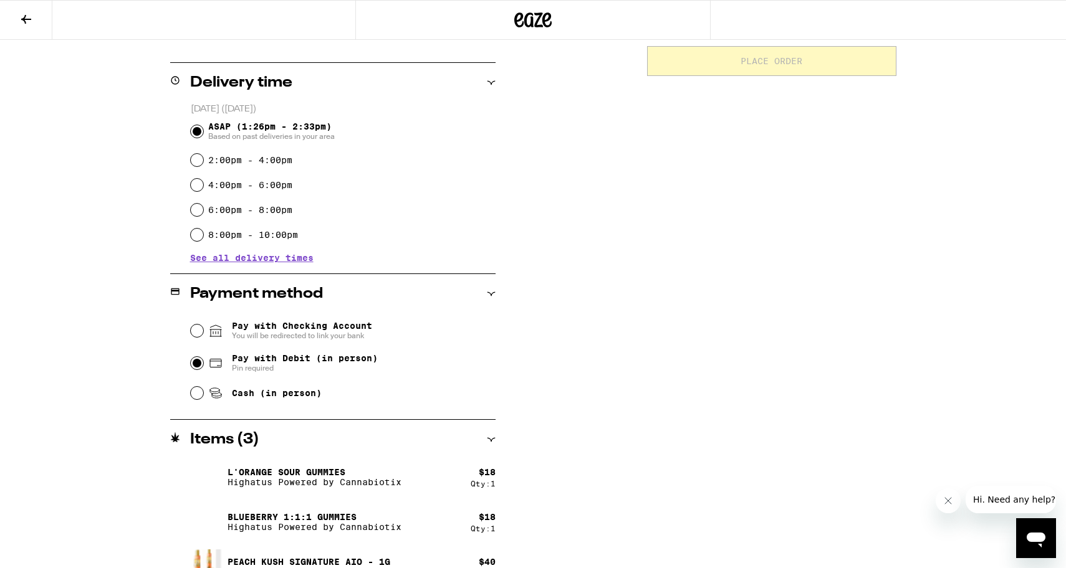
click at [196, 370] on input "Pay with Debit (in person) Pin required" at bounding box center [197, 363] width 12 height 12
radio input "true"
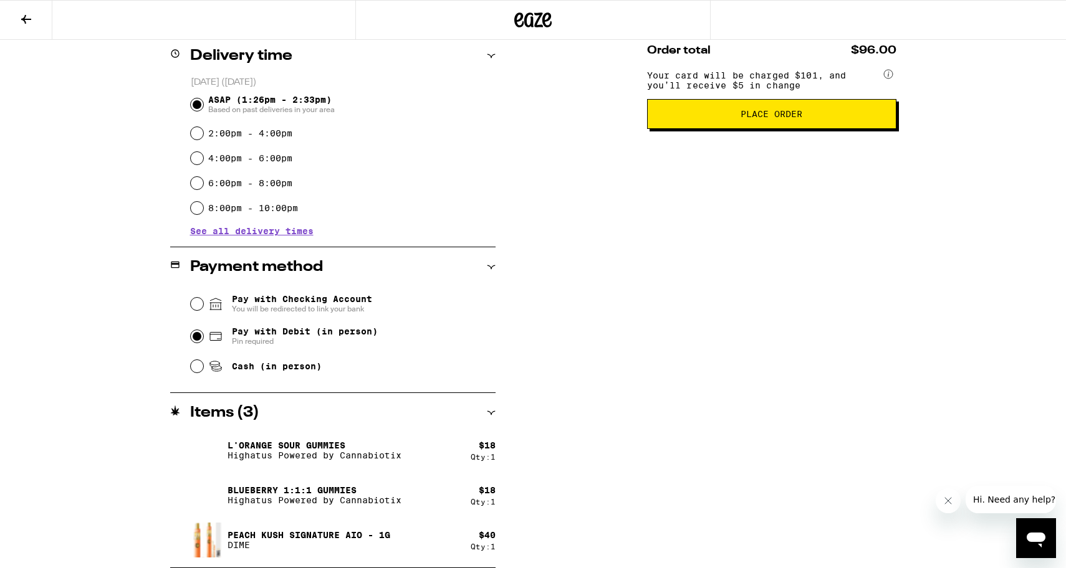
scroll to position [0, 0]
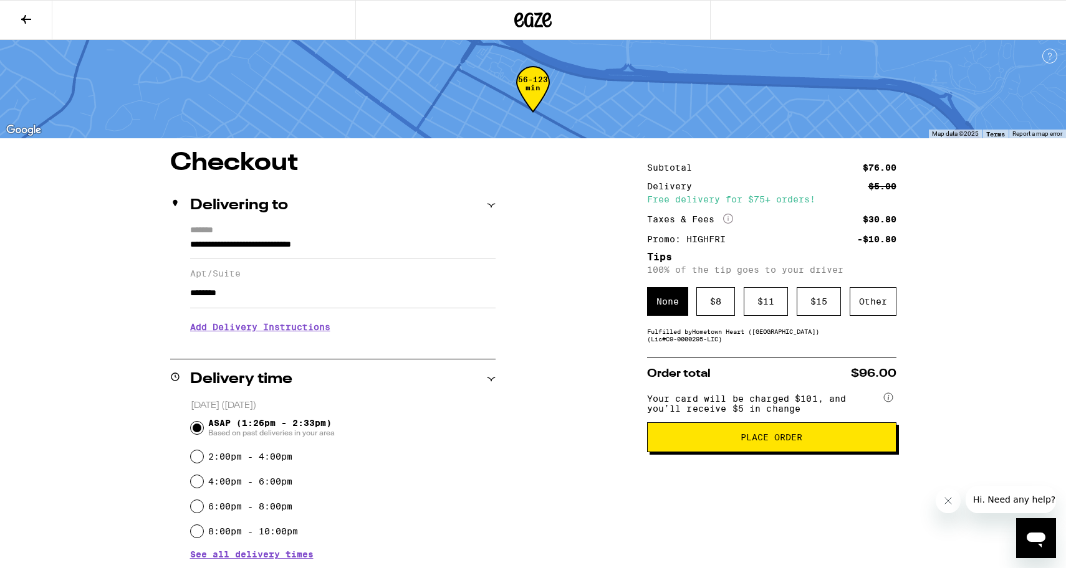
click at [721, 442] on span "Place Order" at bounding box center [771, 437] width 228 height 9
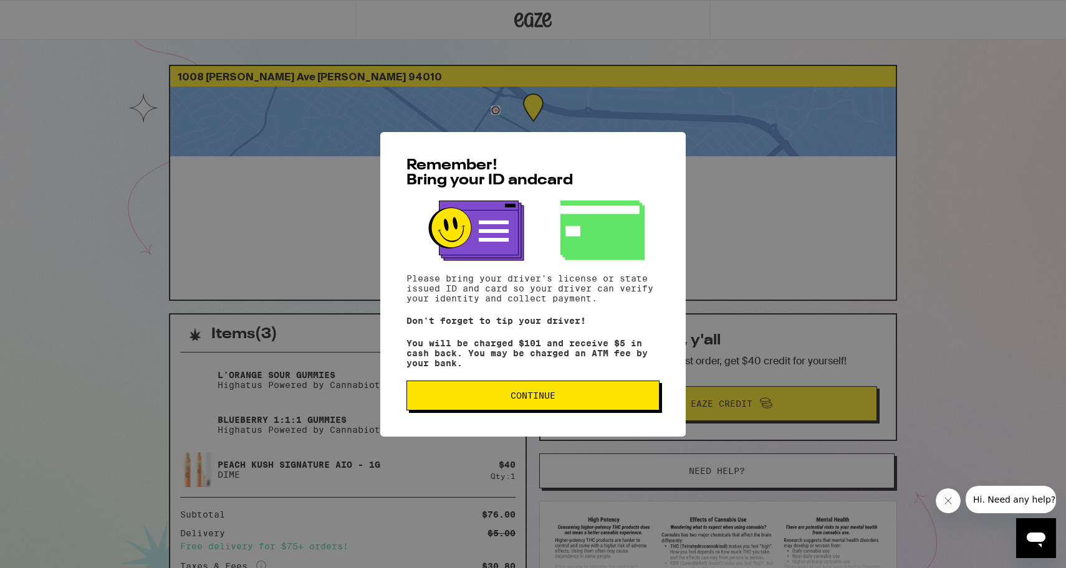
click at [515, 400] on span "Continue" at bounding box center [532, 395] width 45 height 9
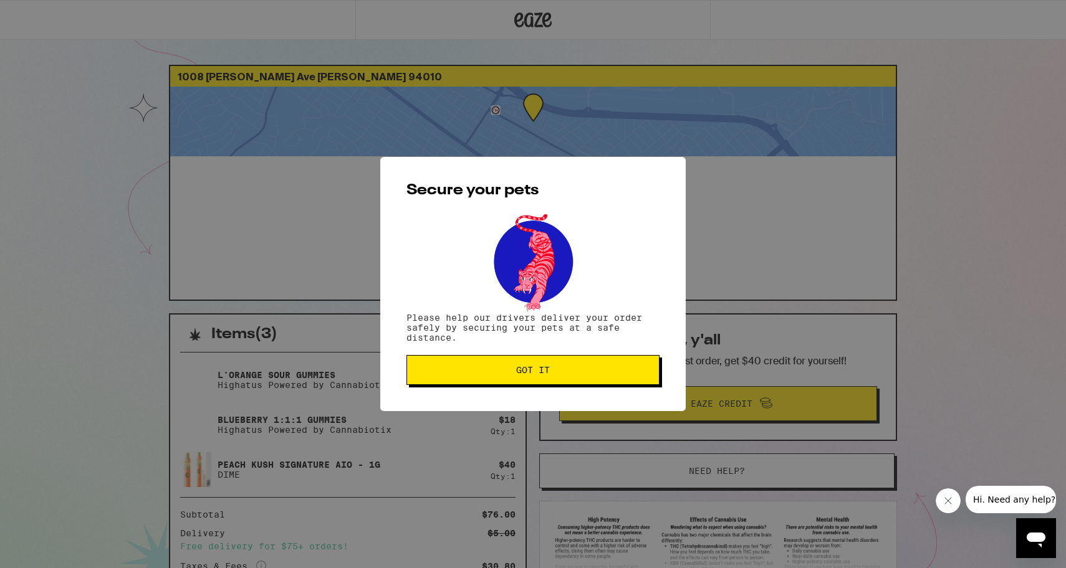
click at [531, 382] on button "Got it" at bounding box center [532, 370] width 253 height 30
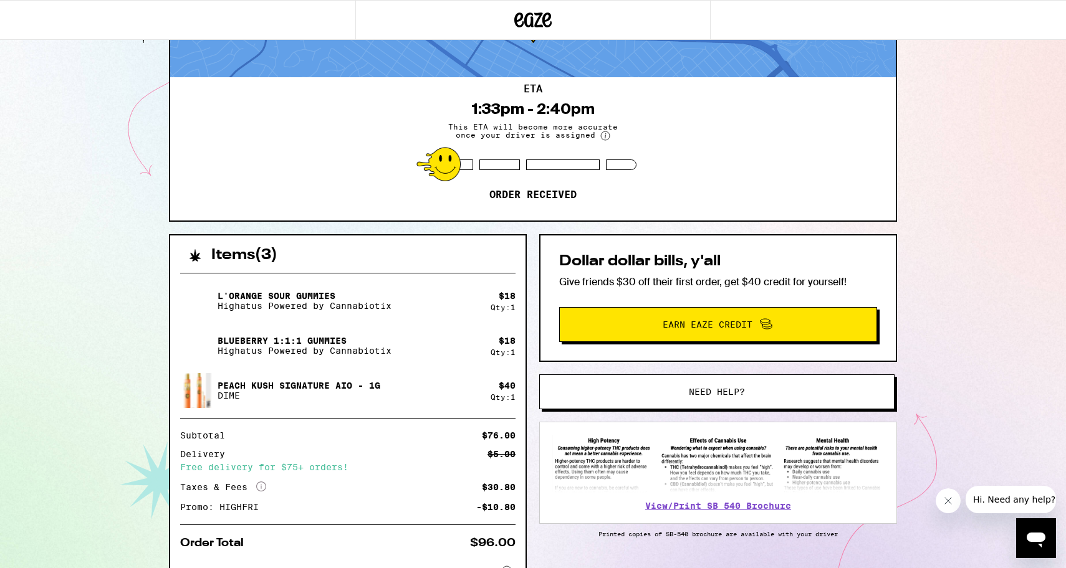
scroll to position [81, 0]
